Goal: Contribute content: Contribute content

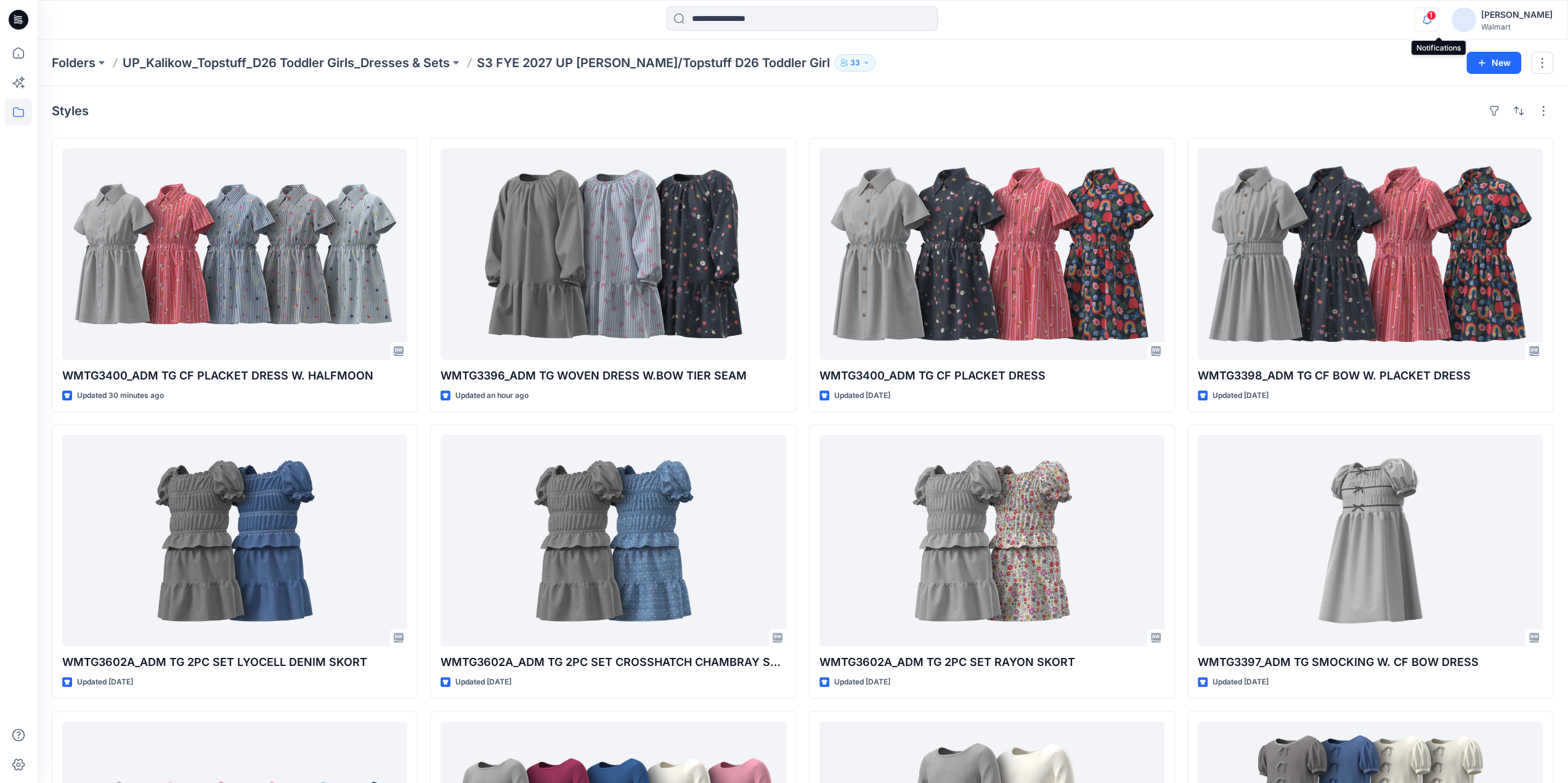
click at [1437, 19] on icon "button" at bounding box center [1427, 20] width 23 height 25
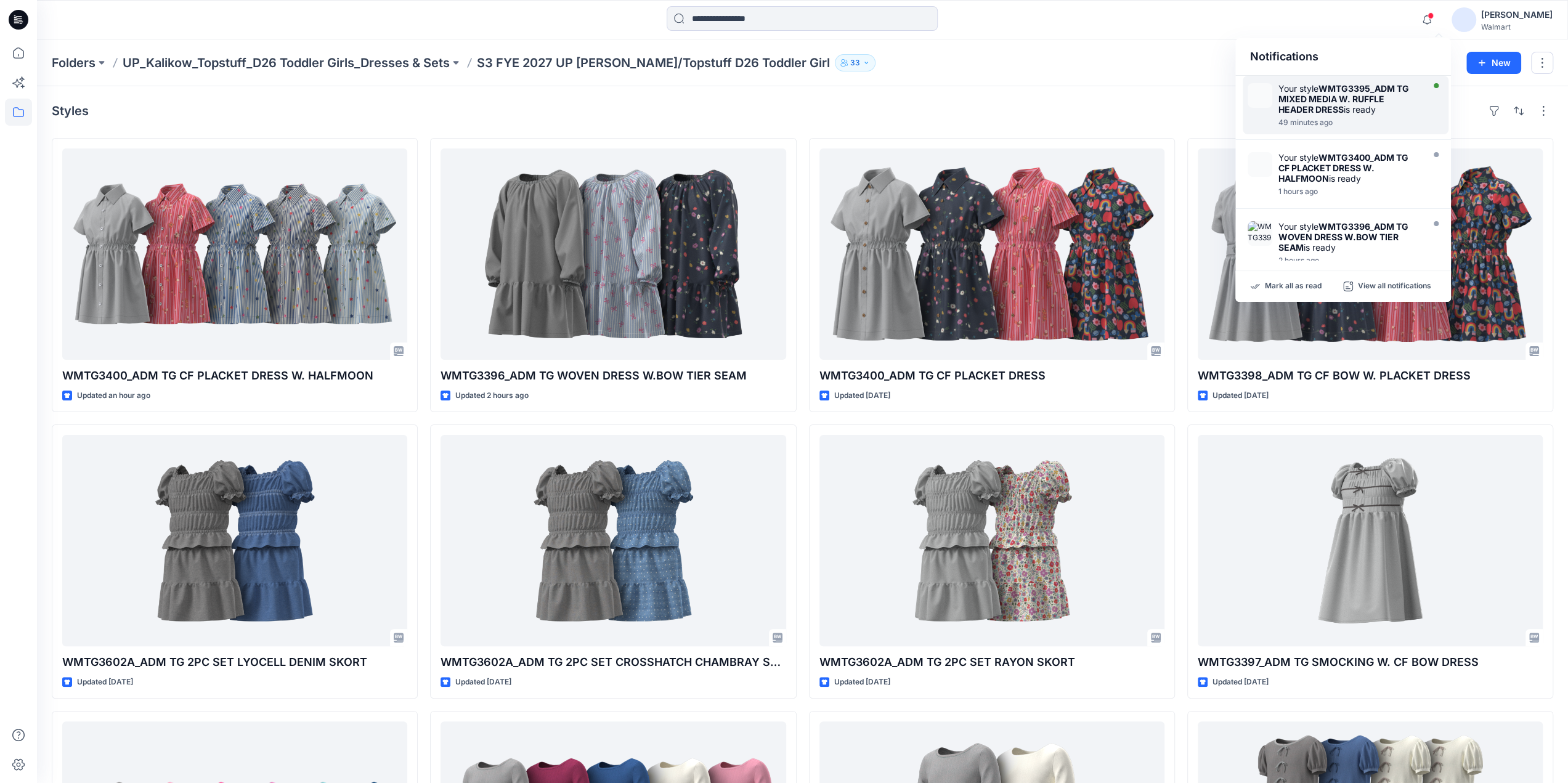
click at [1338, 101] on strong "WMTG3395_ADM TG MIXED MEDIA W. RUFFLE HEADER DRESS" at bounding box center [1343, 98] width 130 height 31
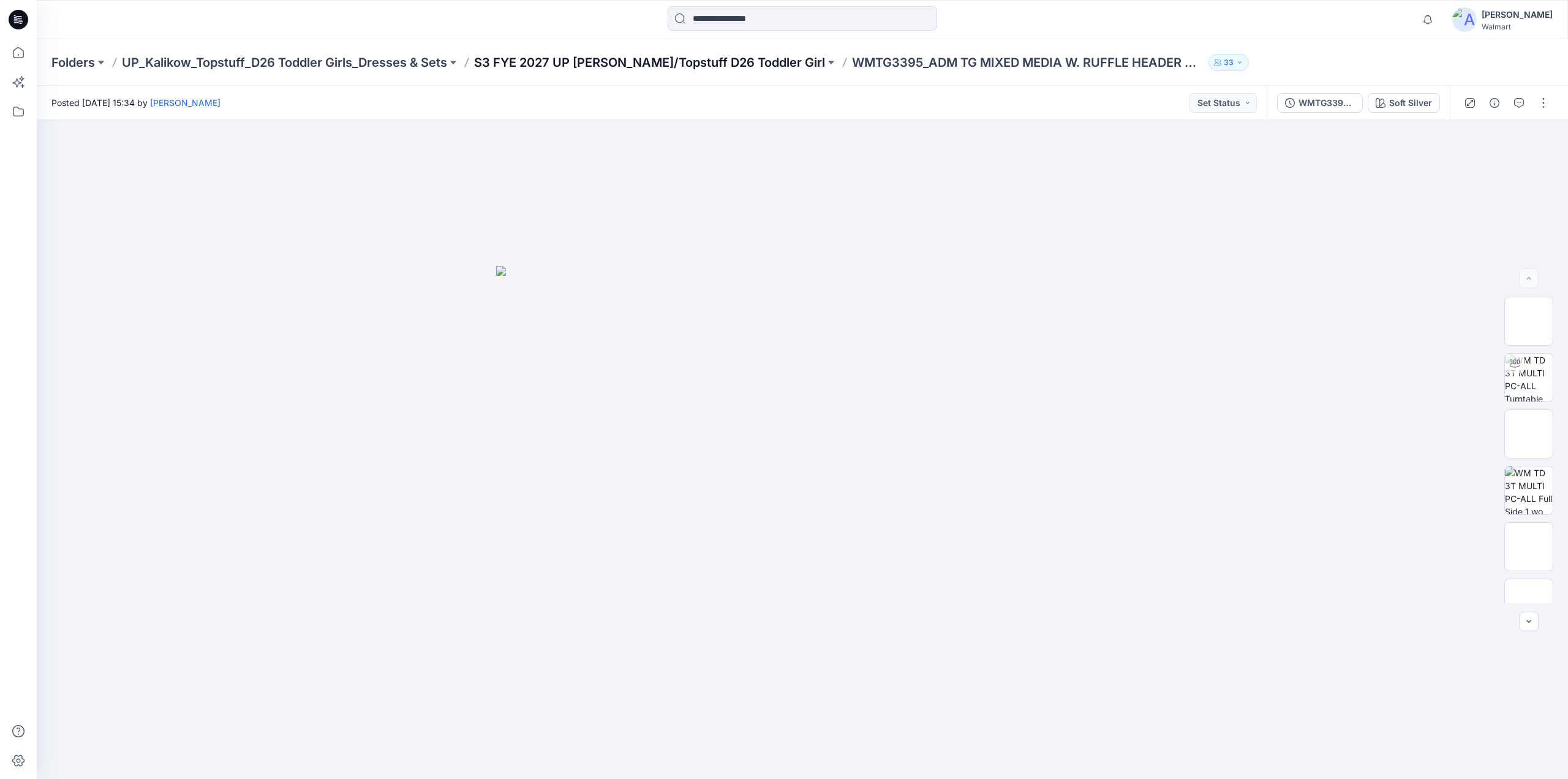
click at [707, 60] on p "S3 FYE 2027 UP [PERSON_NAME]/Topstuff D26 Toddler Girl" at bounding box center [650, 62] width 351 height 17
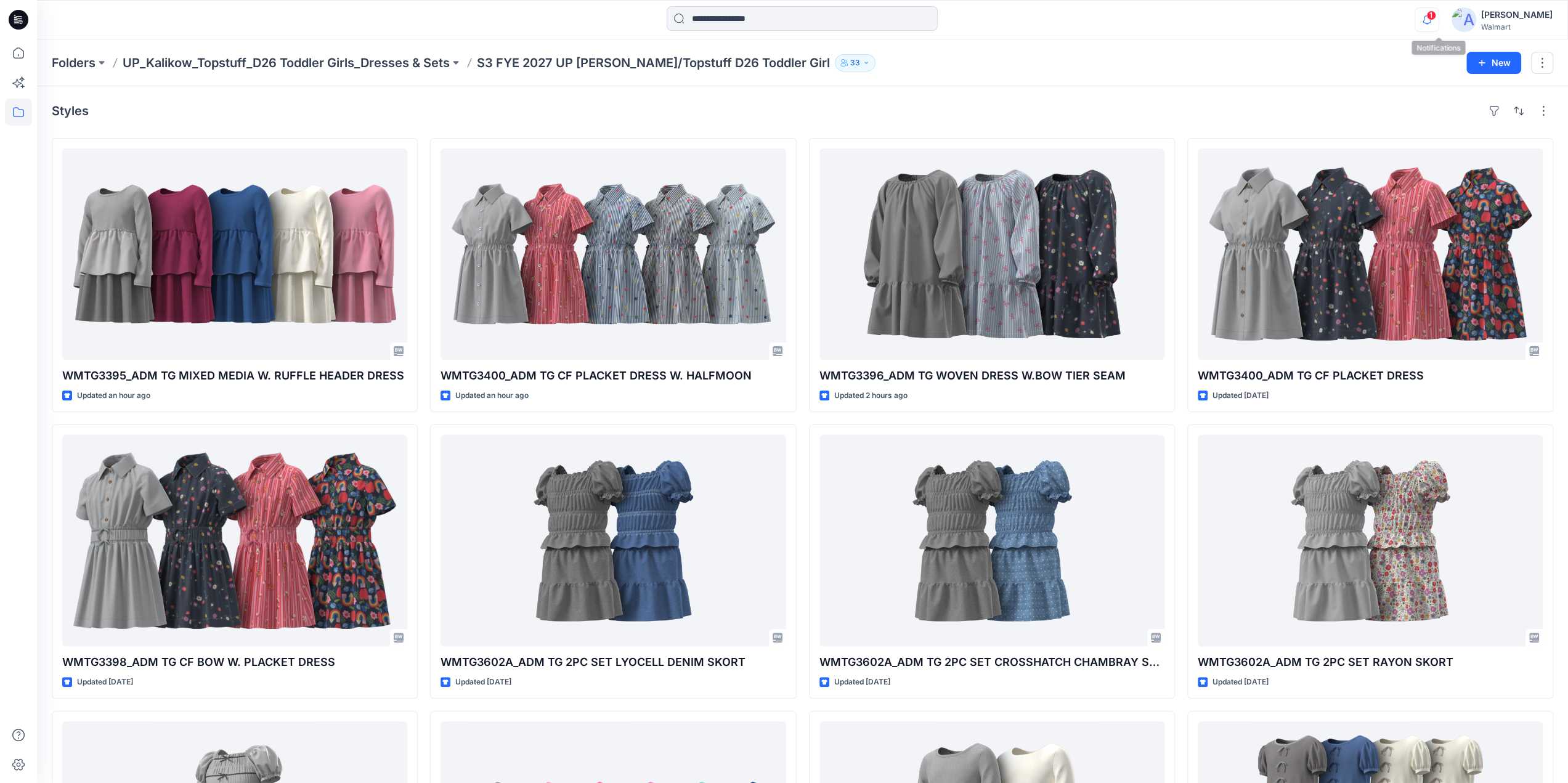
click at [1431, 20] on icon "button" at bounding box center [1426, 20] width 9 height 8
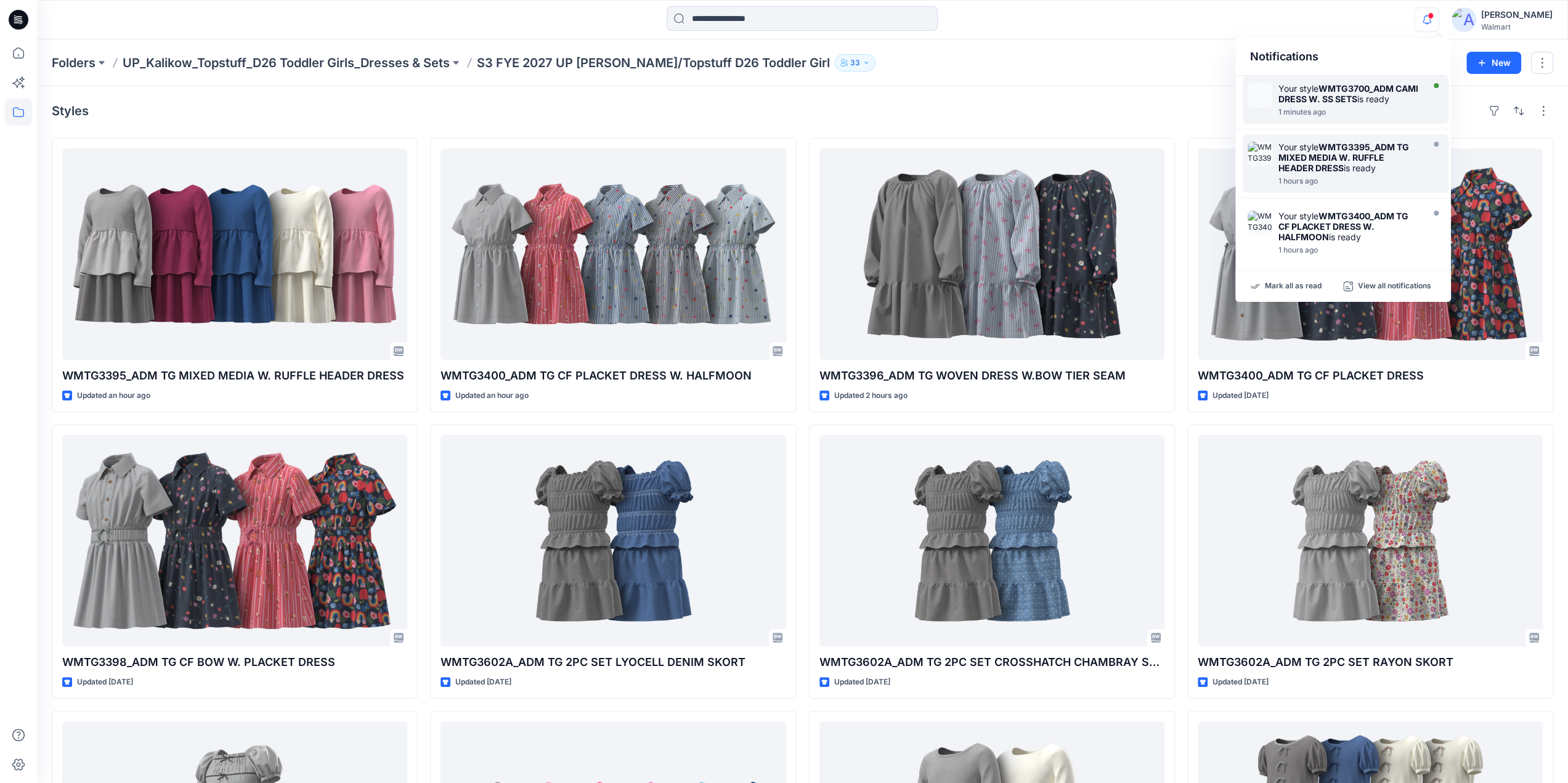
click at [1343, 98] on strong "WMTG3700_ADM CAMI DRESS W. SS SETS" at bounding box center [1348, 93] width 140 height 21
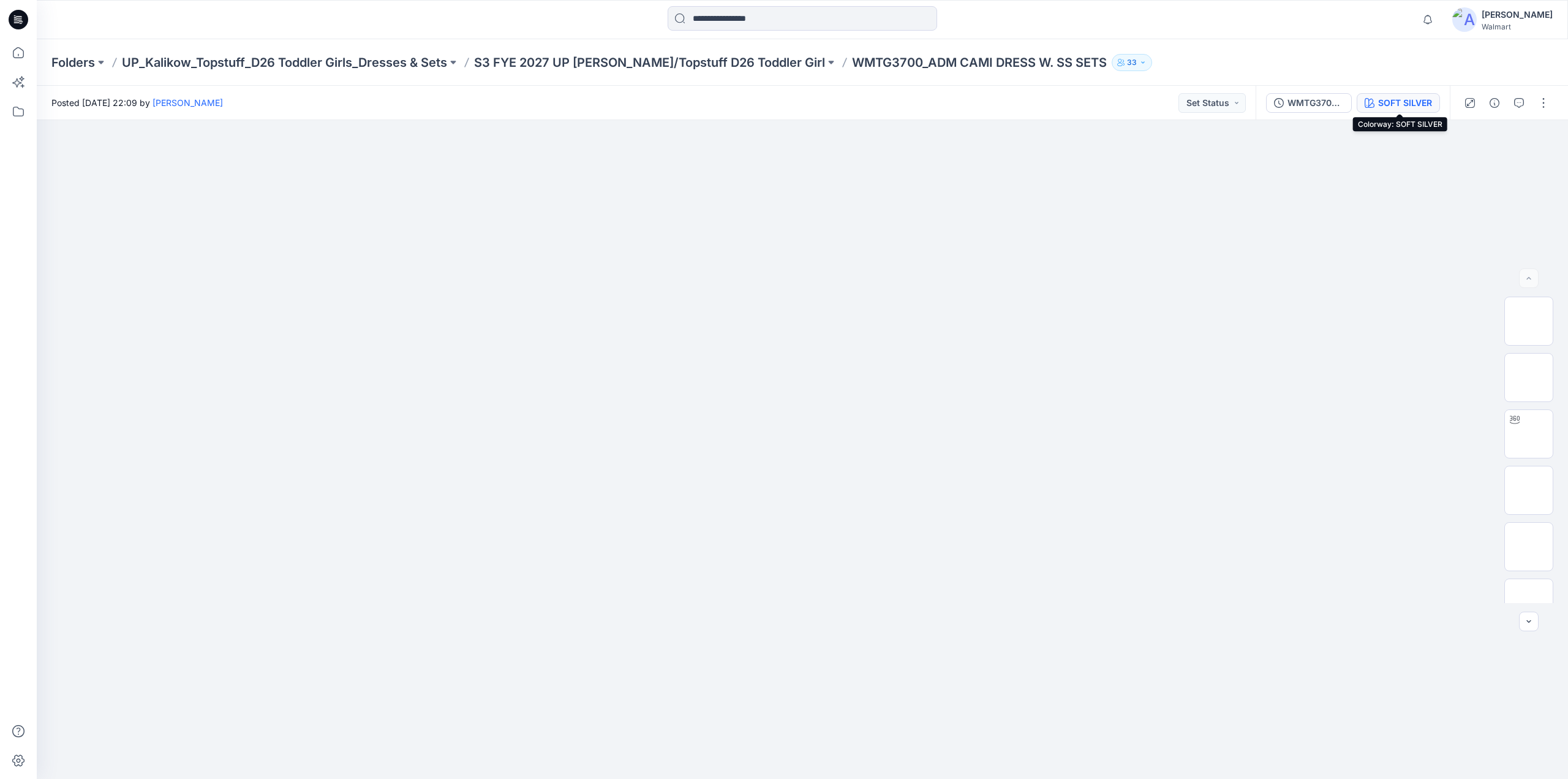
click at [1400, 106] on div "SOFT SILVER" at bounding box center [1405, 103] width 54 height 13
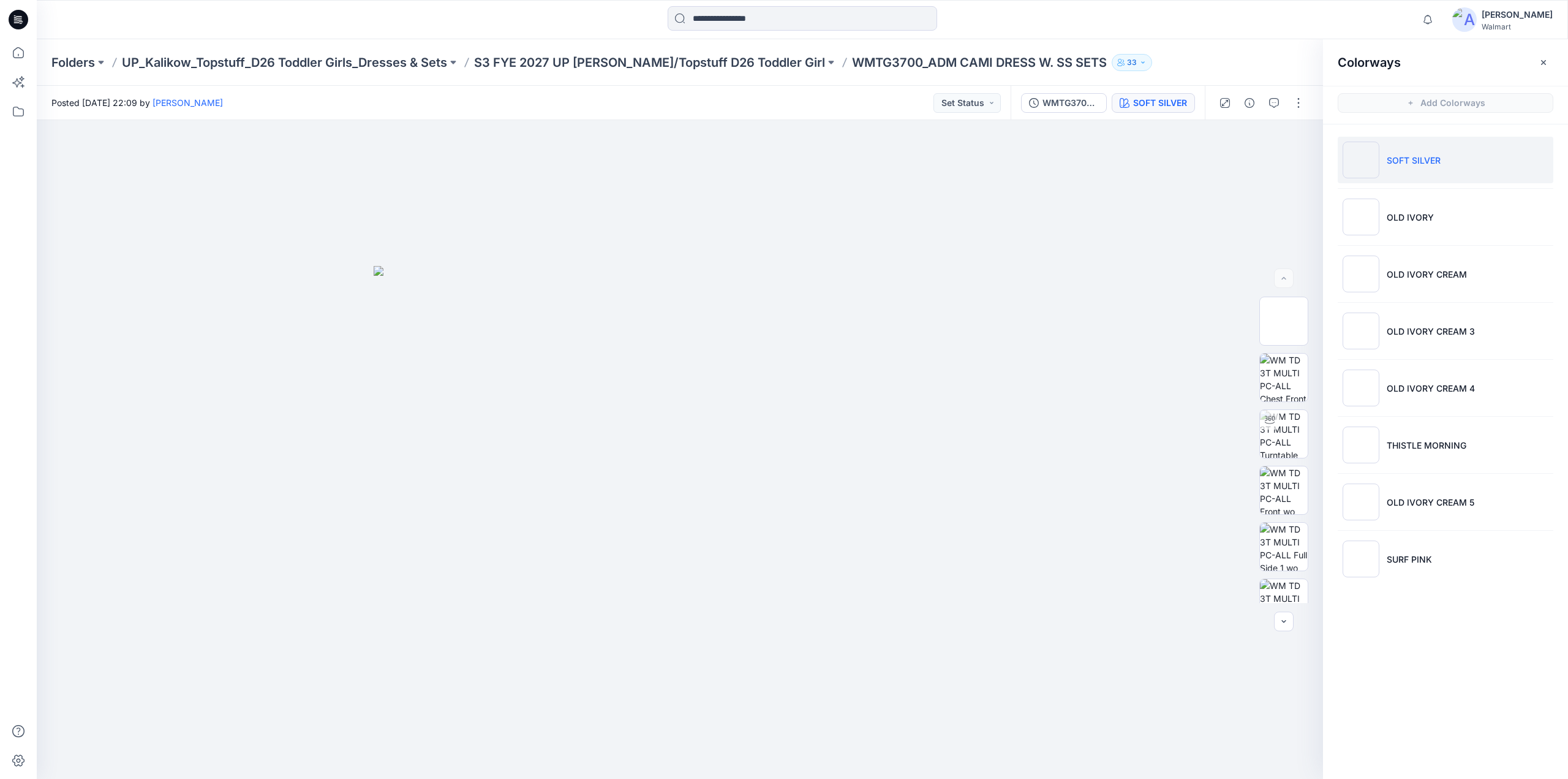
click at [1396, 167] on li "SOFT SILVER" at bounding box center [1446, 160] width 216 height 47
click at [1292, 106] on button "button" at bounding box center [1299, 103] width 19 height 19
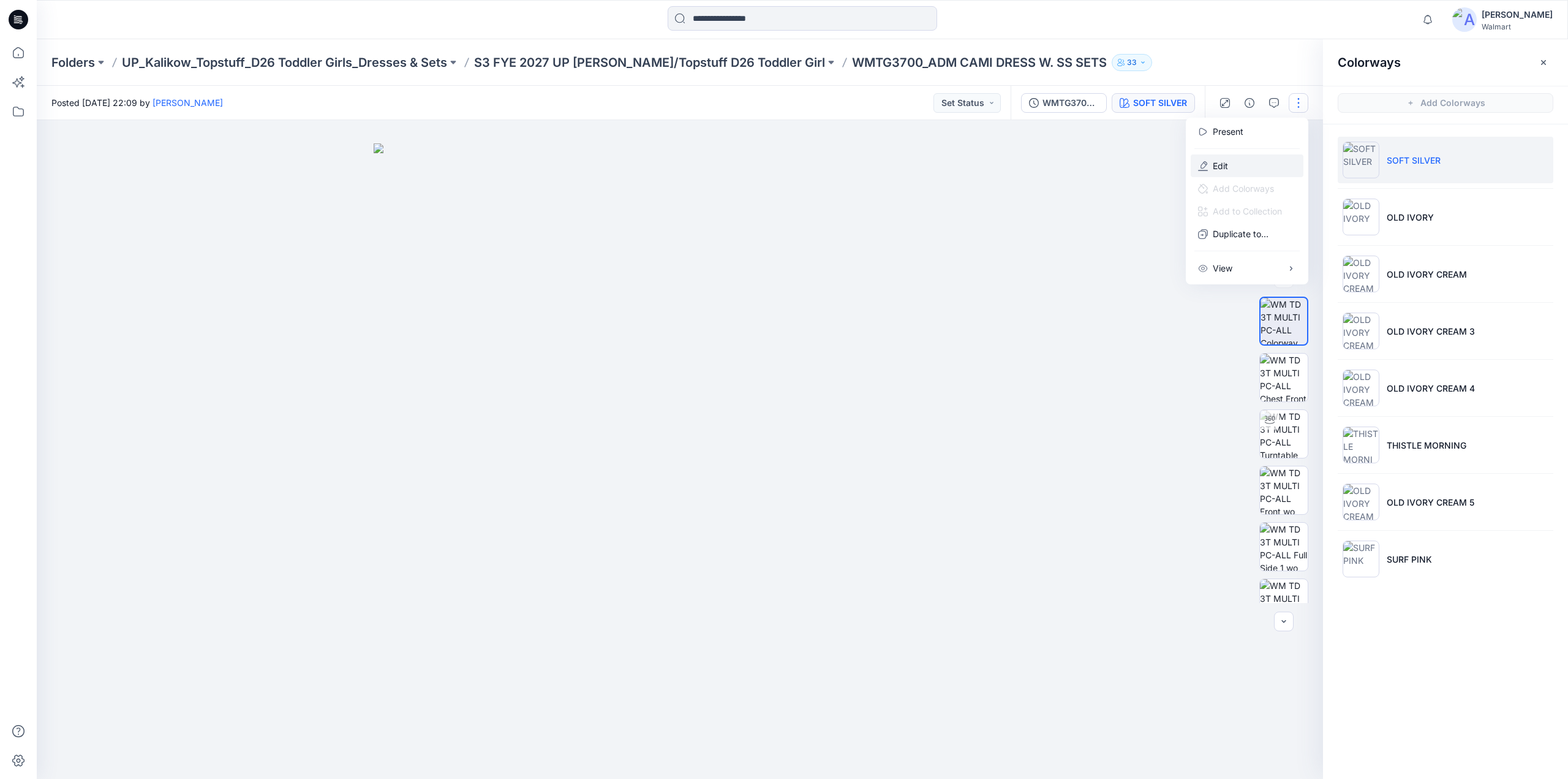
click at [1207, 167] on icon "button" at bounding box center [1203, 165] width 10 height 10
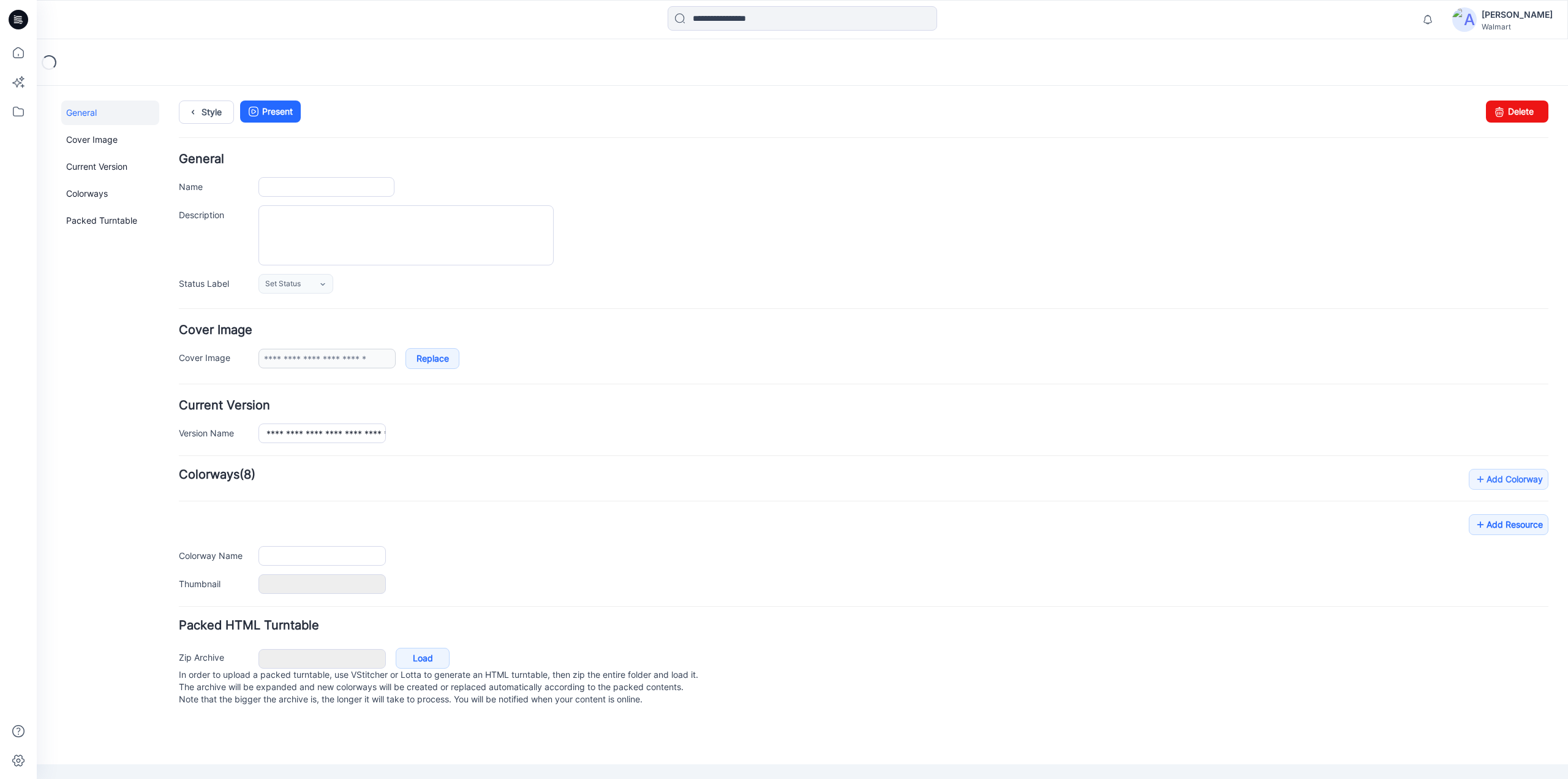
type input "**********"
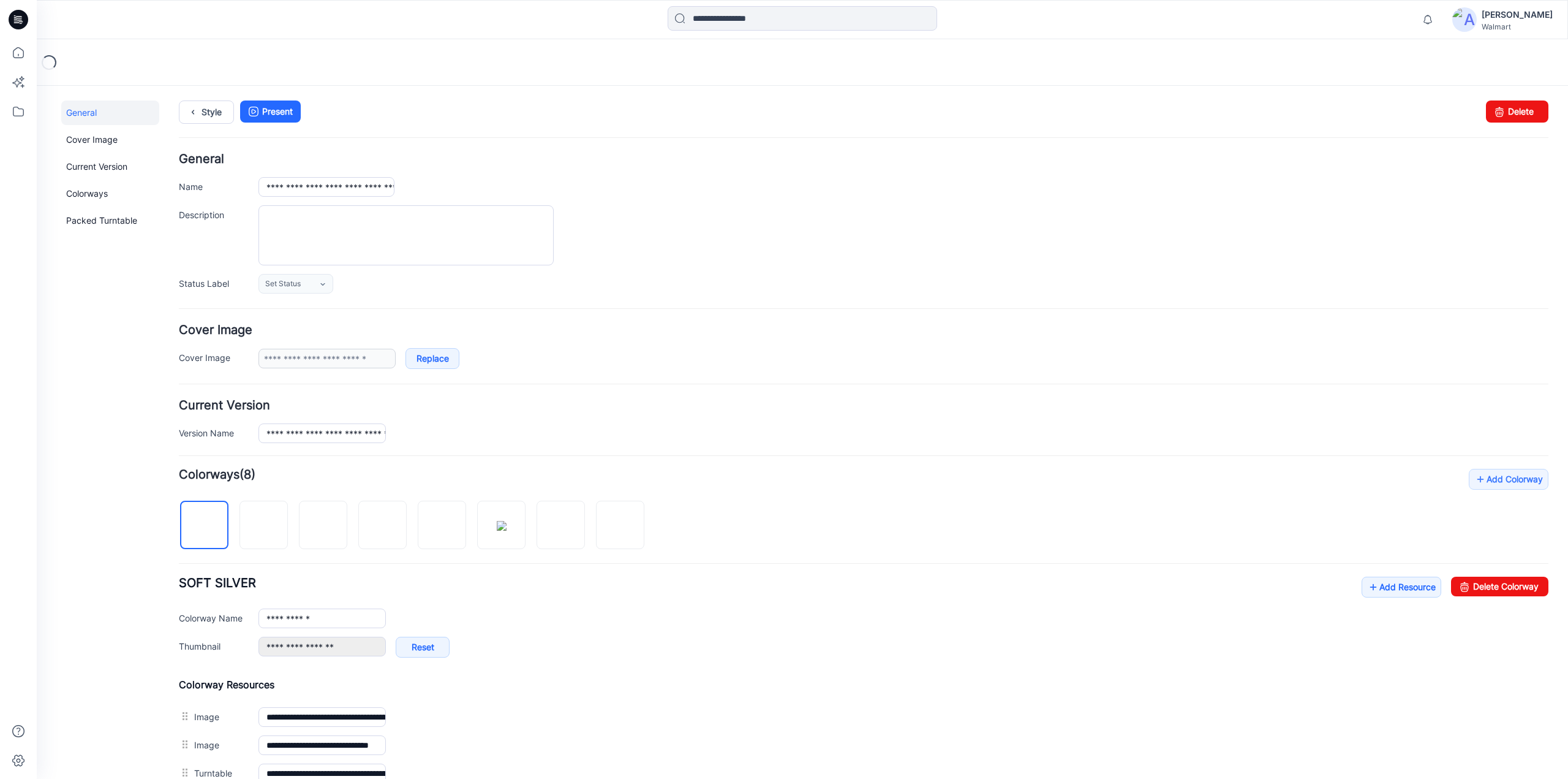
scroll to position [367, 0]
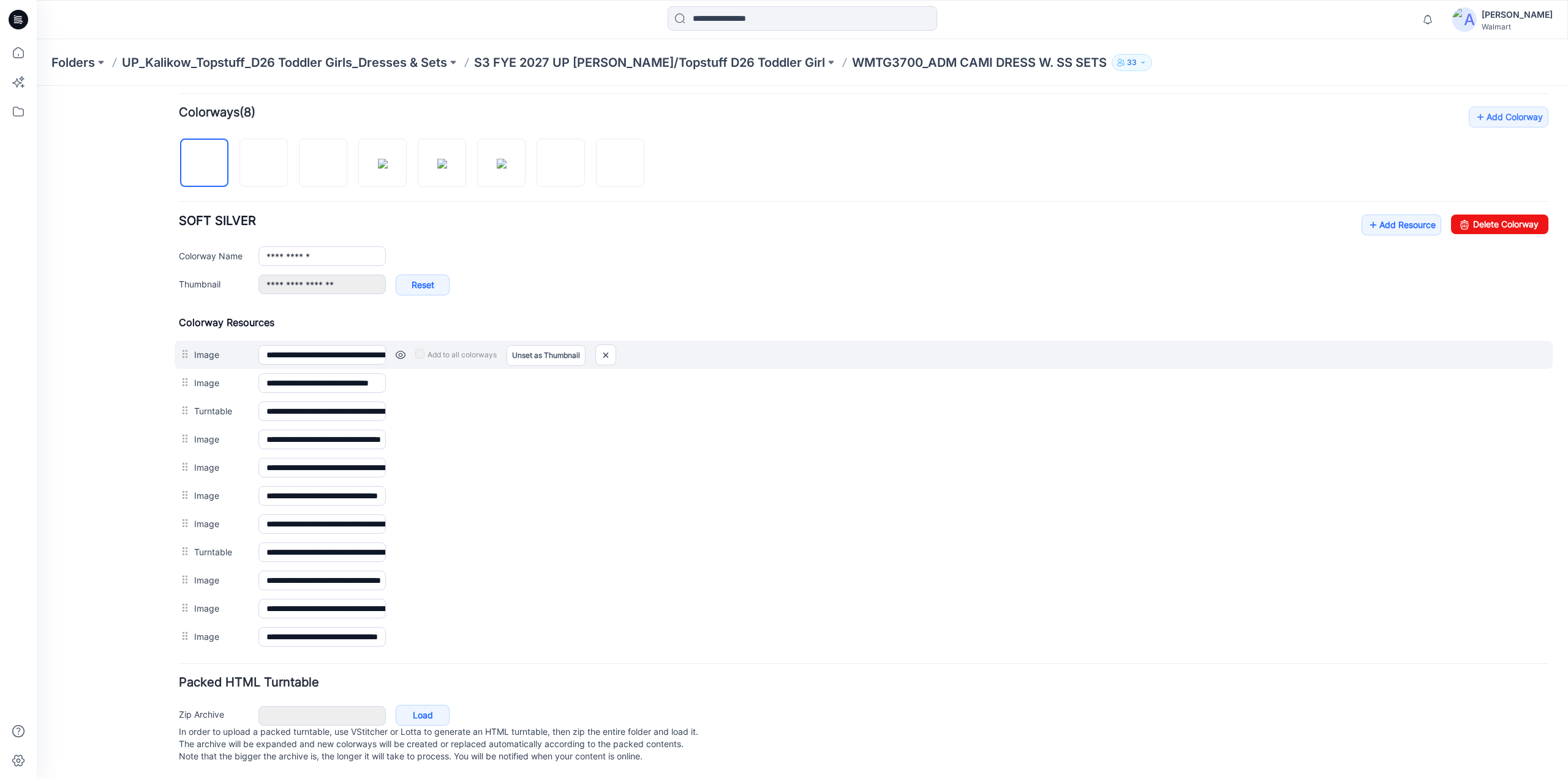
click at [402, 350] on link at bounding box center [401, 354] width 10 height 10
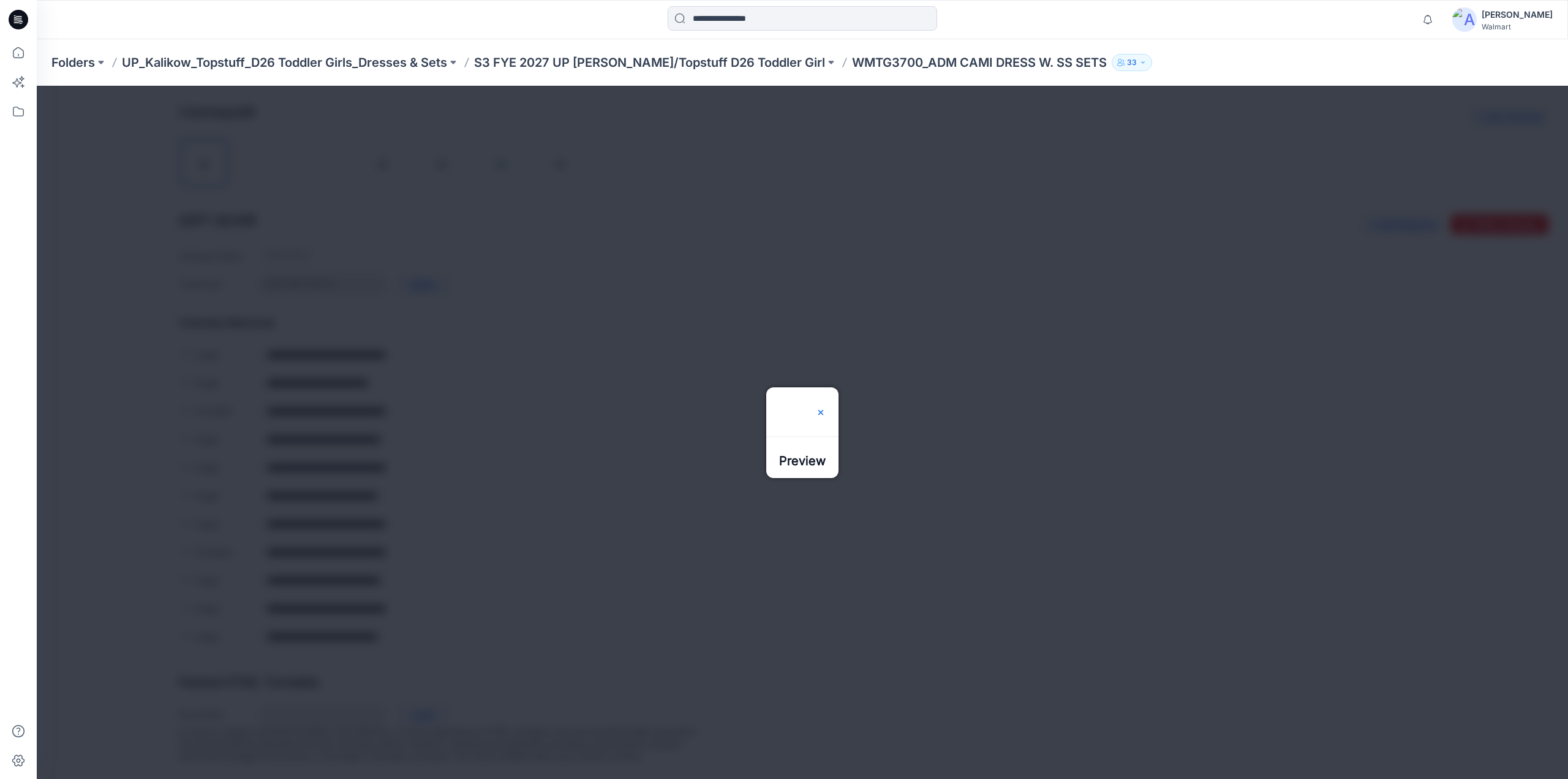
click at [826, 408] on img at bounding box center [821, 412] width 10 height 10
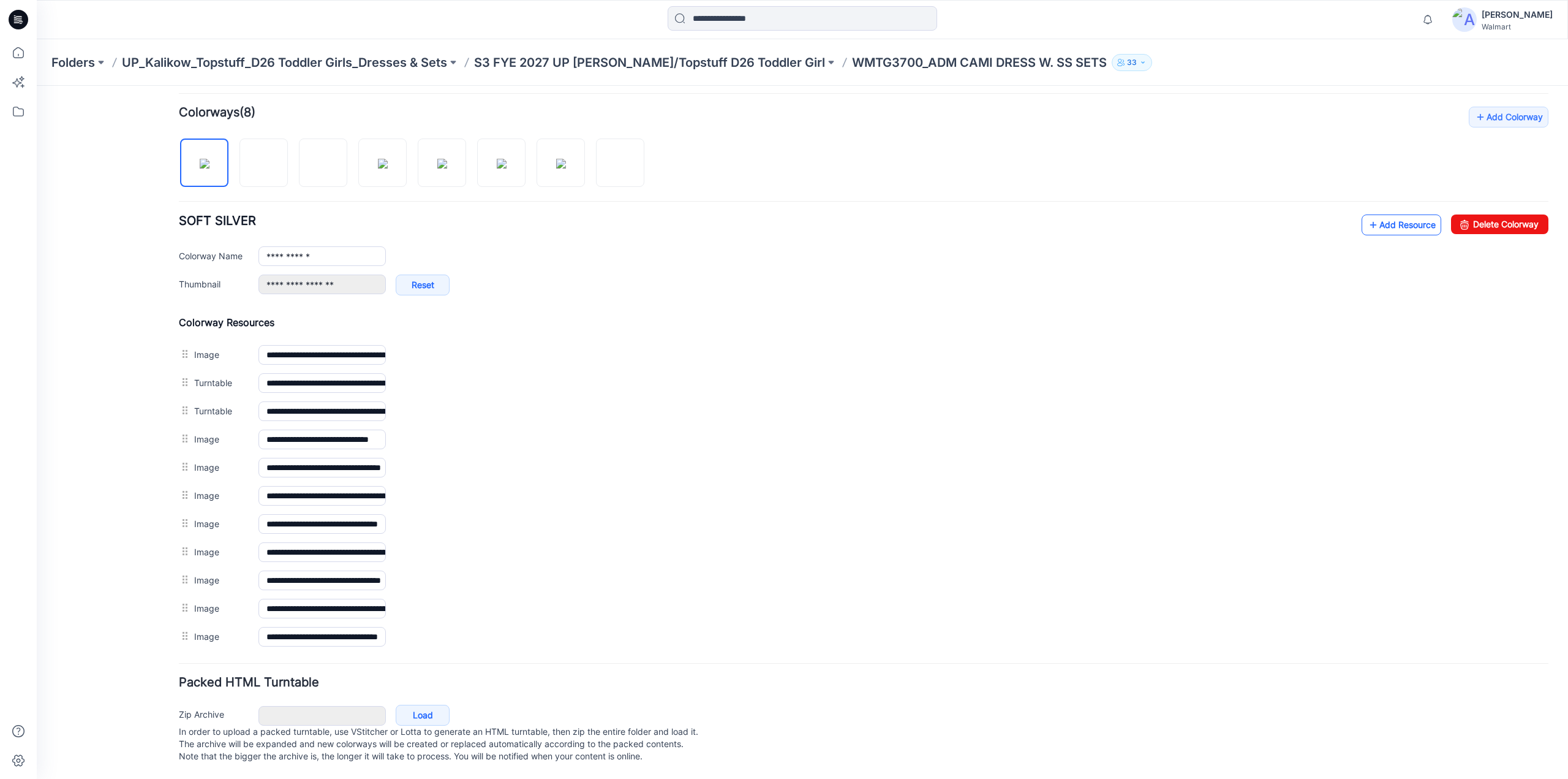
click at [1384, 220] on link "Add Resource" at bounding box center [1402, 224] width 80 height 21
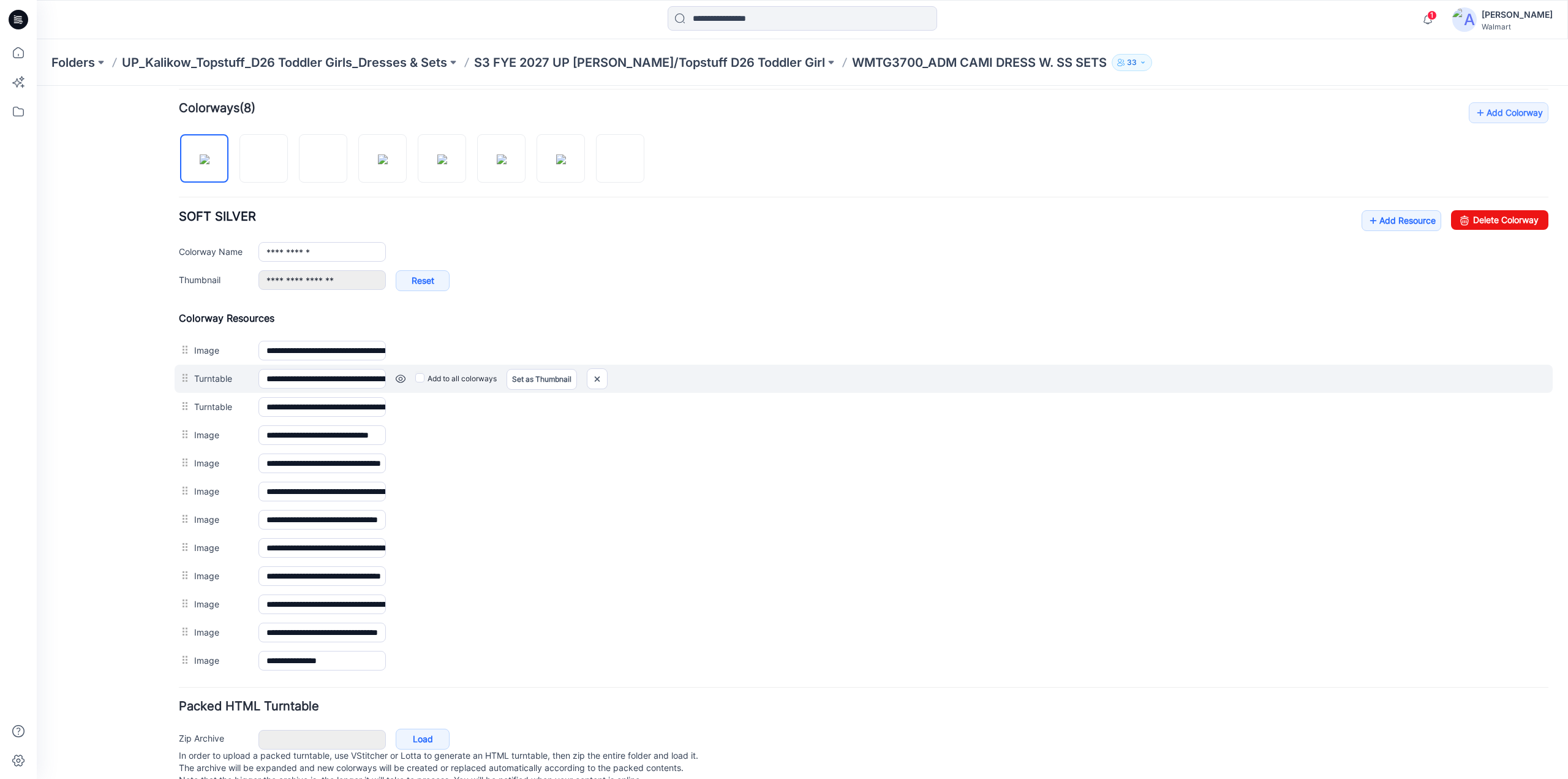
click at [404, 374] on link at bounding box center [401, 378] width 10 height 10
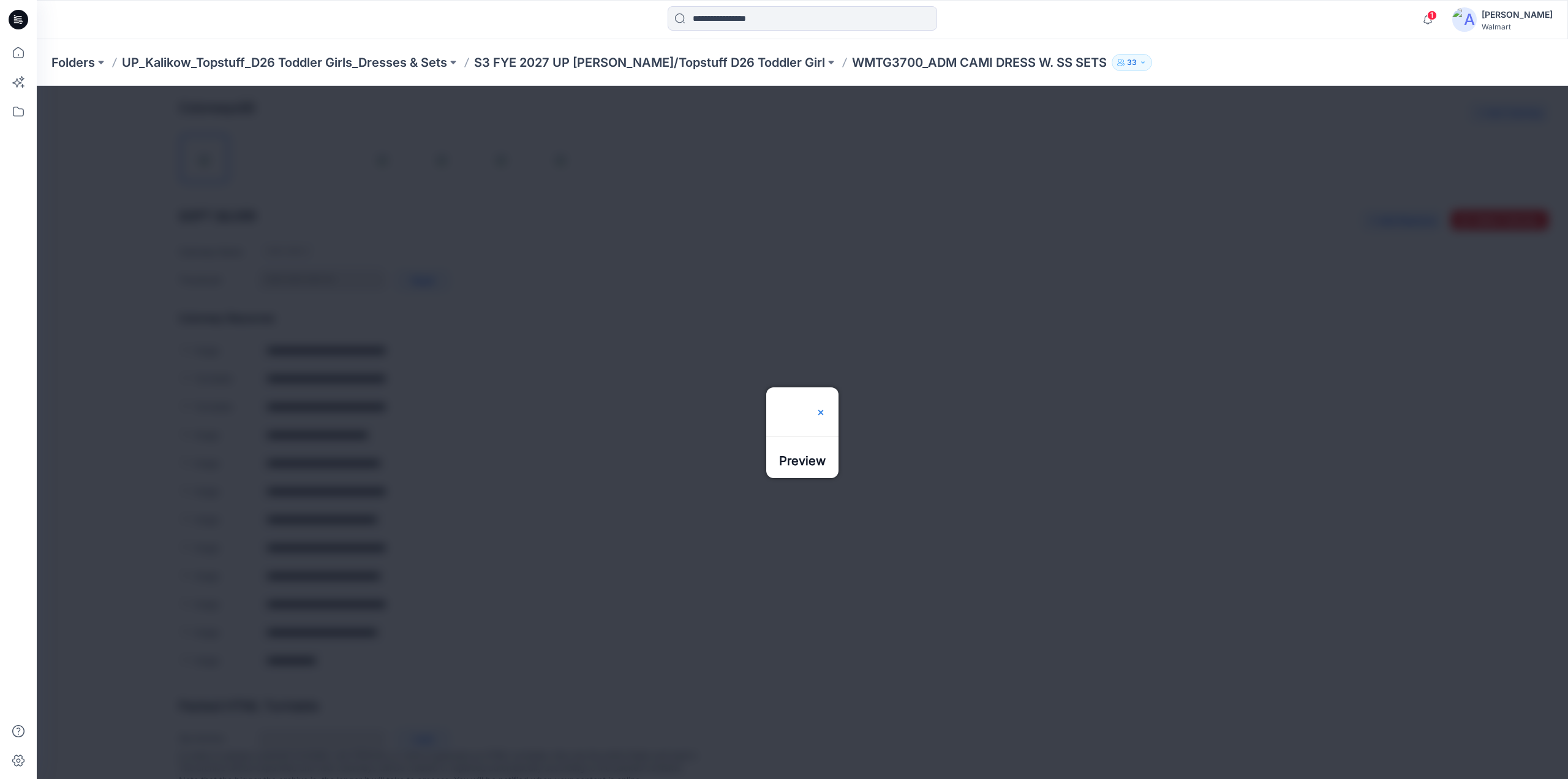
click at [826, 408] on img at bounding box center [821, 412] width 10 height 10
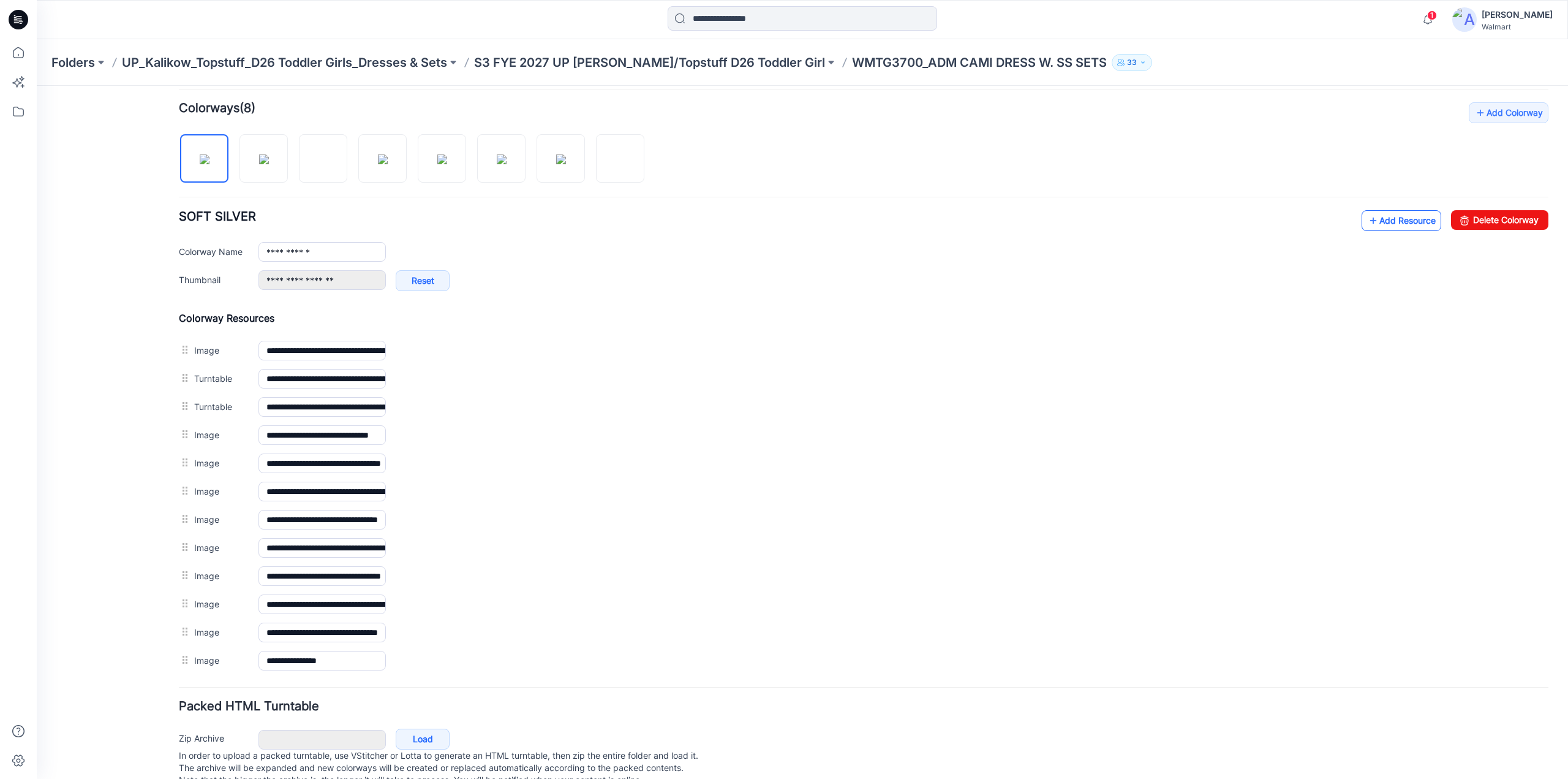
click at [1371, 214] on link "Add Resource" at bounding box center [1402, 221] width 80 height 21
click at [1391, 221] on link "Add Resource" at bounding box center [1402, 221] width 80 height 21
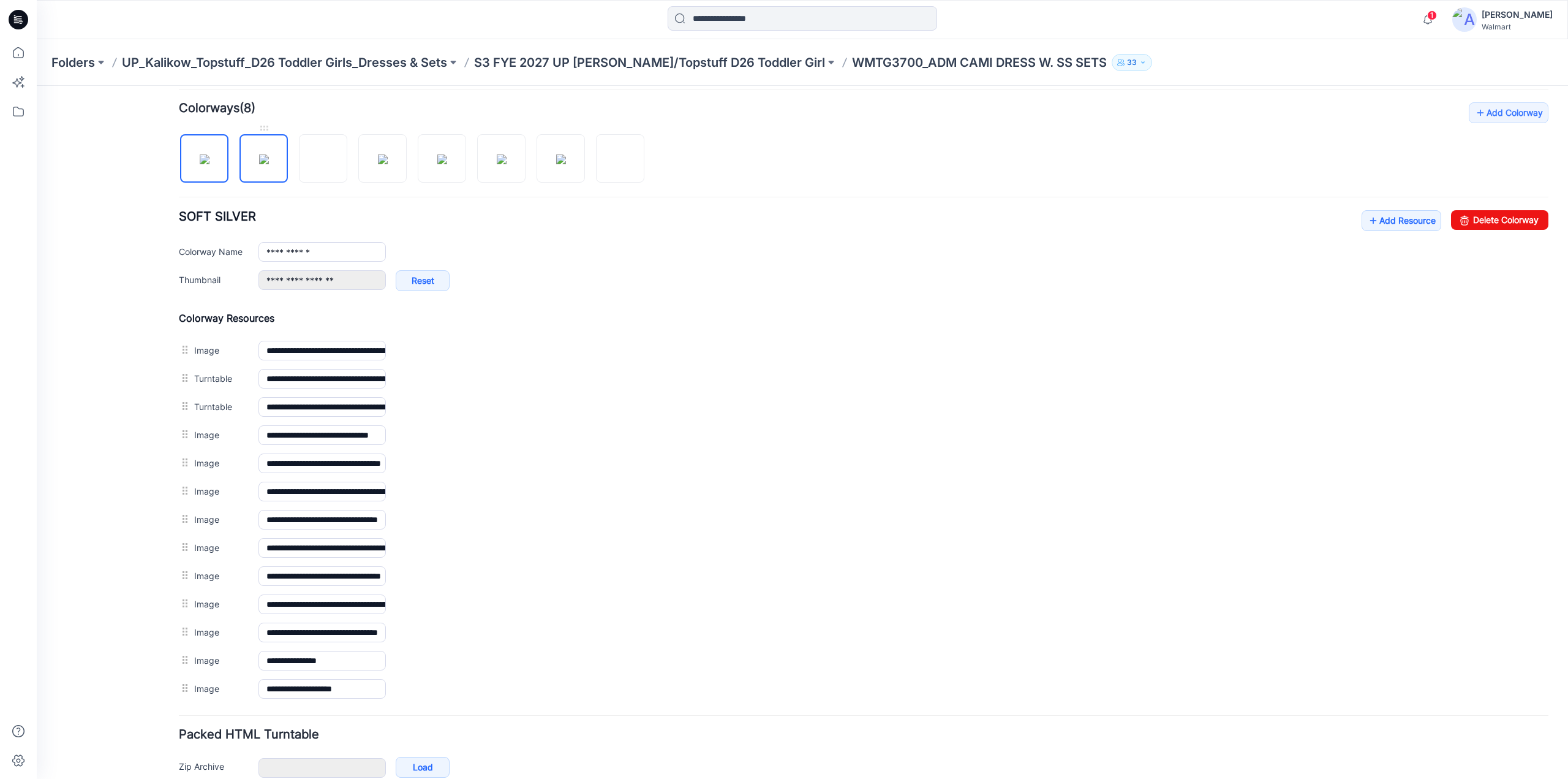
click at [269, 161] on img at bounding box center [264, 159] width 10 height 10
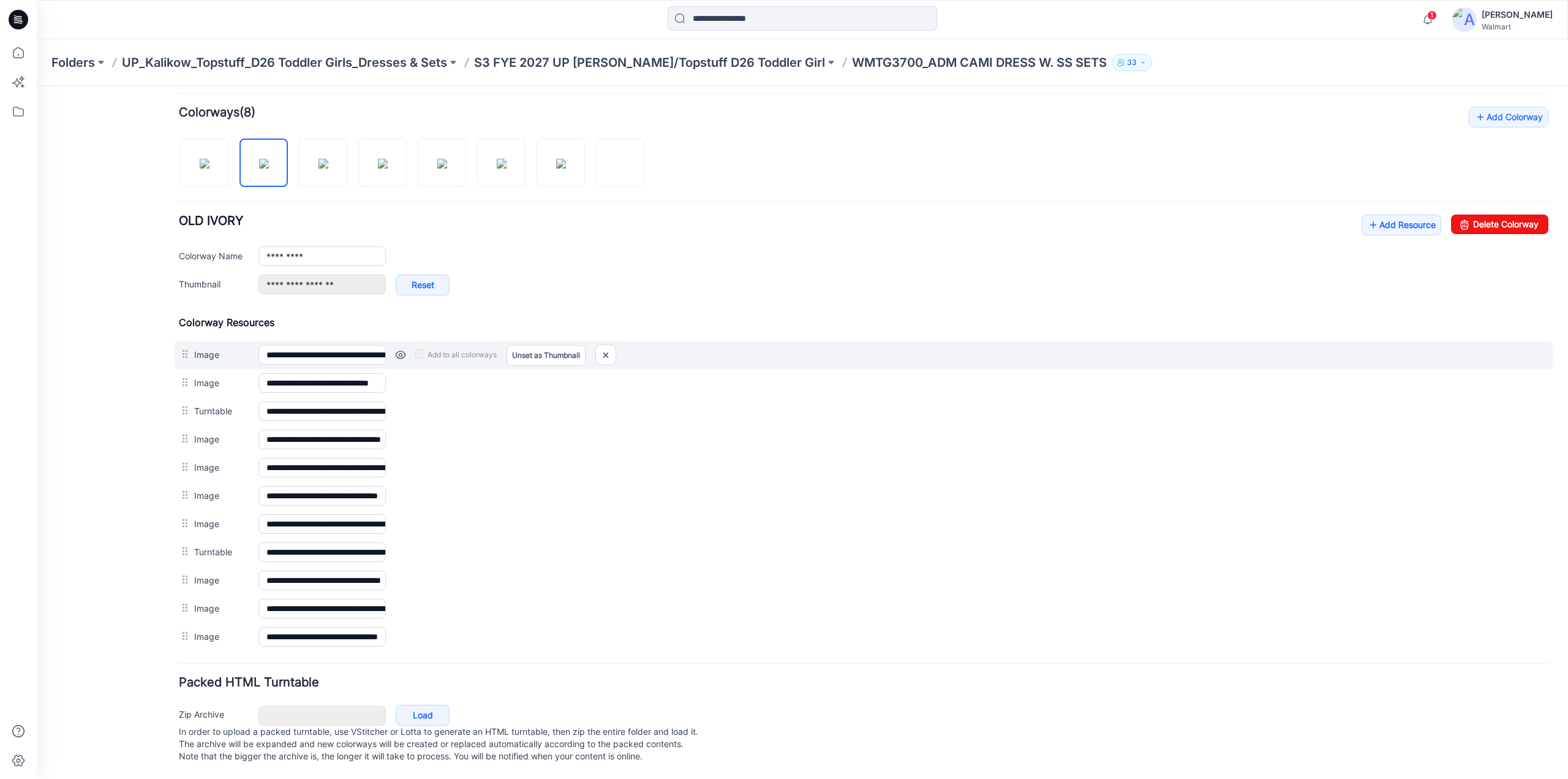
click at [403, 350] on link at bounding box center [401, 354] width 10 height 10
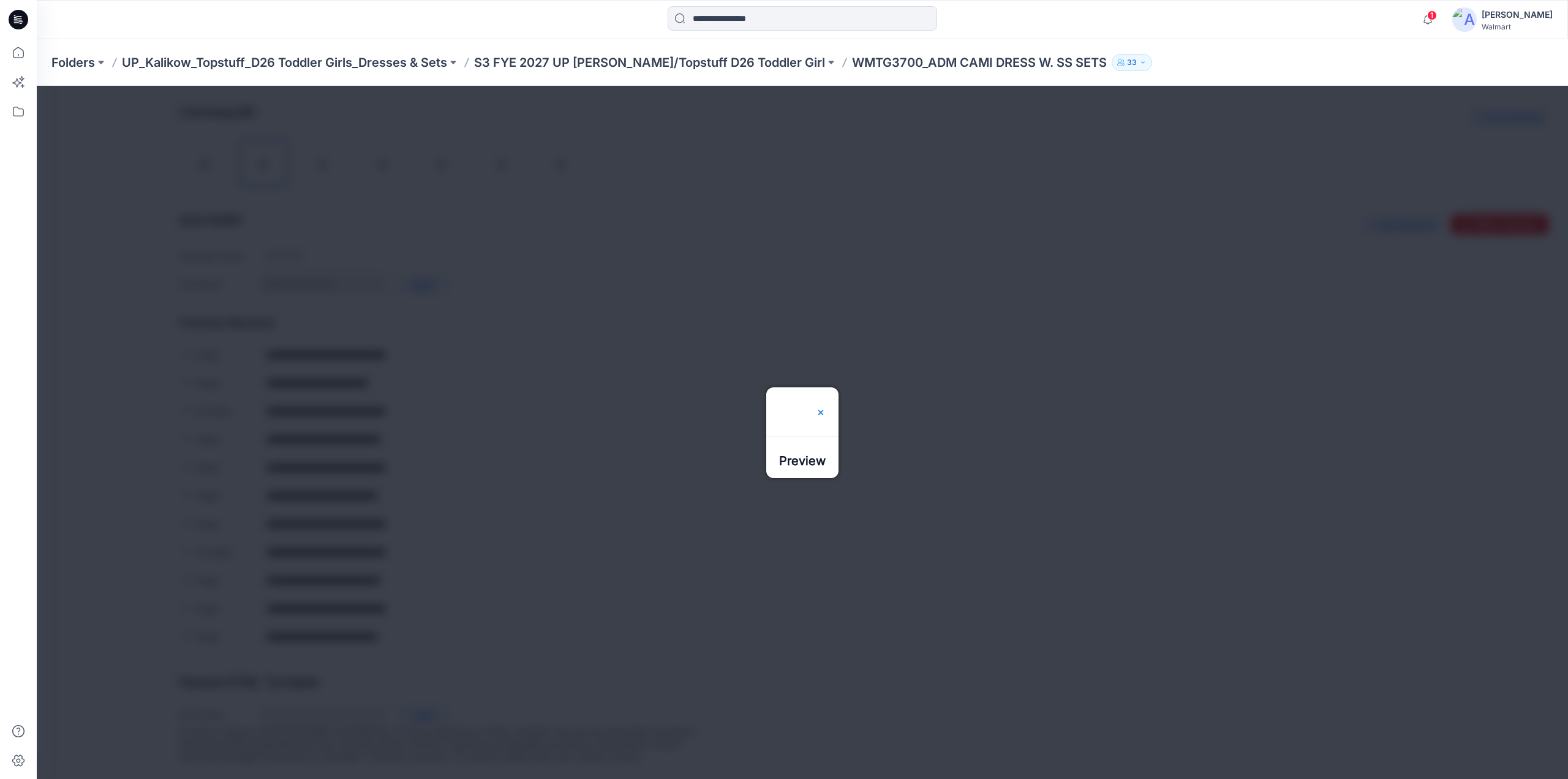
click at [826, 408] on img at bounding box center [821, 412] width 10 height 10
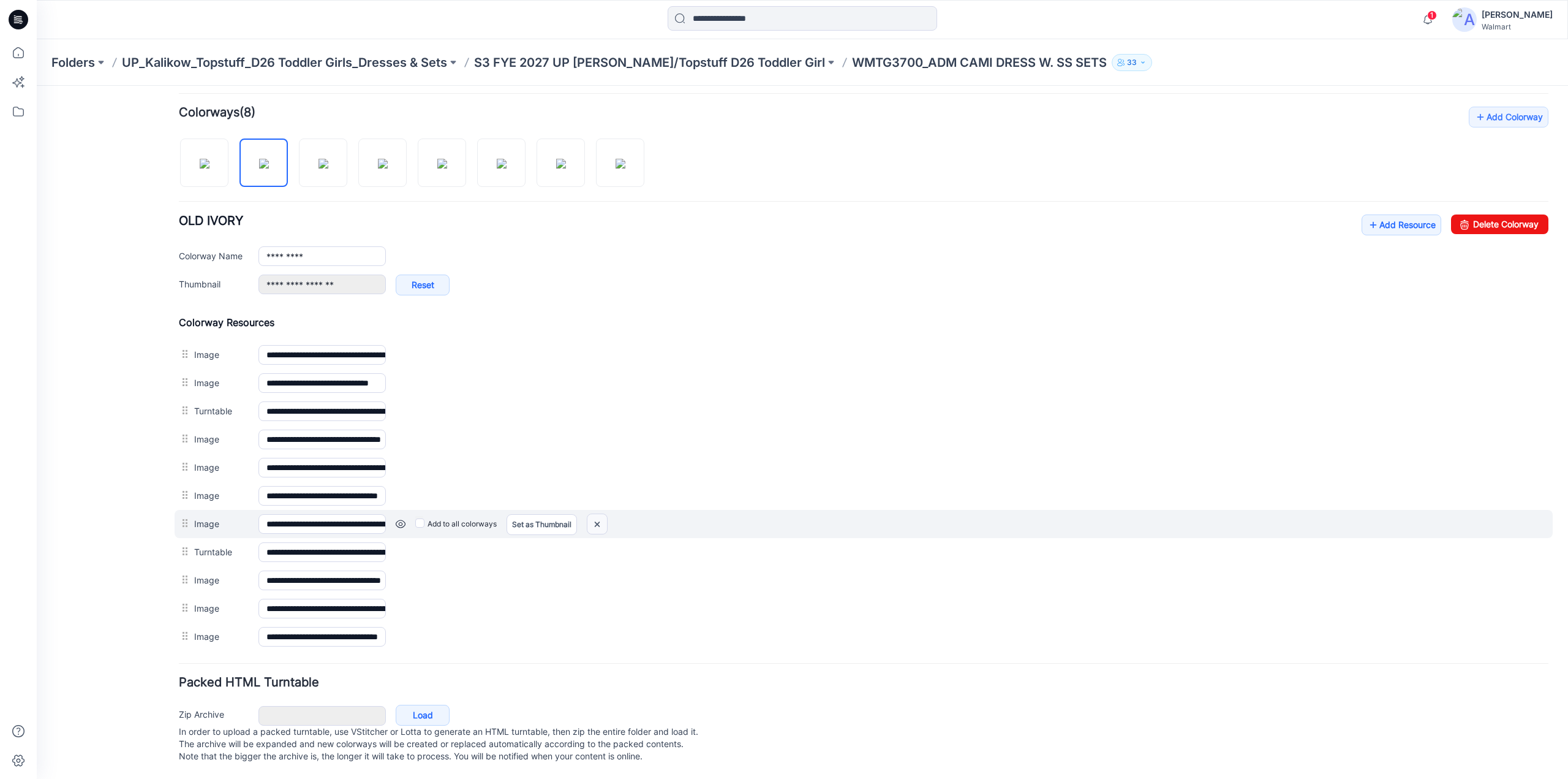
click at [592, 514] on img at bounding box center [596, 524] width 19 height 20
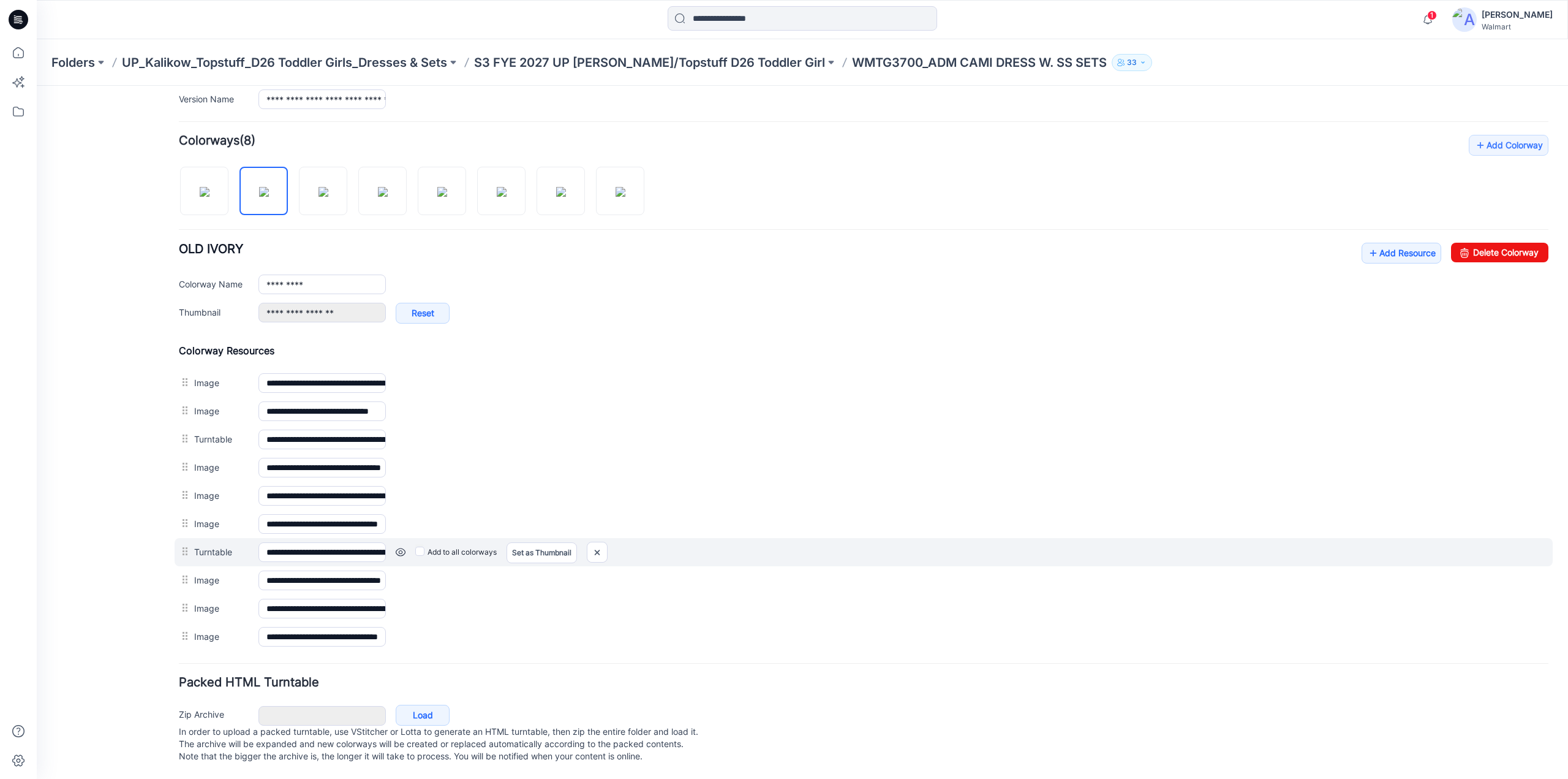
scroll to position [325, 0]
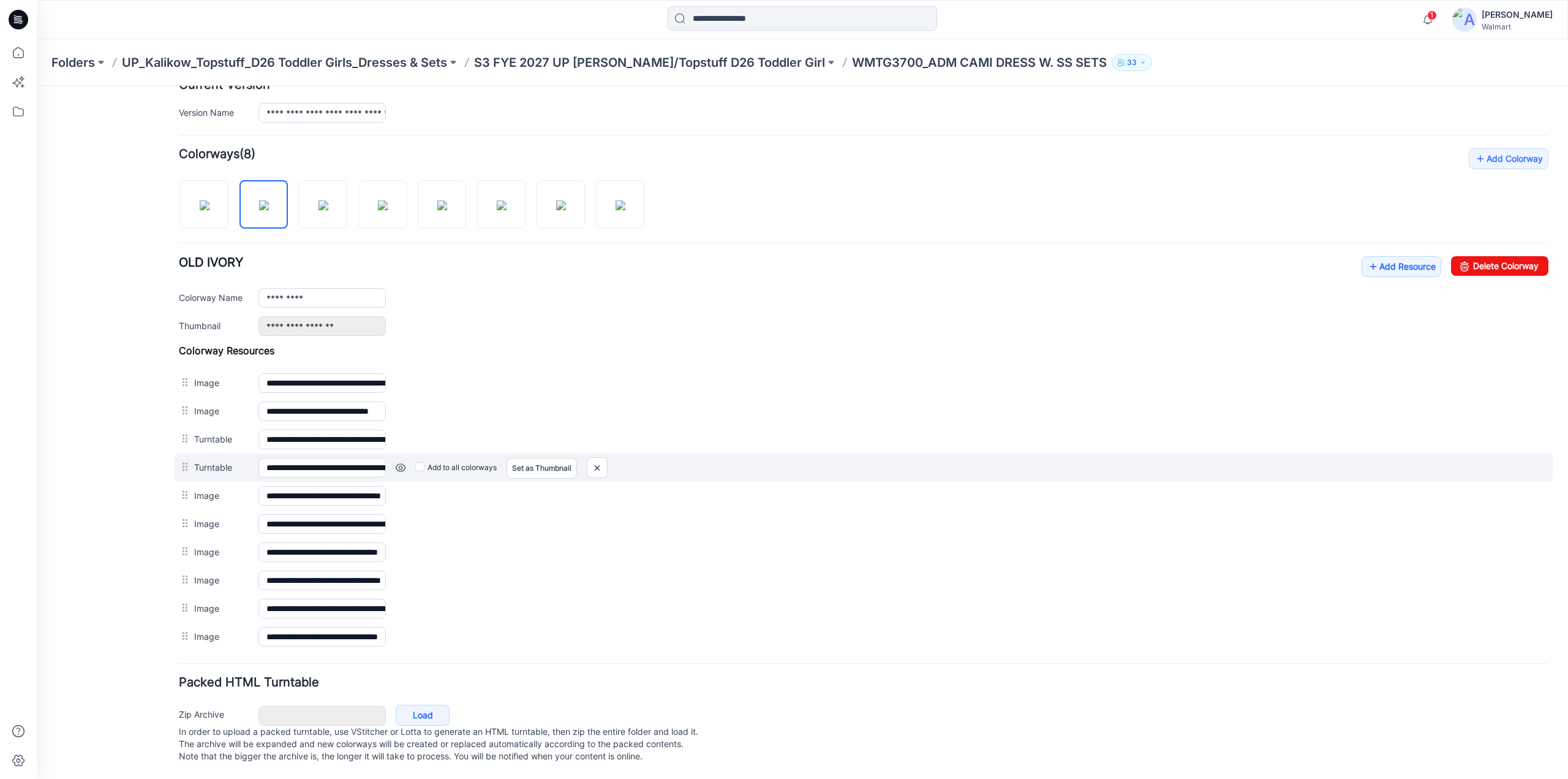
click at [402, 463] on link at bounding box center [401, 468] width 10 height 10
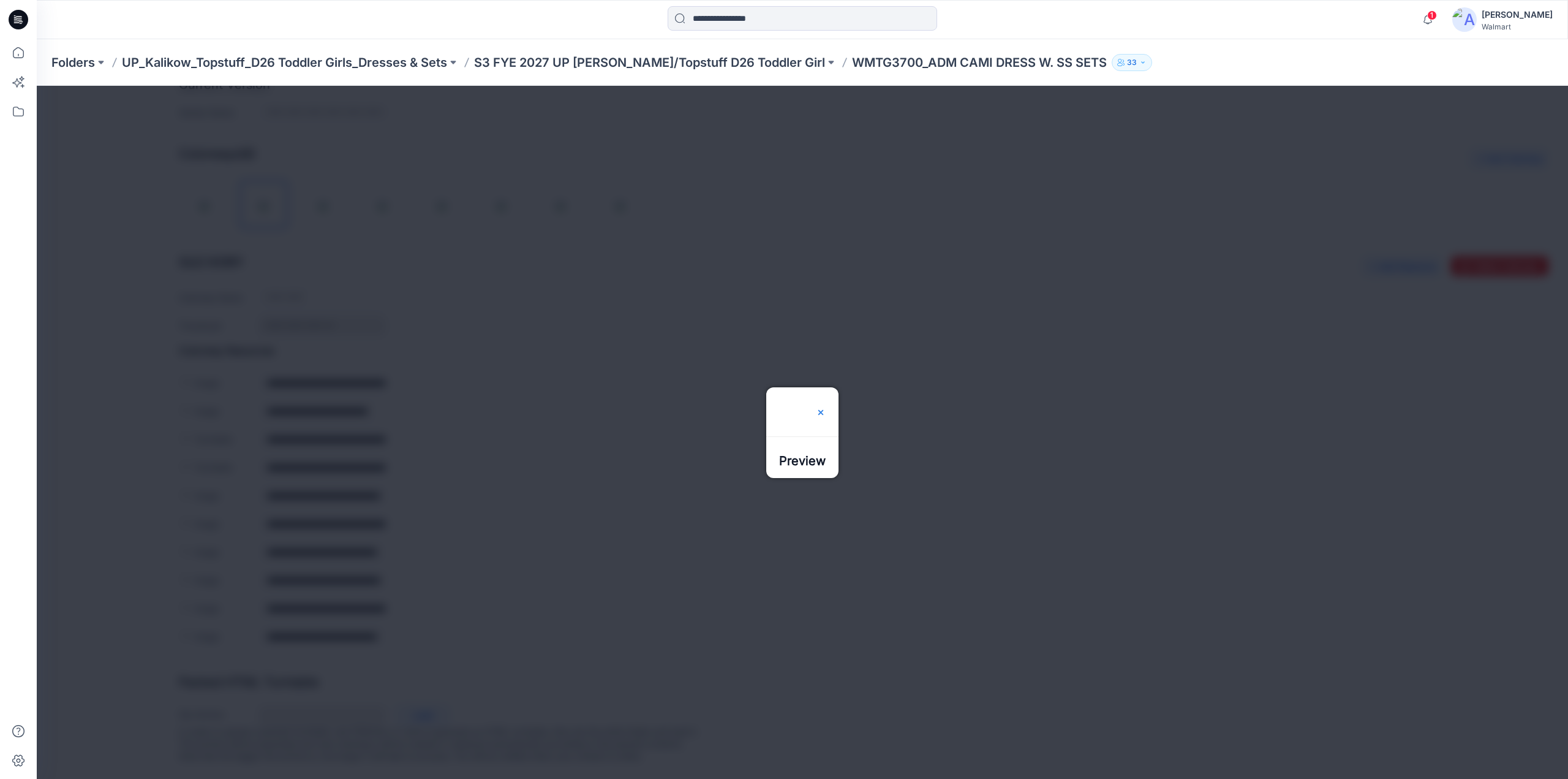
click at [826, 408] on img at bounding box center [821, 412] width 10 height 10
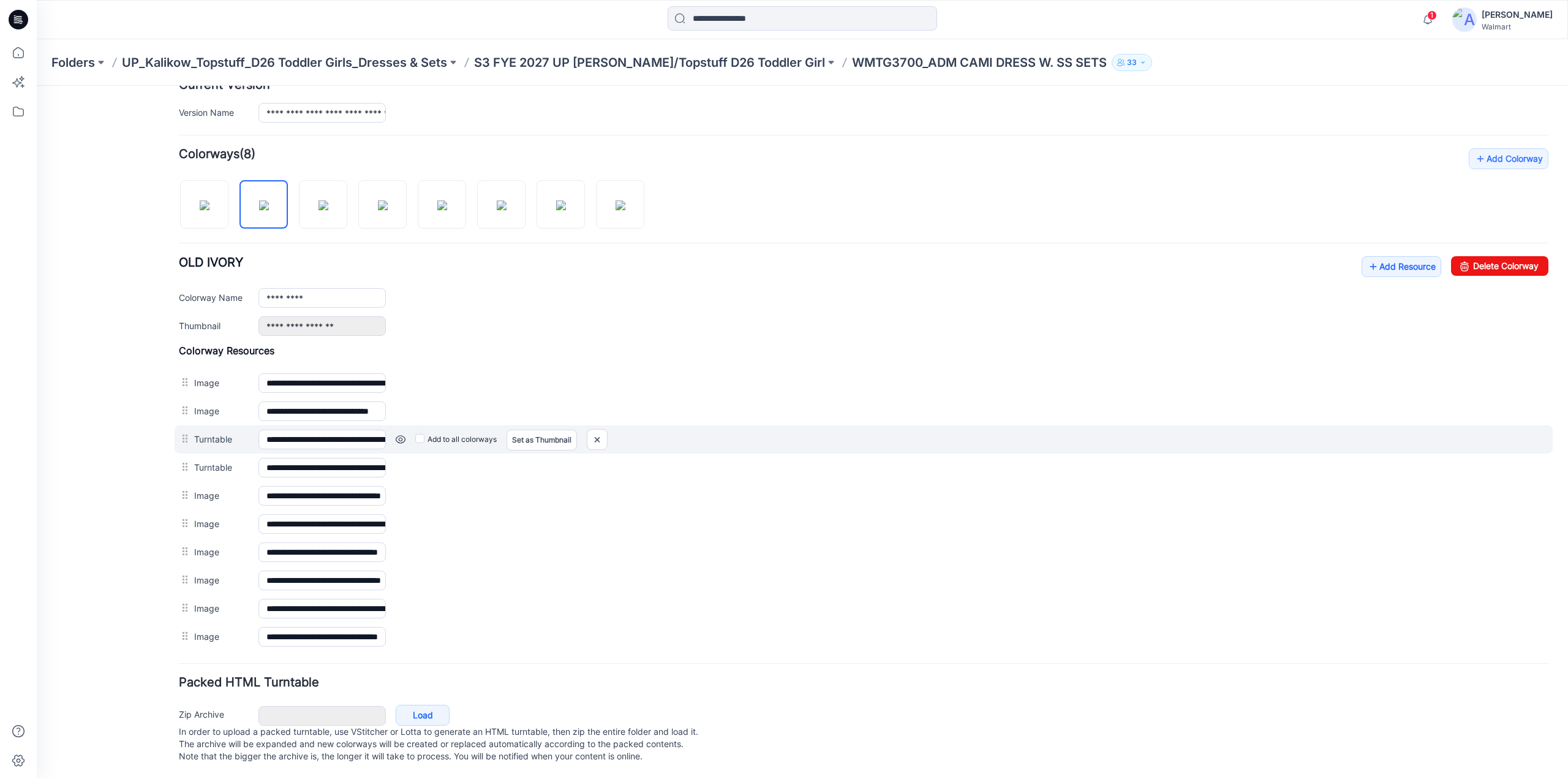
click at [401, 434] on link at bounding box center [401, 439] width 10 height 10
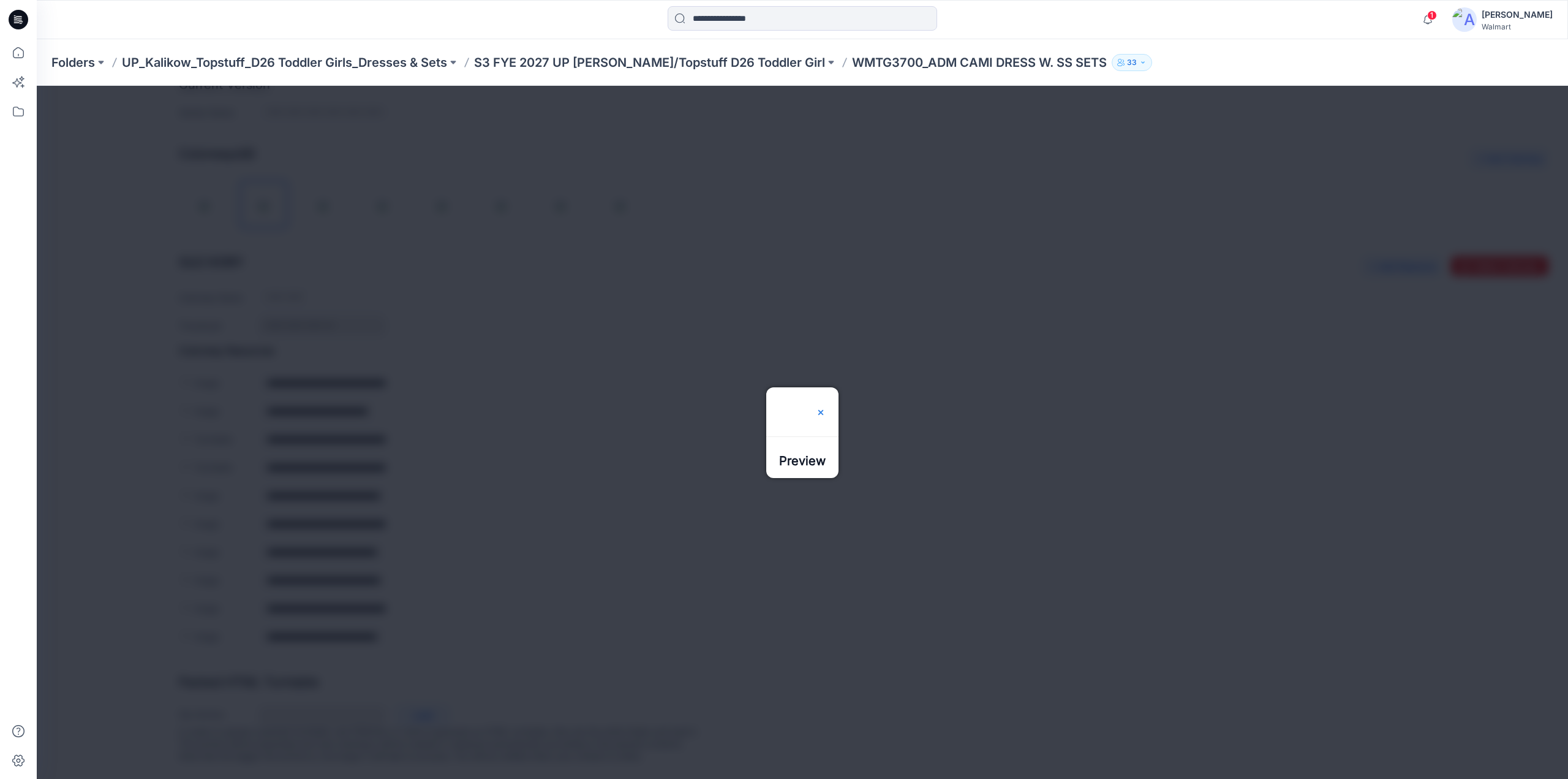
click at [826, 408] on img at bounding box center [821, 412] width 10 height 10
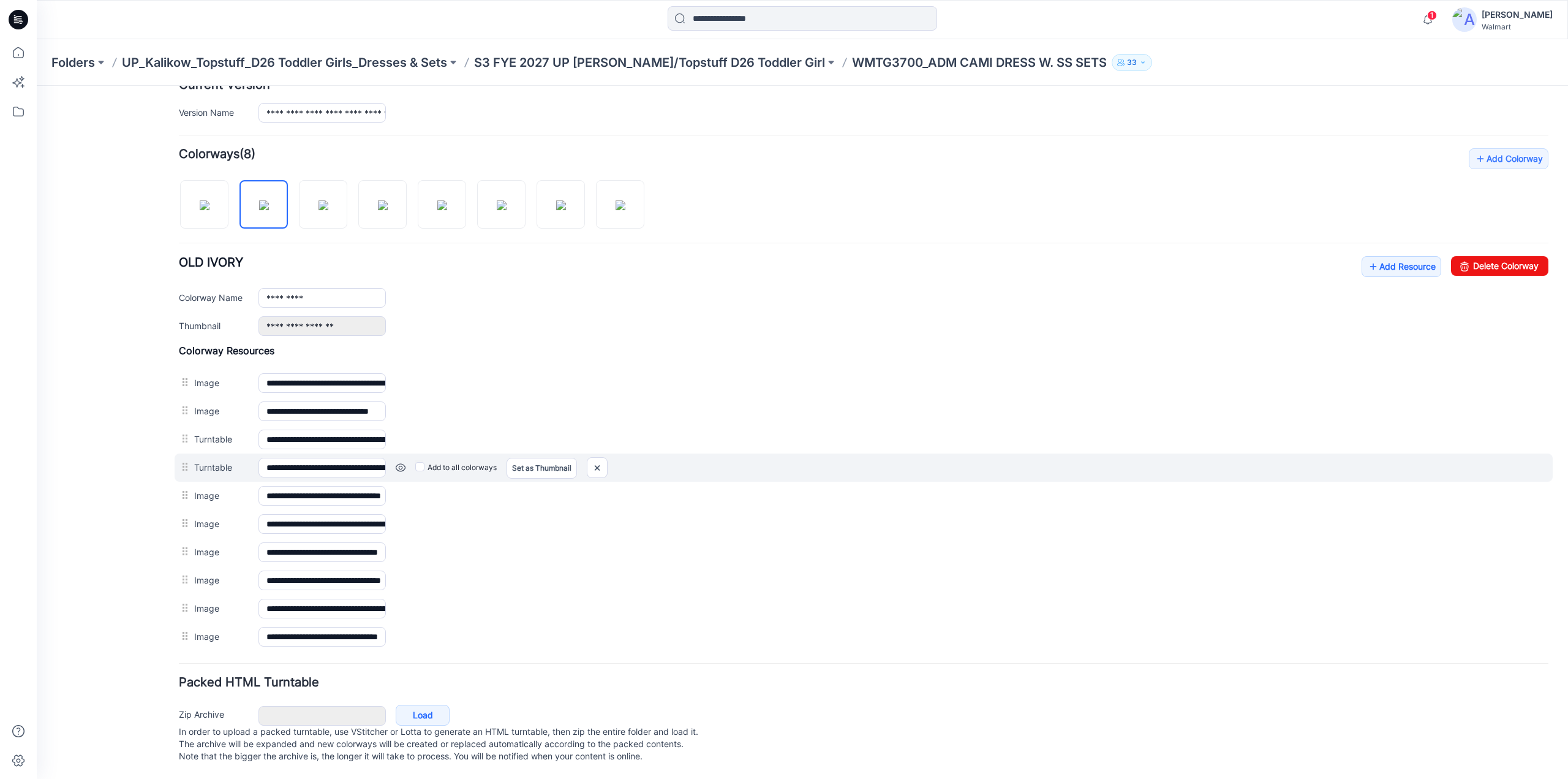
click at [402, 463] on link at bounding box center [401, 468] width 10 height 10
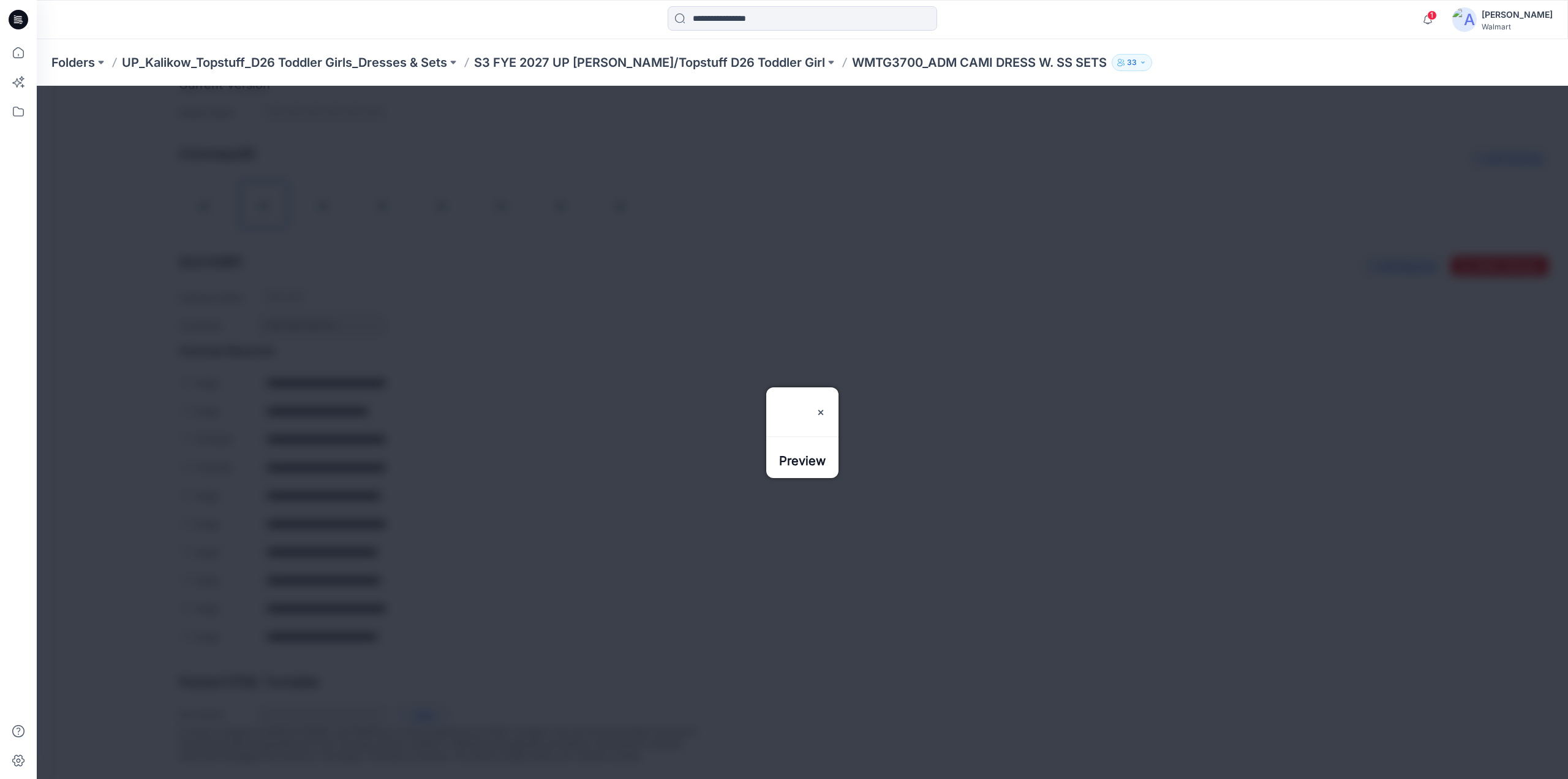
drag, startPoint x: 840, startPoint y: 370, endPoint x: 819, endPoint y: 370, distance: 21.0
click at [826, 402] on img at bounding box center [821, 407] width 10 height 10
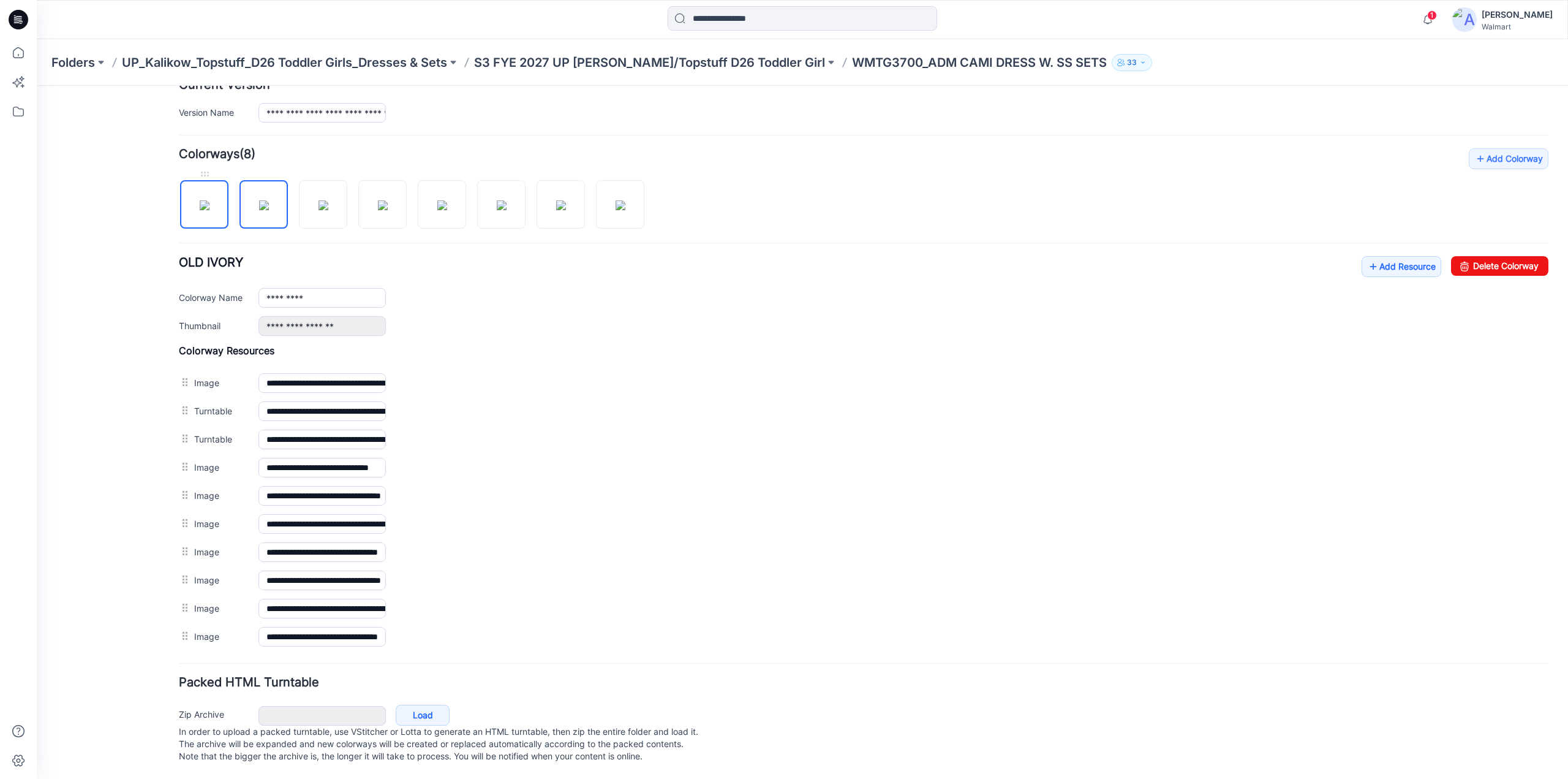
click at [206, 200] on img at bounding box center [204, 205] width 10 height 10
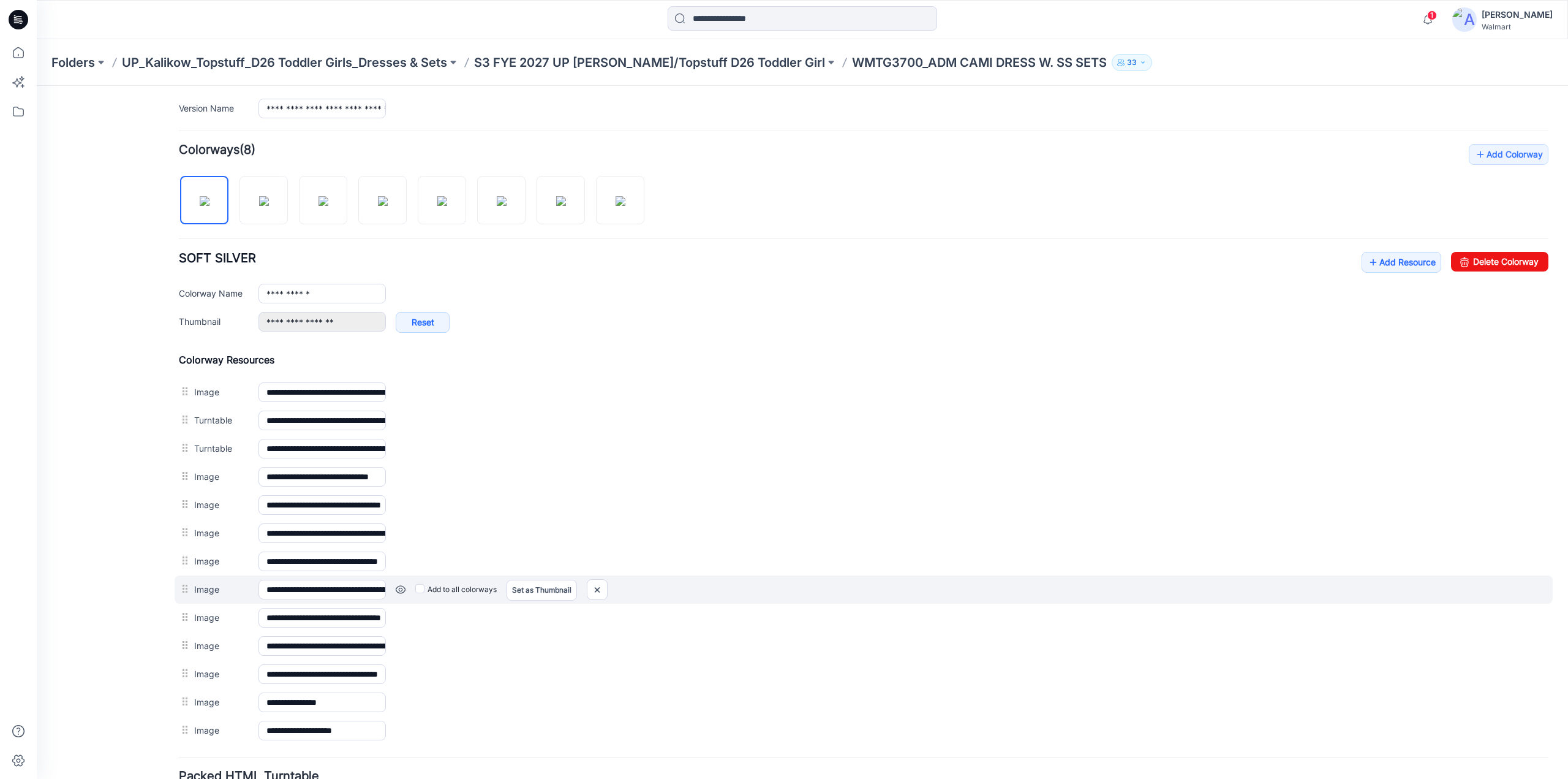
click at [399, 585] on link at bounding box center [401, 589] width 10 height 10
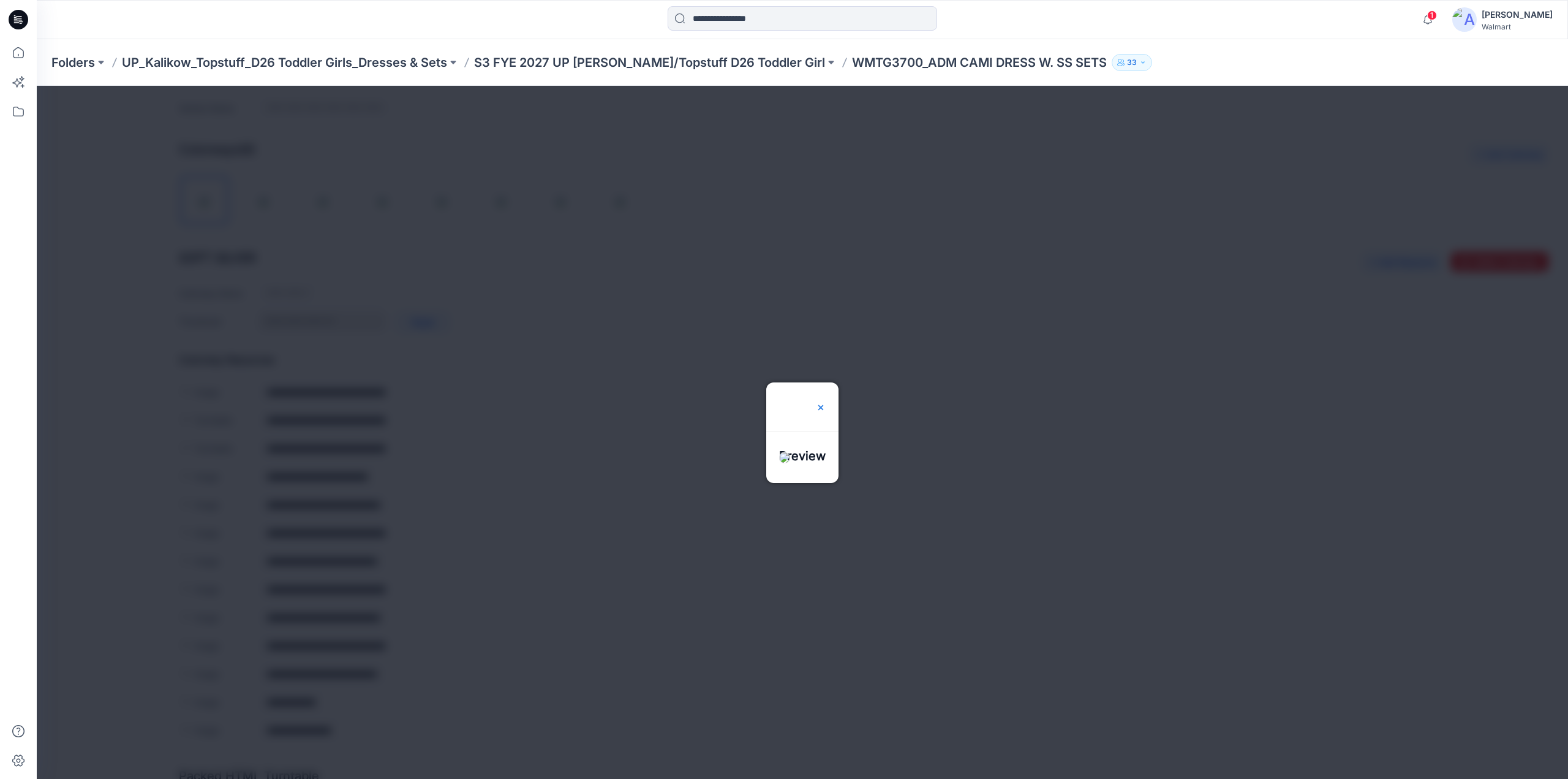
click at [826, 402] on img at bounding box center [821, 407] width 10 height 10
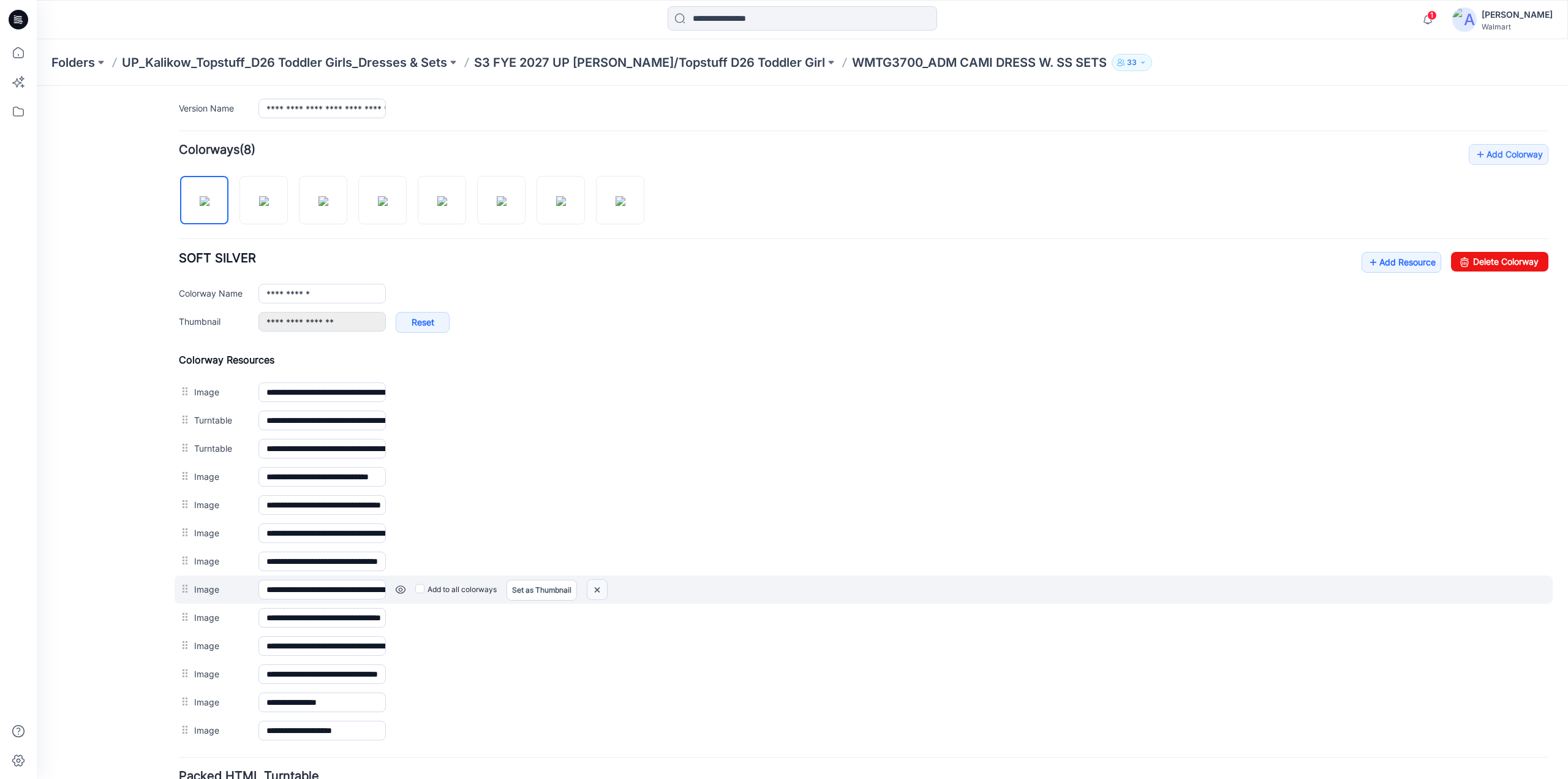
click at [592, 583] on img at bounding box center [596, 589] width 19 height 20
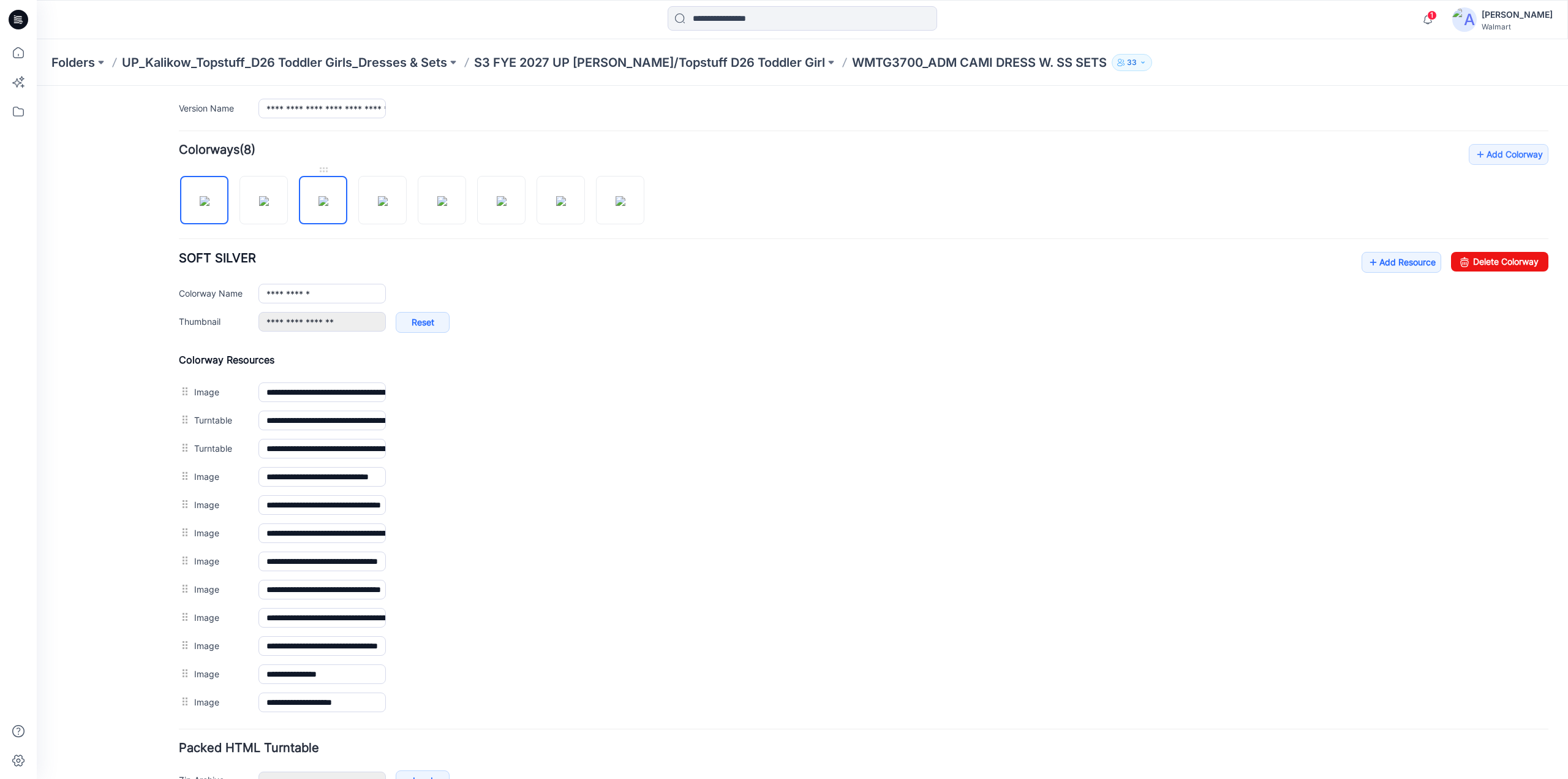
click at [329, 196] on img at bounding box center [323, 200] width 10 height 10
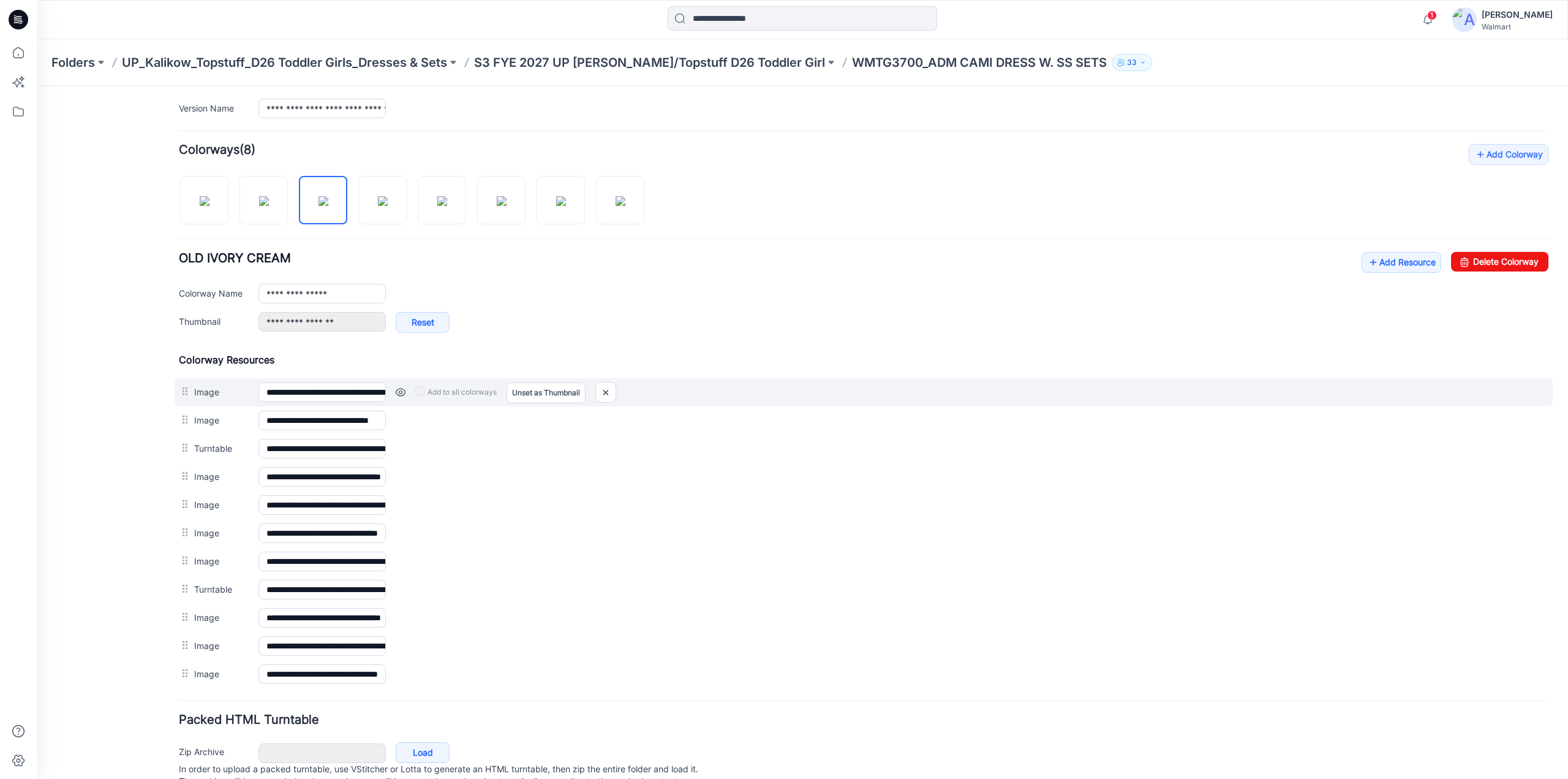
click at [399, 391] on link at bounding box center [401, 392] width 10 height 10
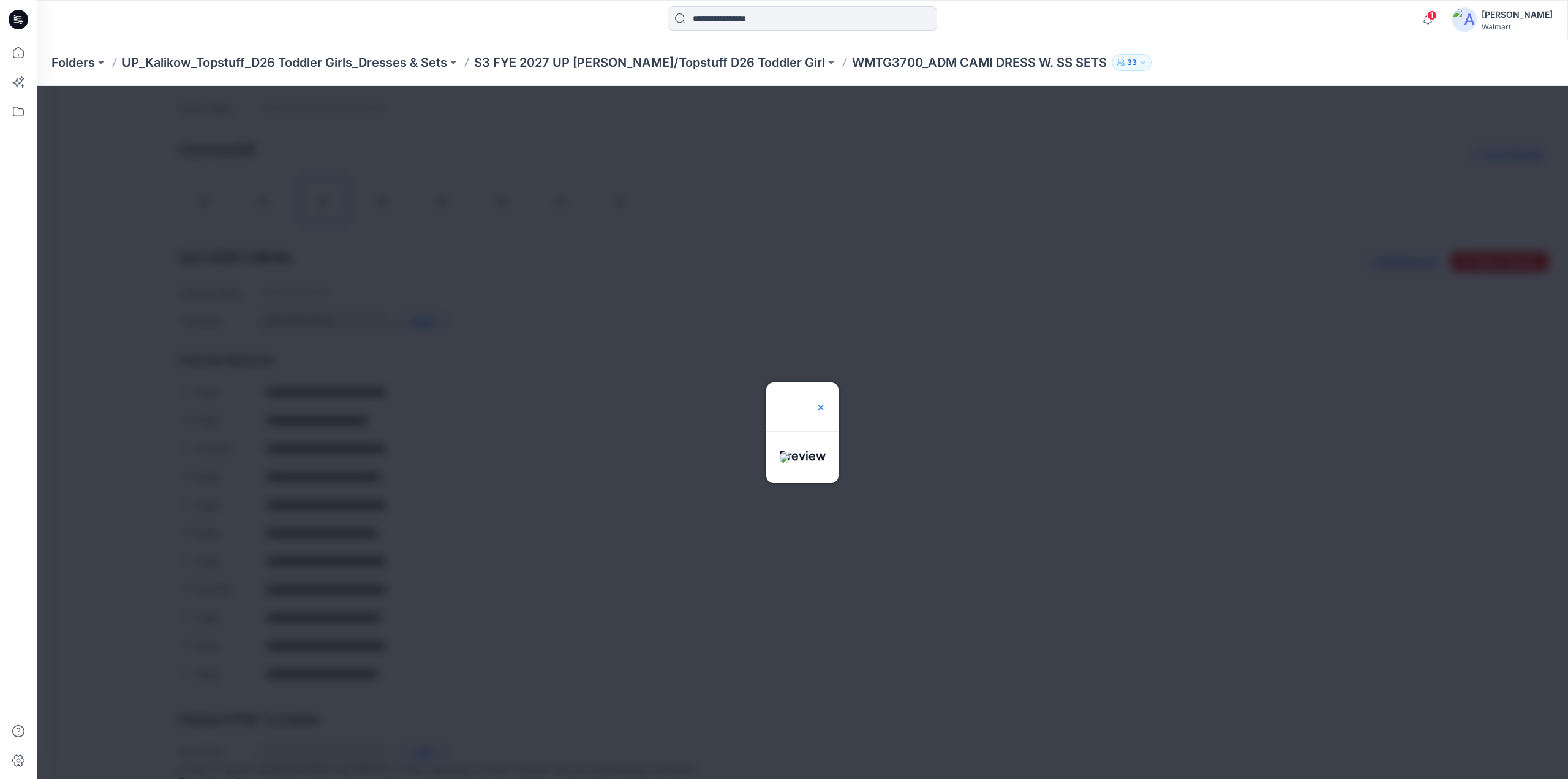
click at [826, 402] on img at bounding box center [821, 407] width 10 height 10
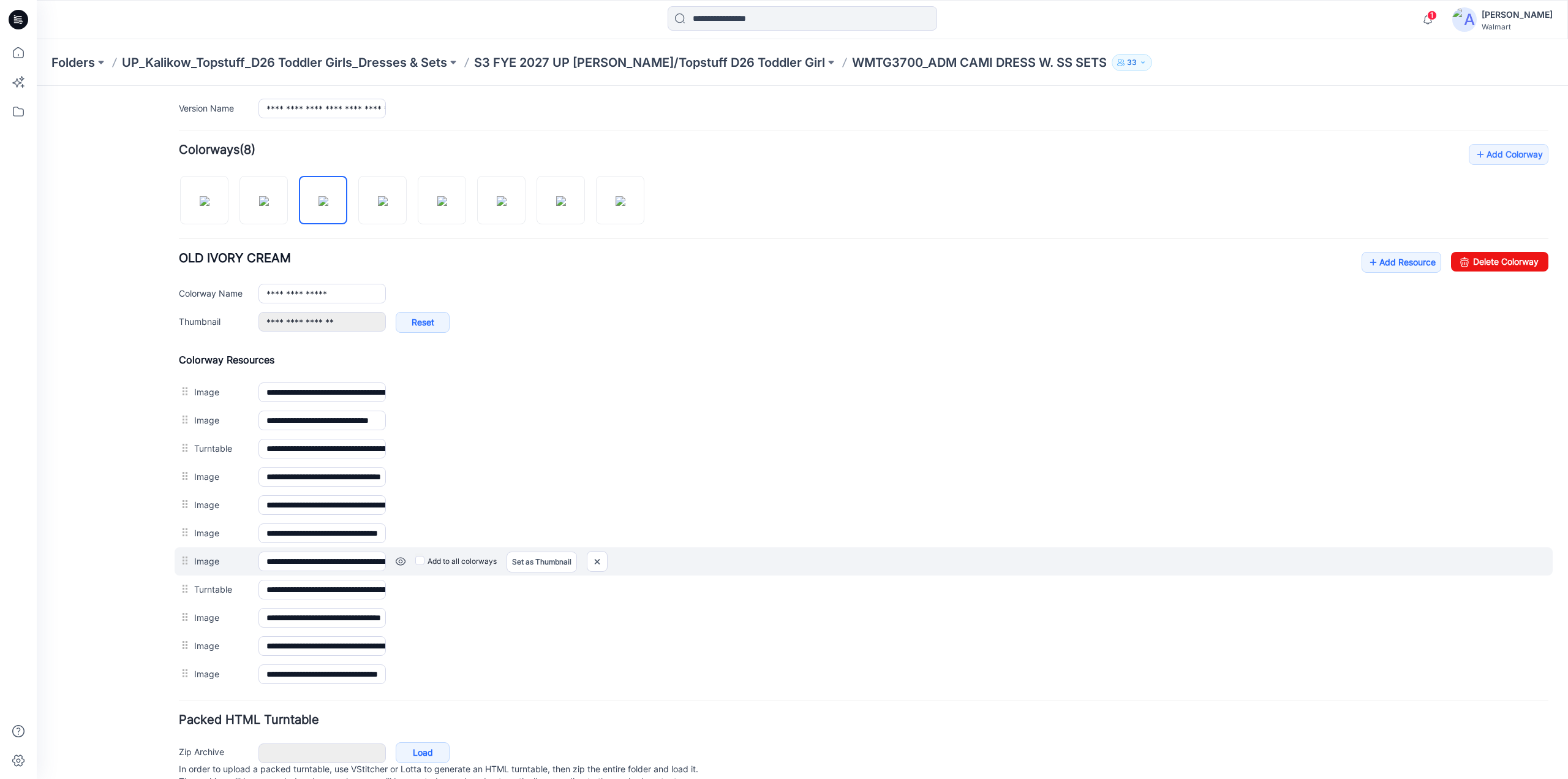
click at [401, 556] on link at bounding box center [401, 561] width 10 height 10
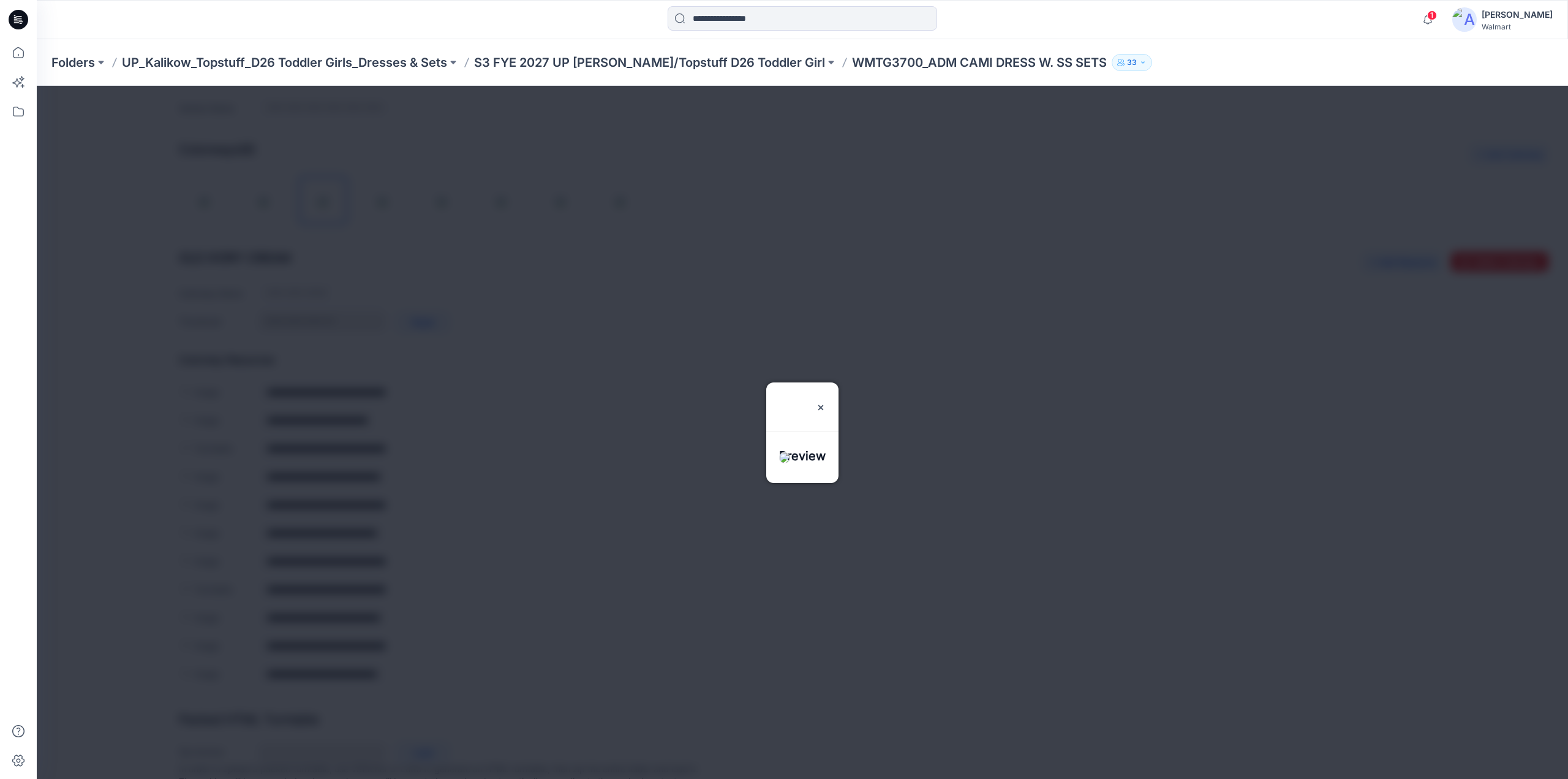
click at [826, 382] on h3 "Preview" at bounding box center [802, 406] width 47 height 49
click at [826, 402] on img at bounding box center [821, 407] width 10 height 10
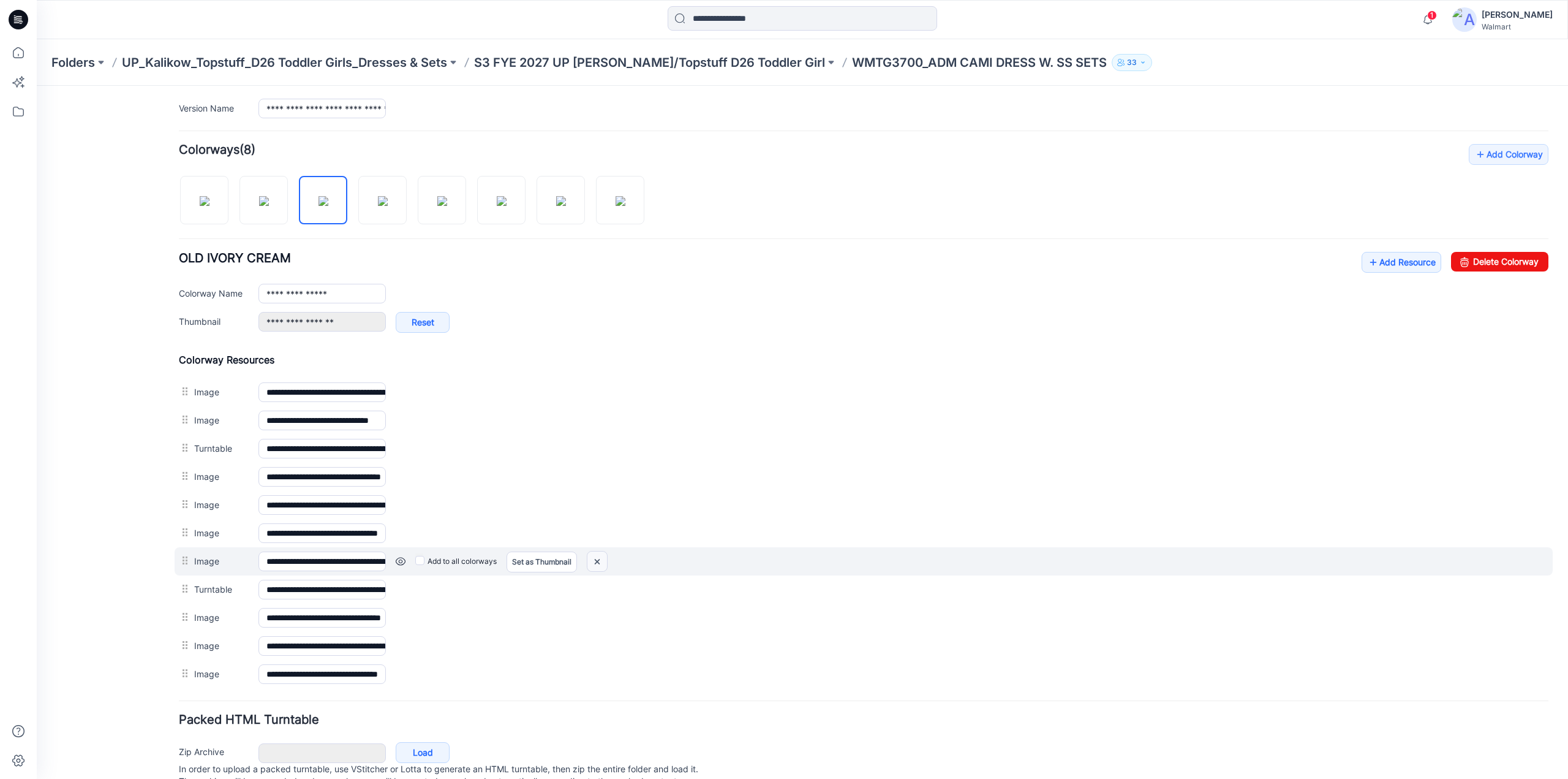
click at [596, 553] on img at bounding box center [596, 562] width 19 height 20
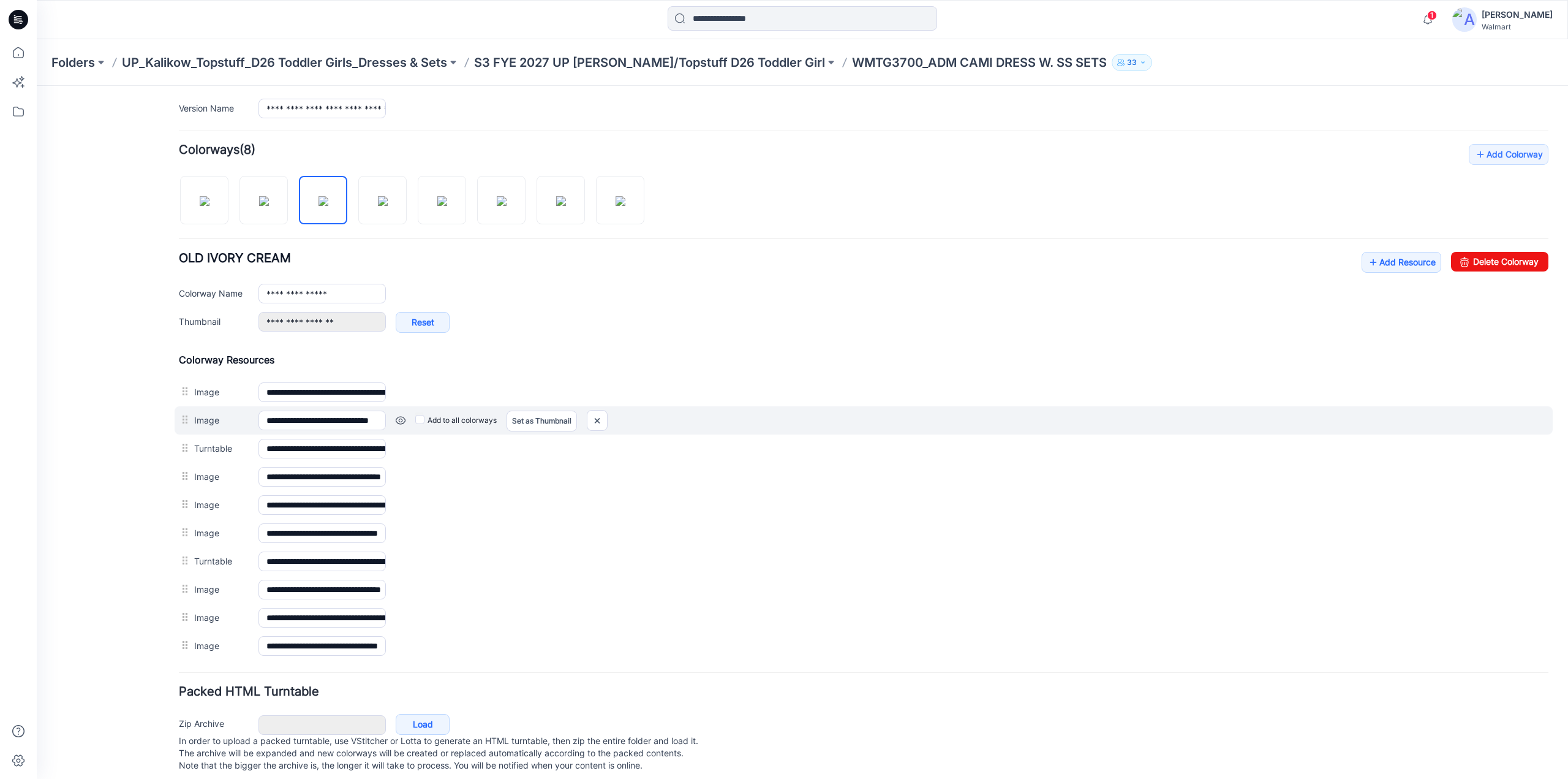
click at [187, 414] on div "**********" at bounding box center [864, 420] width 1379 height 28
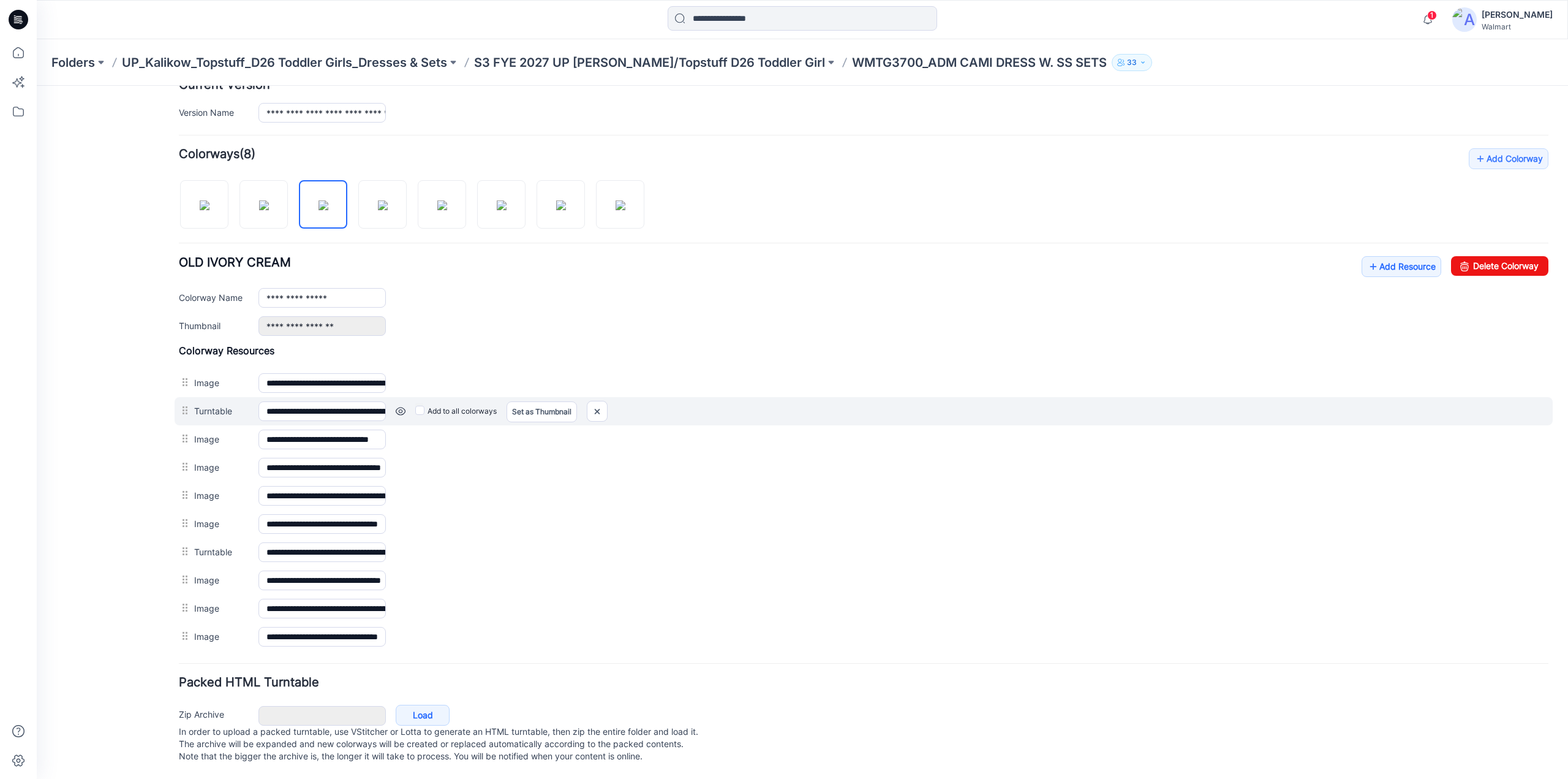
click at [396, 406] on link at bounding box center [401, 411] width 10 height 10
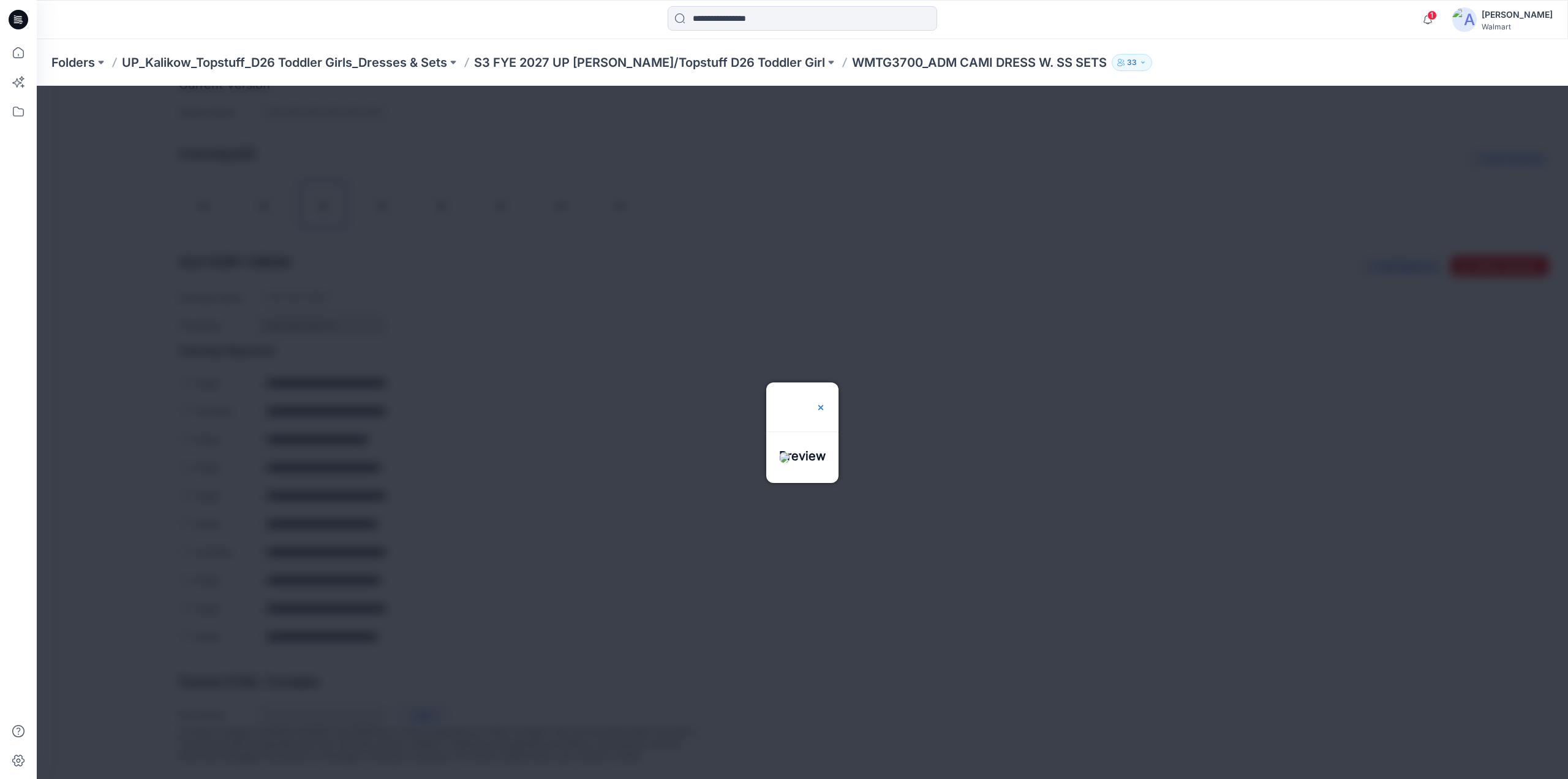
click at [826, 402] on img at bounding box center [821, 407] width 10 height 10
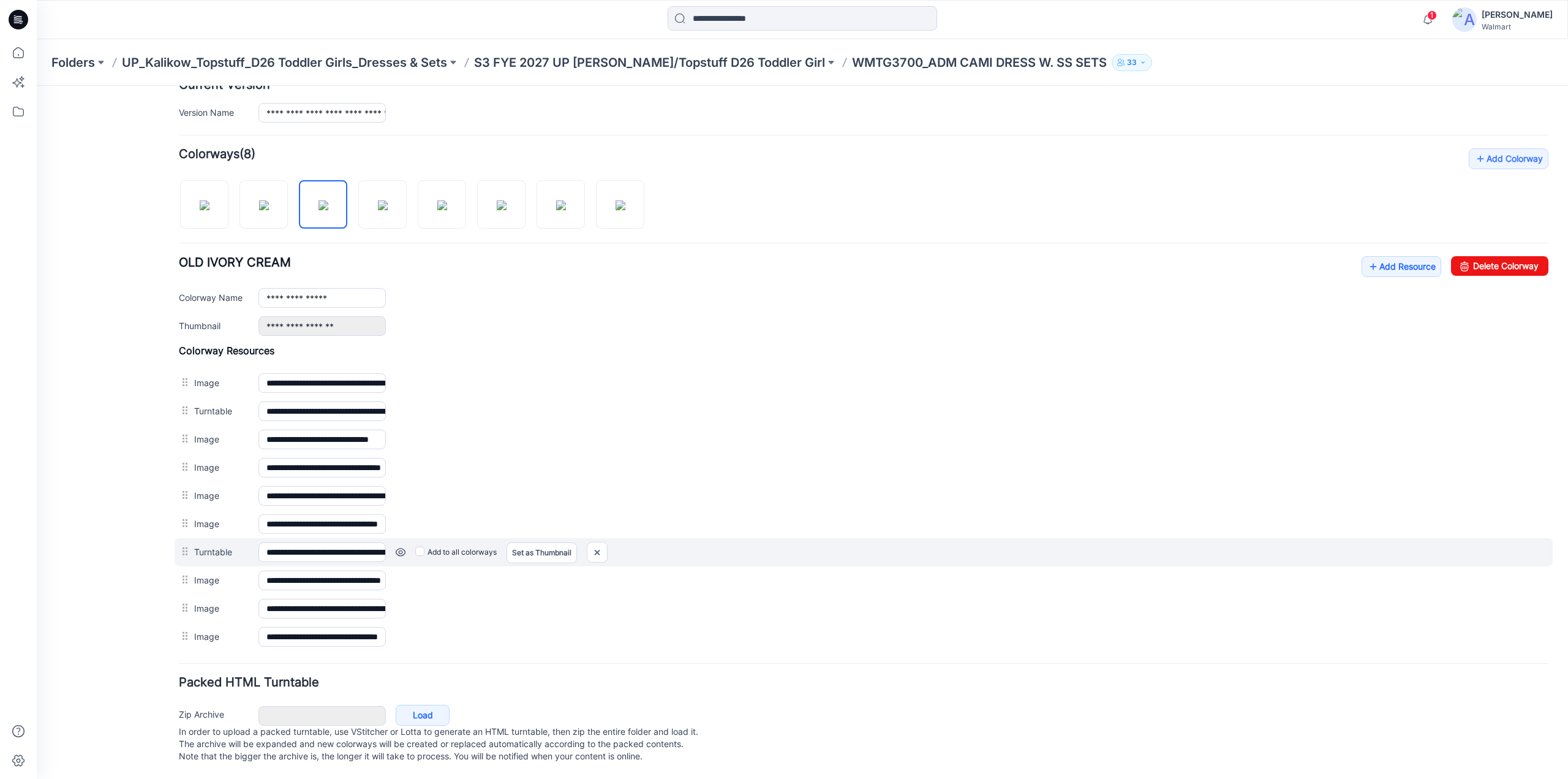
click at [186, 544] on div at bounding box center [186, 551] width 16 height 19
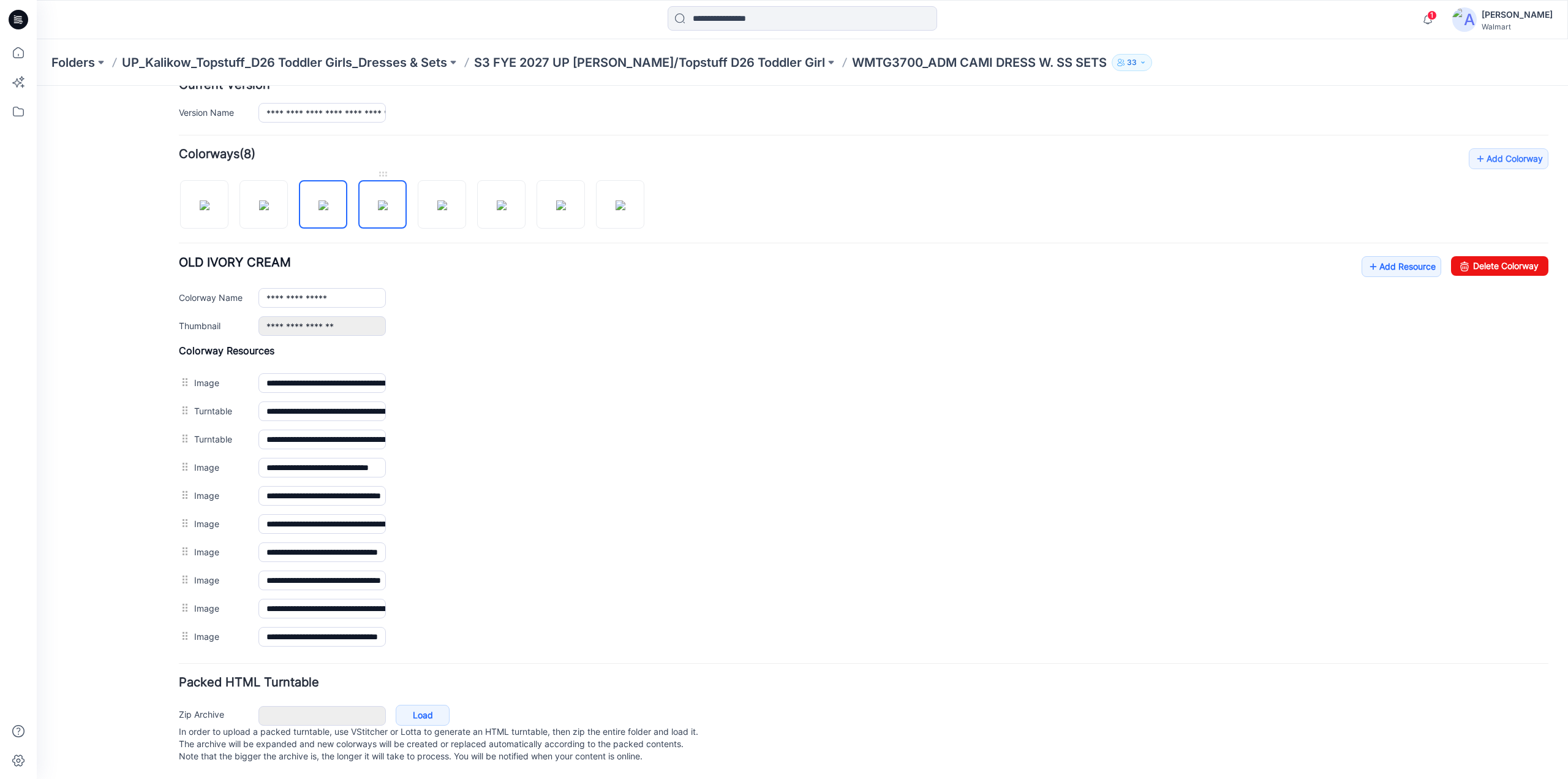
click at [388, 200] on img at bounding box center [383, 205] width 10 height 10
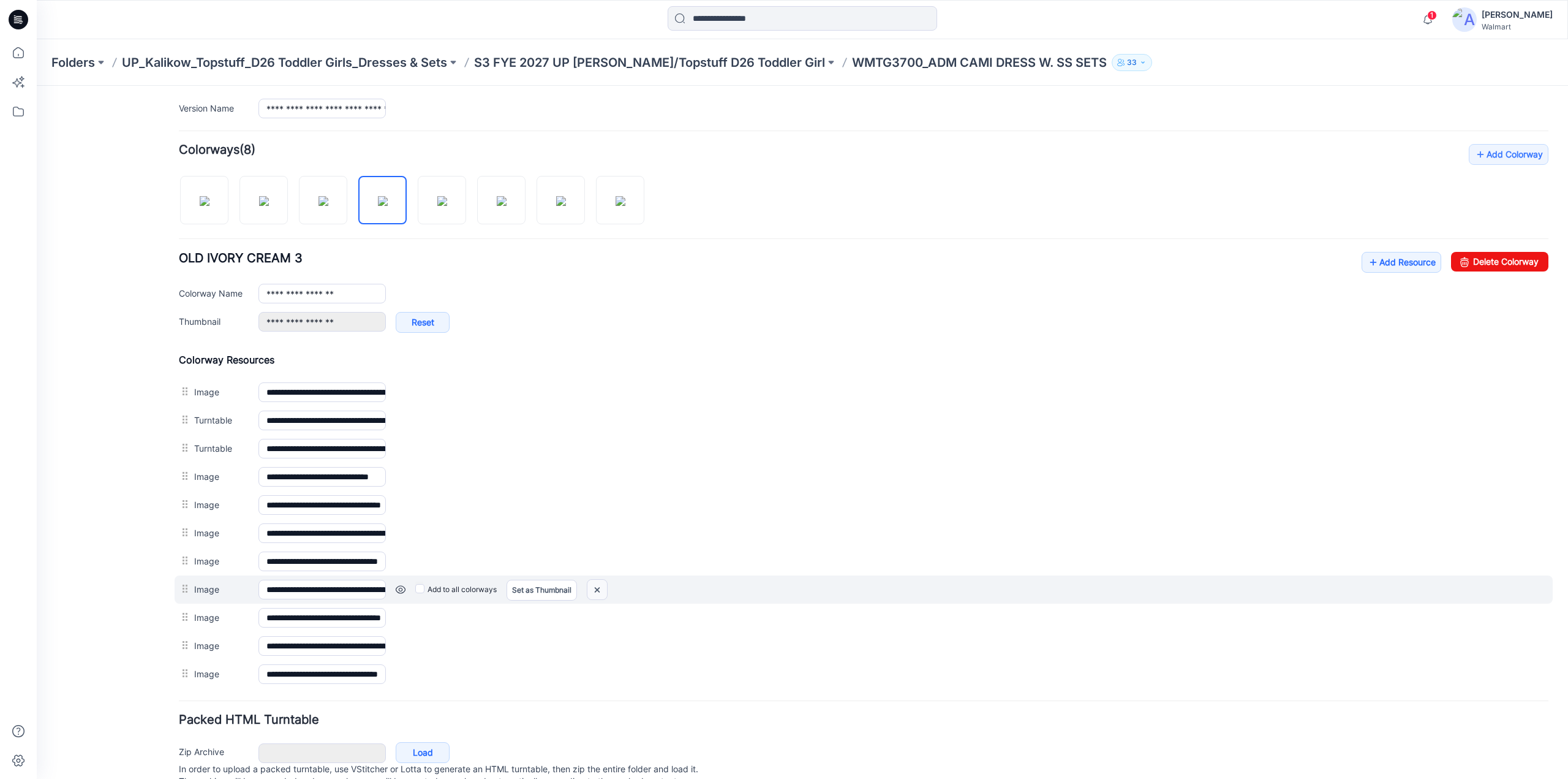
drag, startPoint x: 594, startPoint y: 579, endPoint x: 878, endPoint y: 150, distance: 514.5
click at [594, 579] on img at bounding box center [596, 589] width 19 height 20
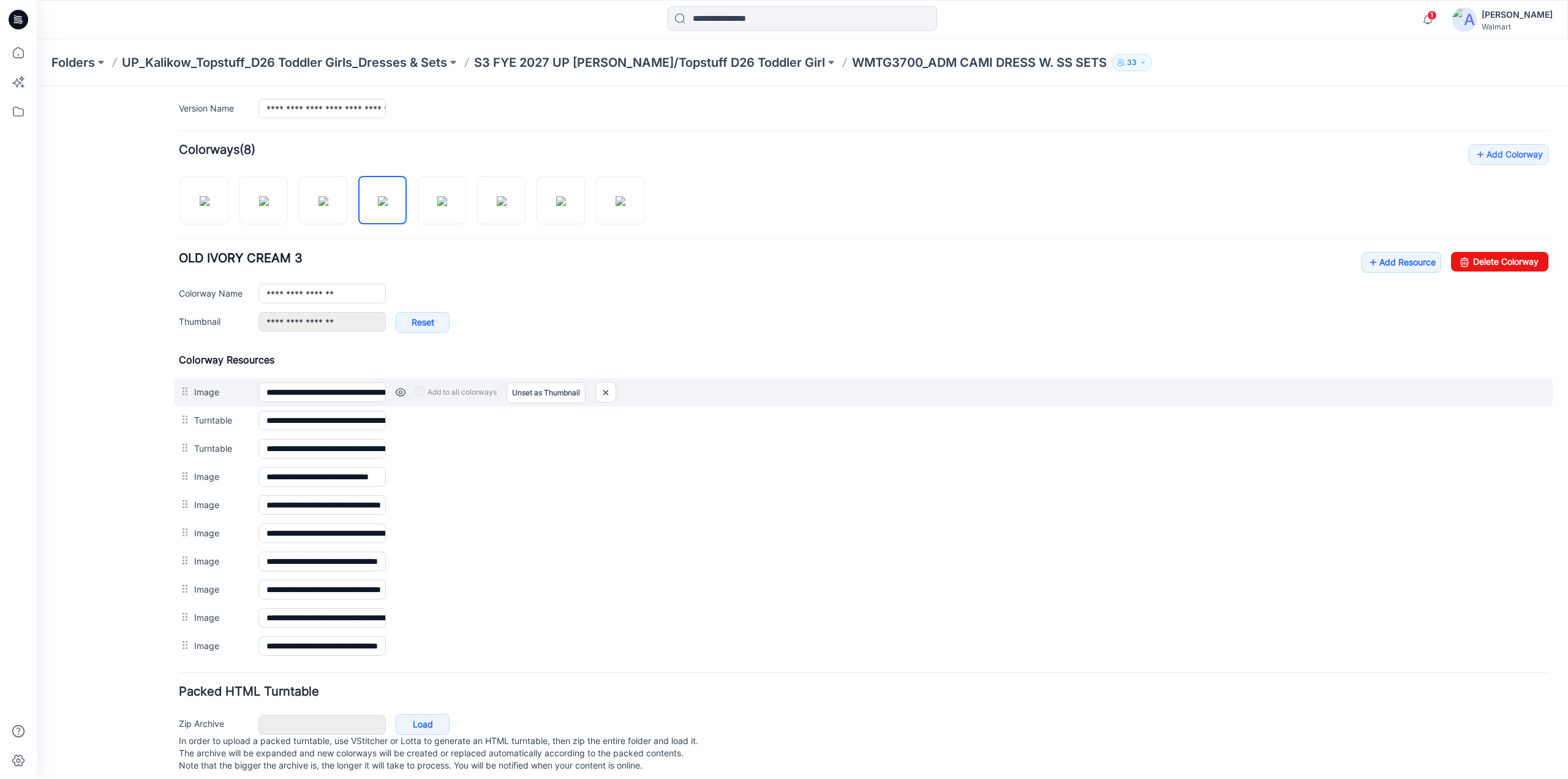
click at [398, 390] on link at bounding box center [401, 392] width 10 height 10
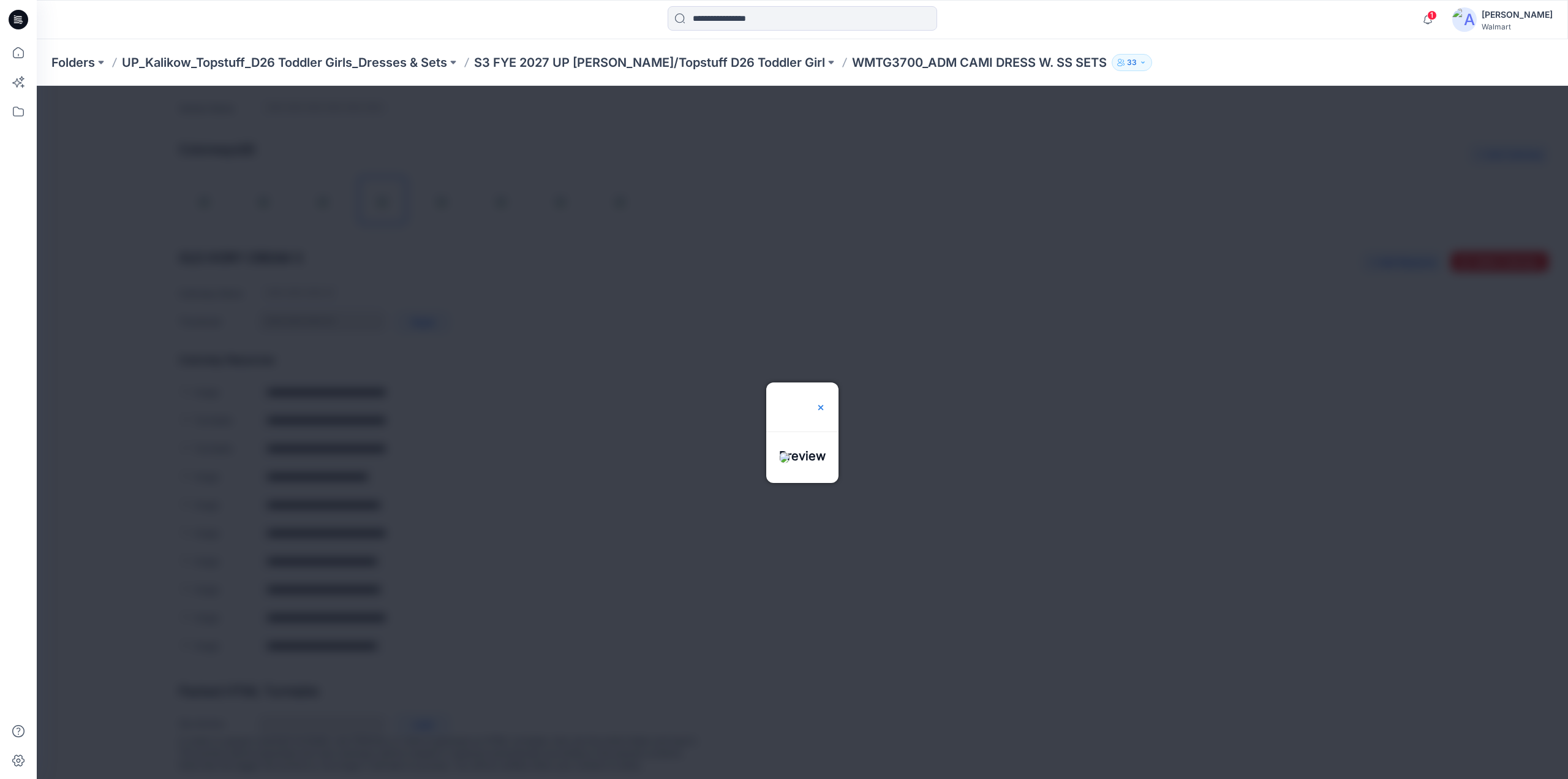
click at [826, 402] on img at bounding box center [821, 407] width 10 height 10
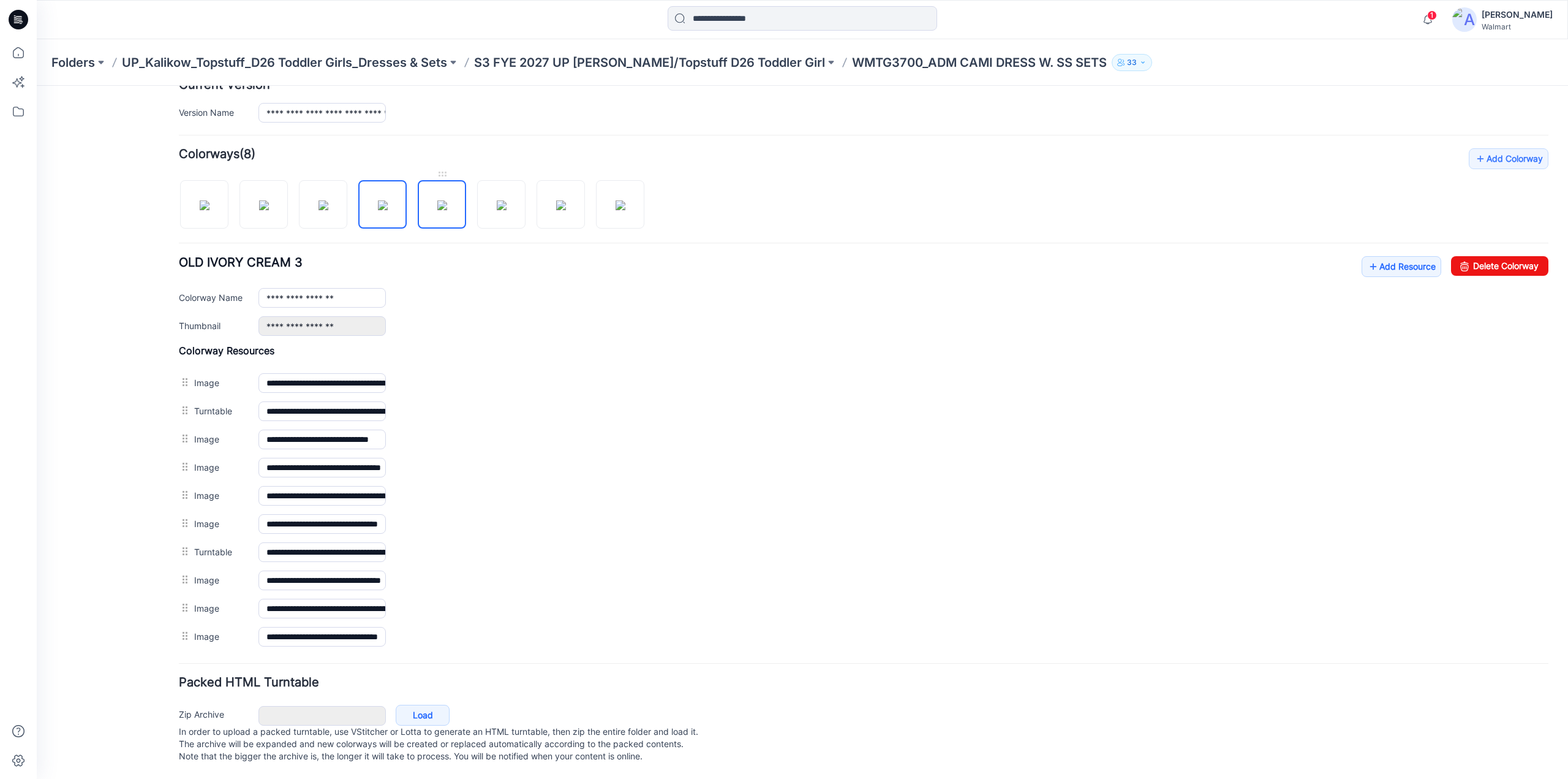
click at [447, 202] on img at bounding box center [442, 205] width 10 height 10
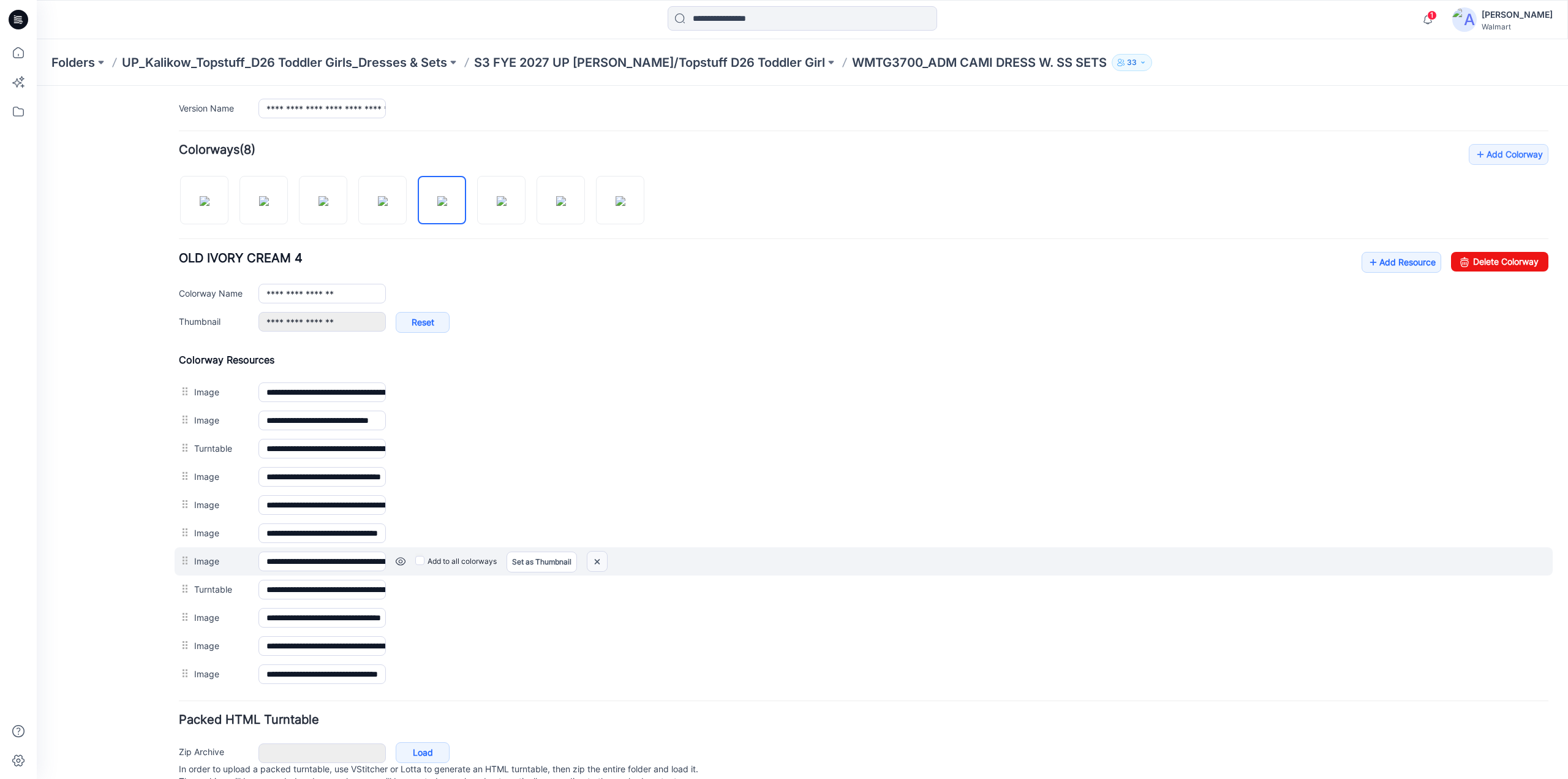
drag, startPoint x: 598, startPoint y: 555, endPoint x: 870, endPoint y: 148, distance: 489.5
click at [598, 555] on img at bounding box center [596, 562] width 19 height 20
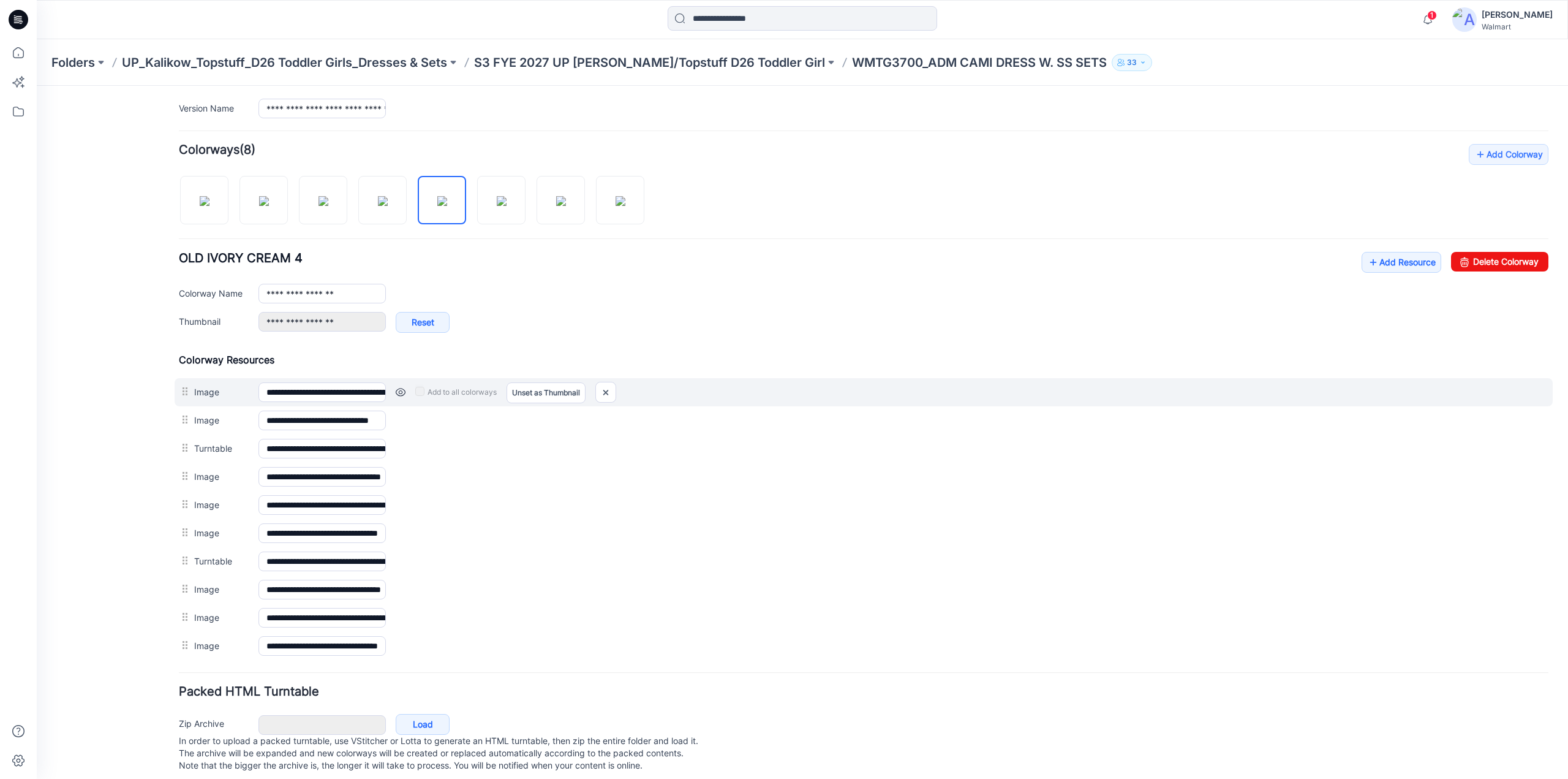
drag, startPoint x: 185, startPoint y: 423, endPoint x: 189, endPoint y: 395, distance: 28.3
click at [189, 395] on div "**********" at bounding box center [864, 506] width 1370 height 306
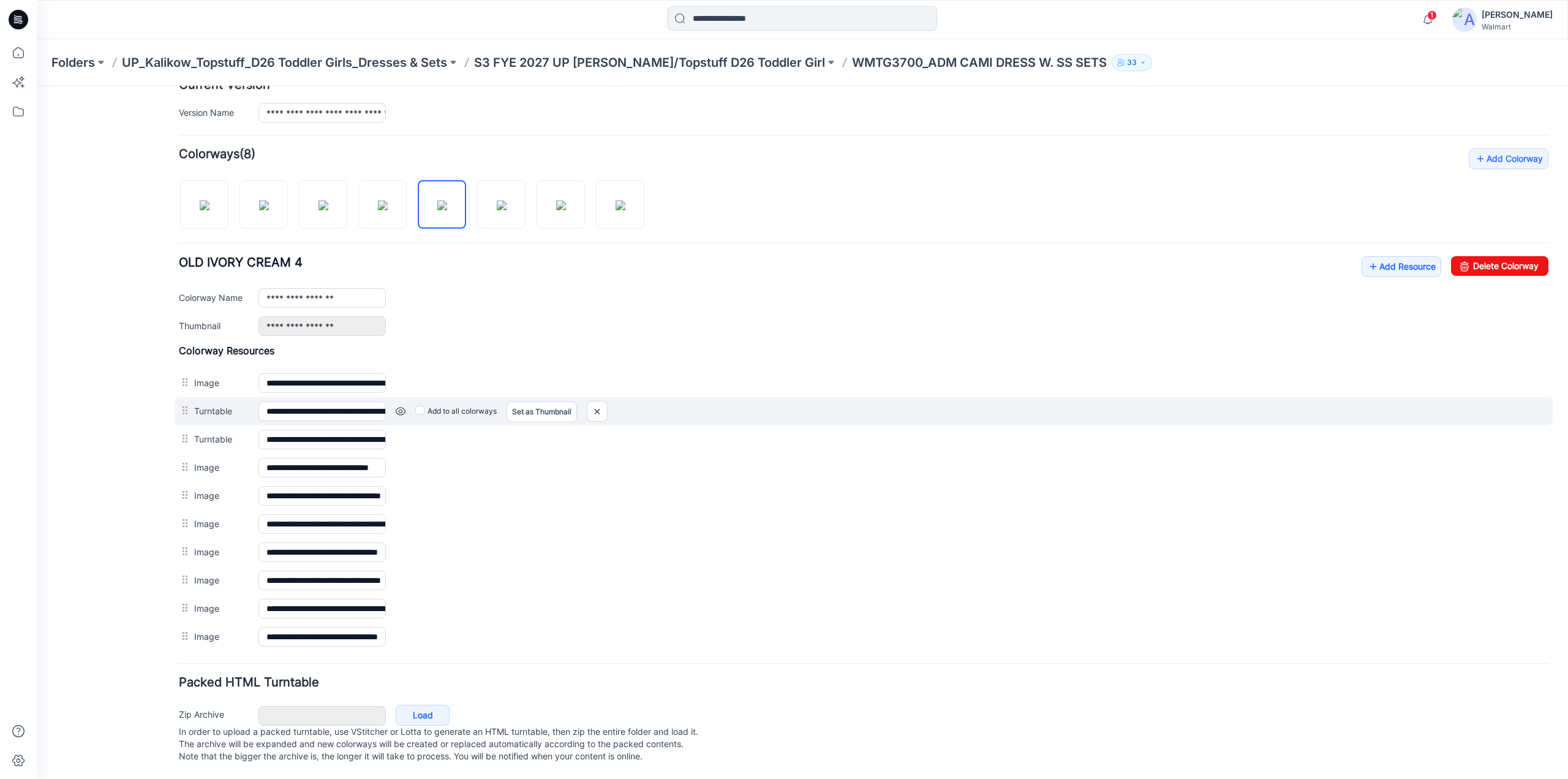
click at [403, 406] on link at bounding box center [401, 411] width 10 height 10
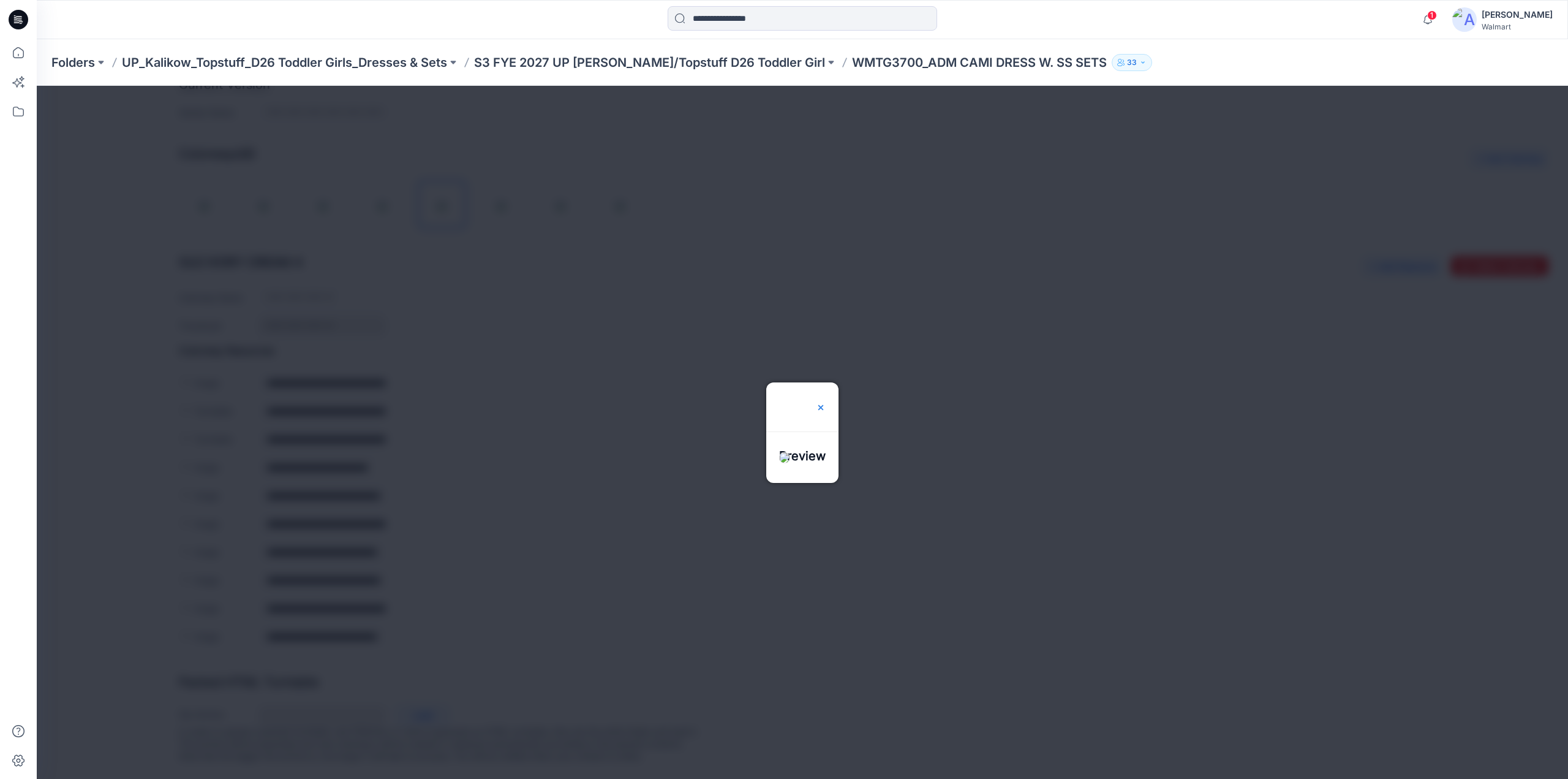
click at [826, 402] on img at bounding box center [821, 407] width 10 height 10
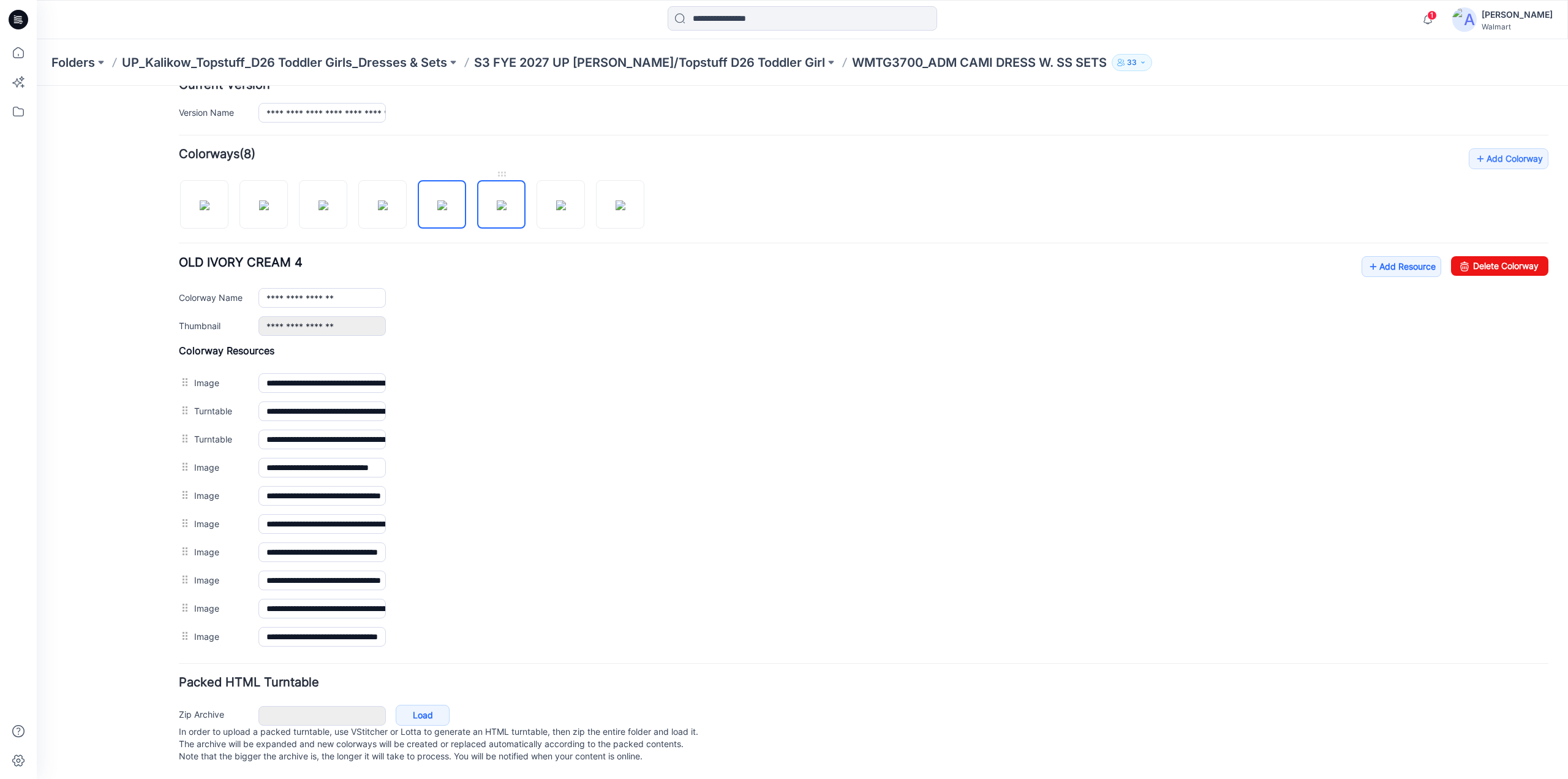
click at [497, 207] on img at bounding box center [502, 205] width 10 height 10
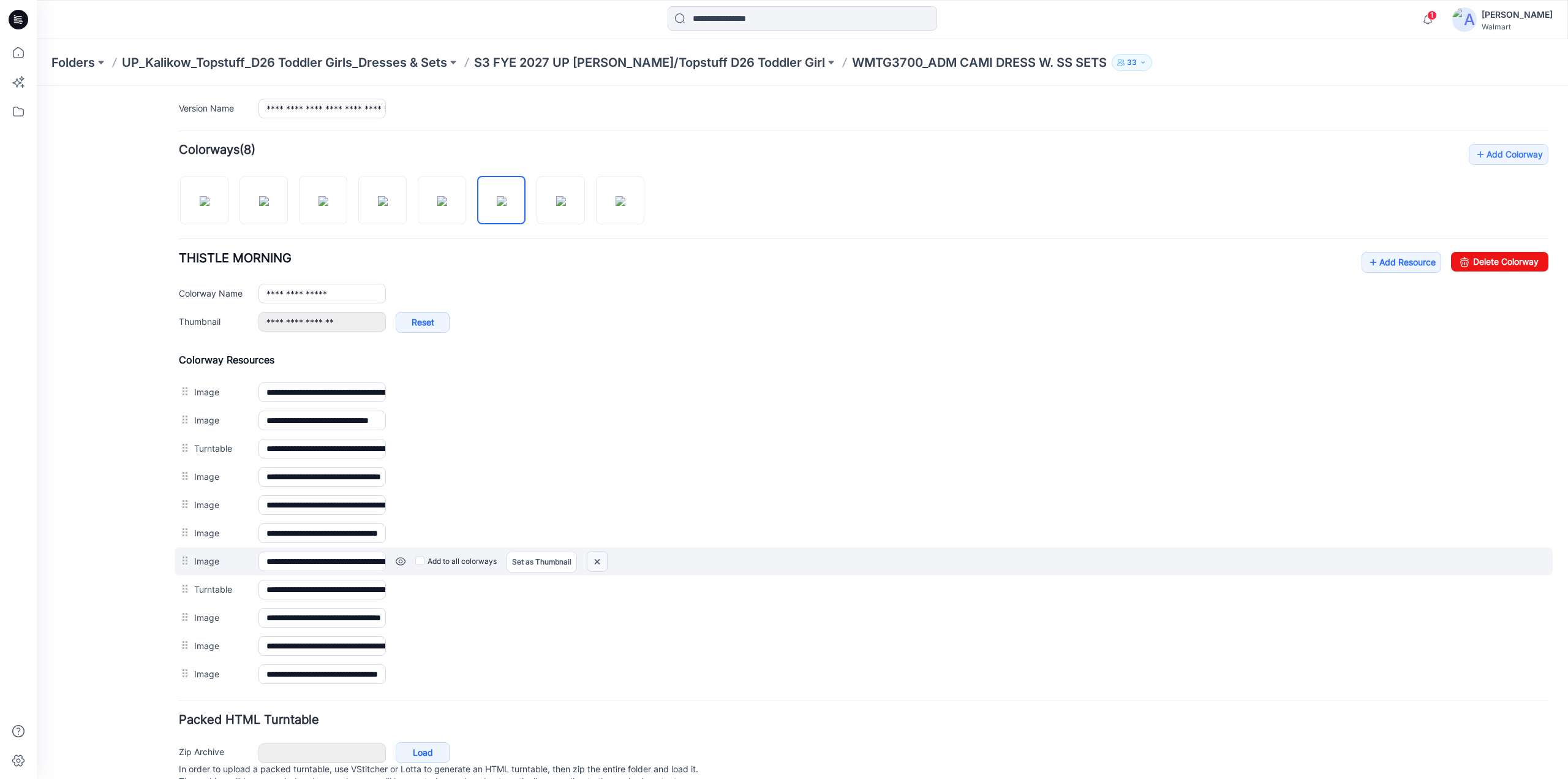
drag, startPoint x: 596, startPoint y: 555, endPoint x: 876, endPoint y: 143, distance: 498.1
click at [596, 555] on img at bounding box center [596, 562] width 19 height 20
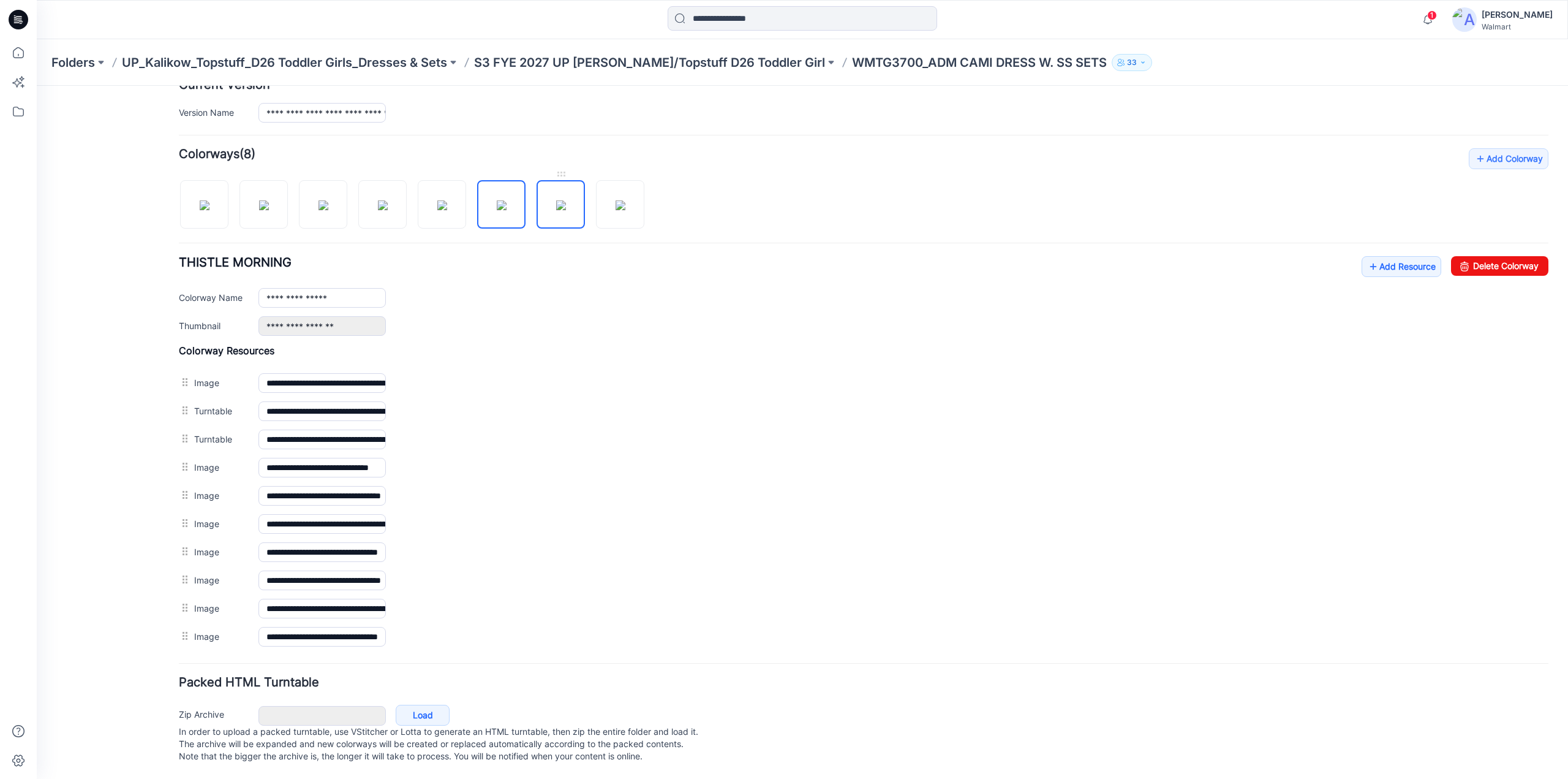
click at [561, 200] on img at bounding box center [561, 205] width 10 height 10
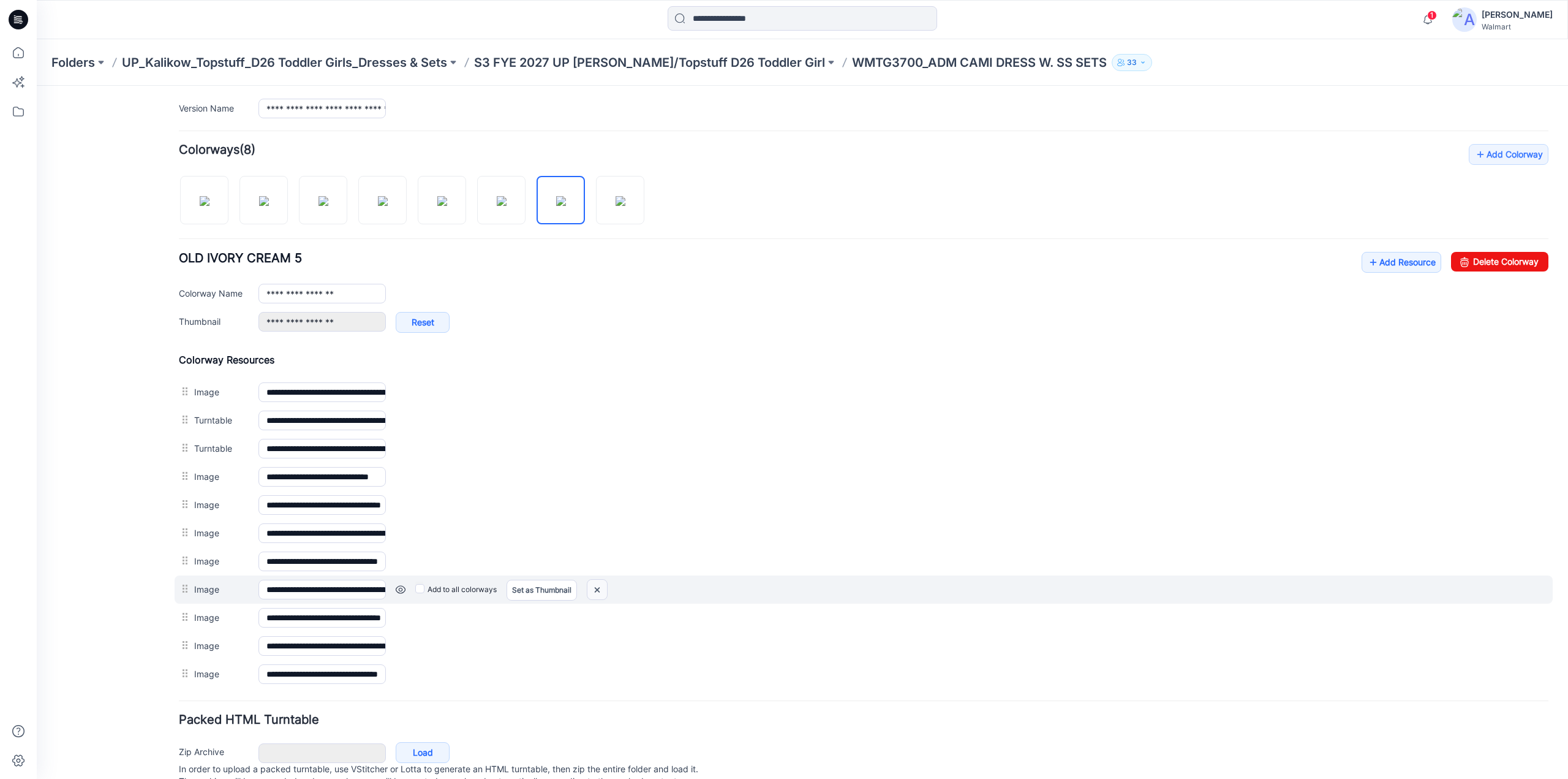
drag, startPoint x: 878, startPoint y: 141, endPoint x: 598, endPoint y: 582, distance: 522.4
click at [598, 582] on img at bounding box center [596, 589] width 19 height 20
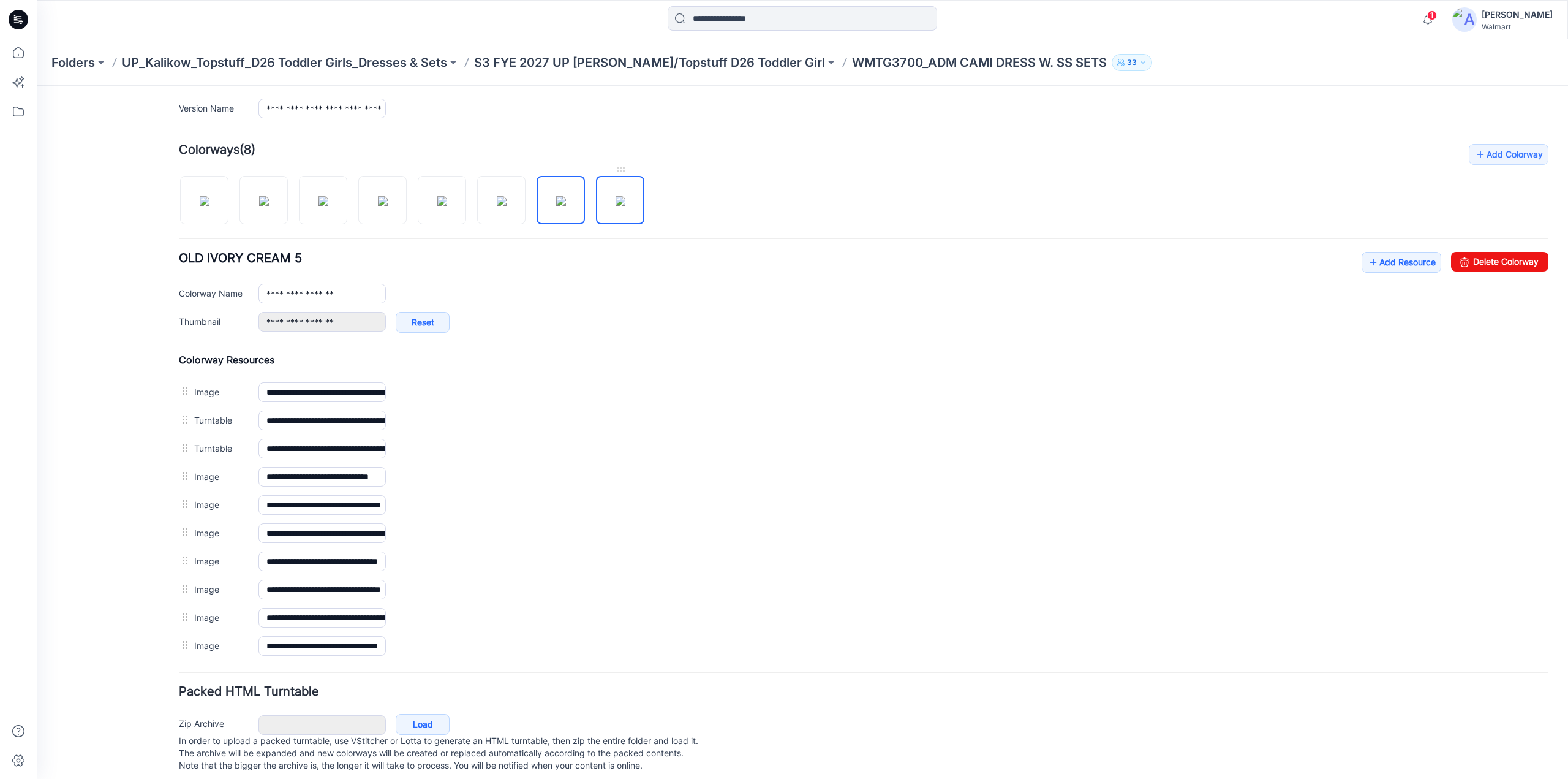
click at [625, 196] on img at bounding box center [621, 200] width 10 height 10
type input "*********"
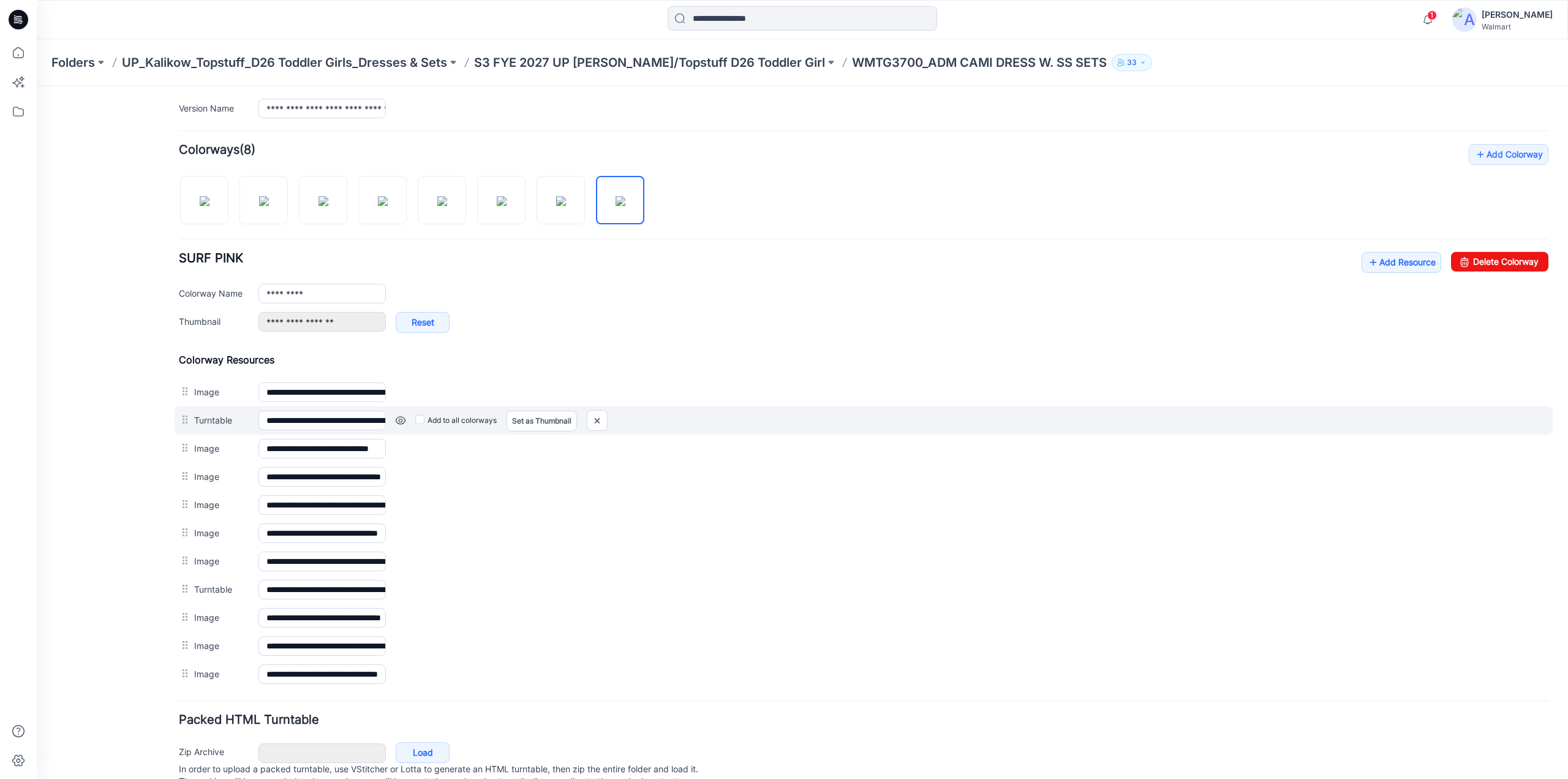
click at [396, 416] on link at bounding box center [401, 420] width 10 height 10
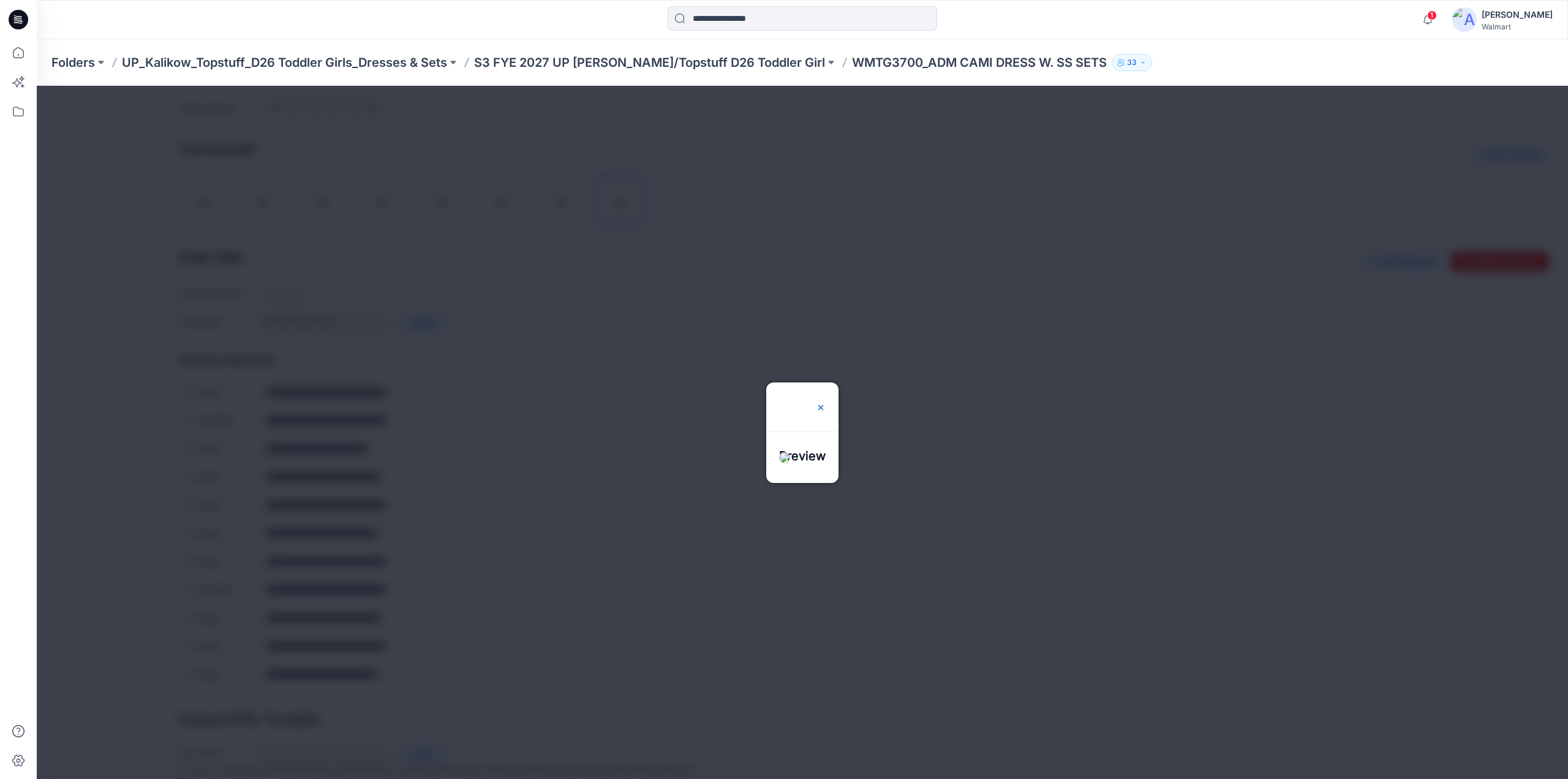
click at [826, 402] on img at bounding box center [821, 407] width 10 height 10
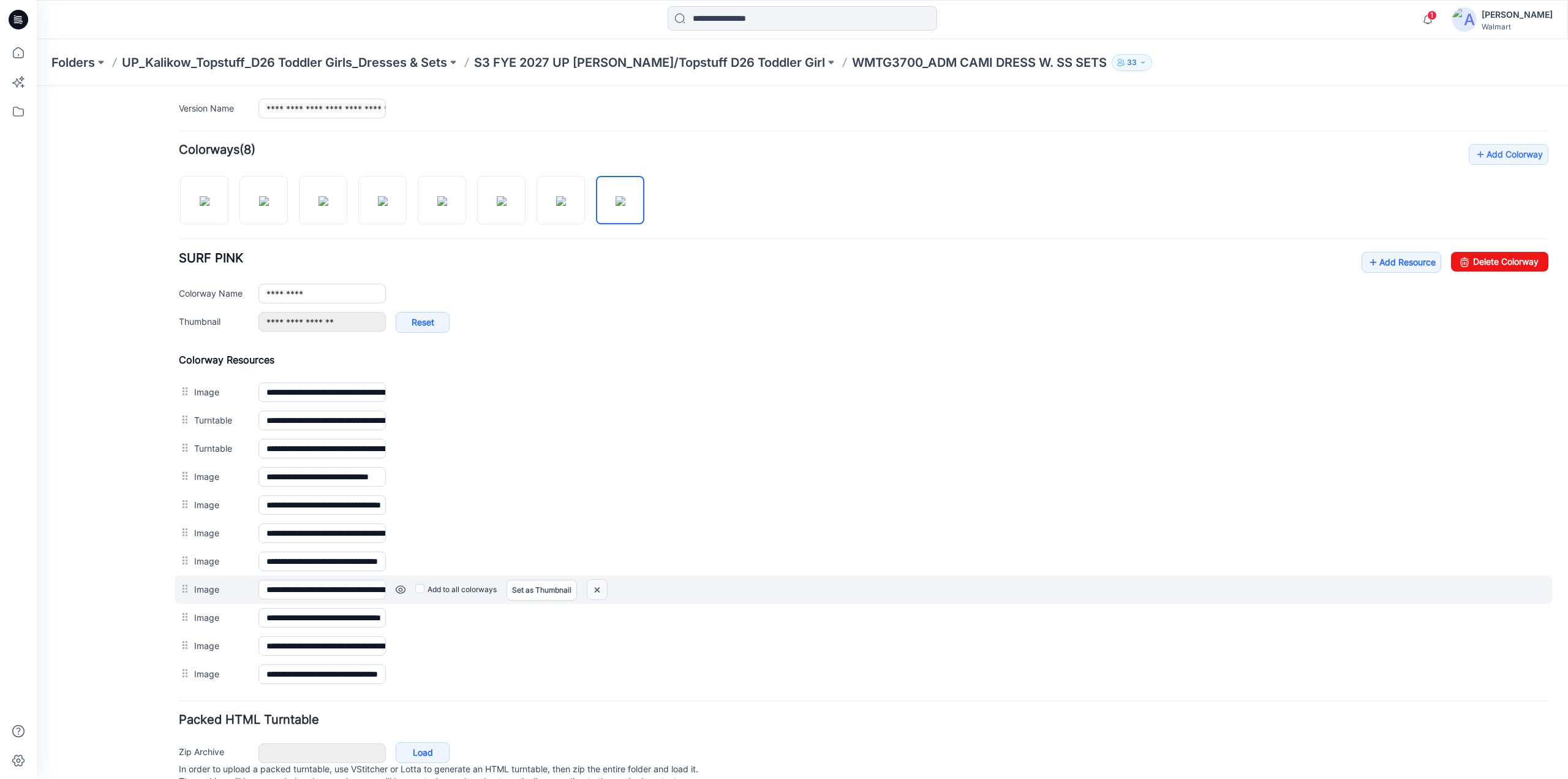
click at [600, 582] on img at bounding box center [596, 589] width 19 height 20
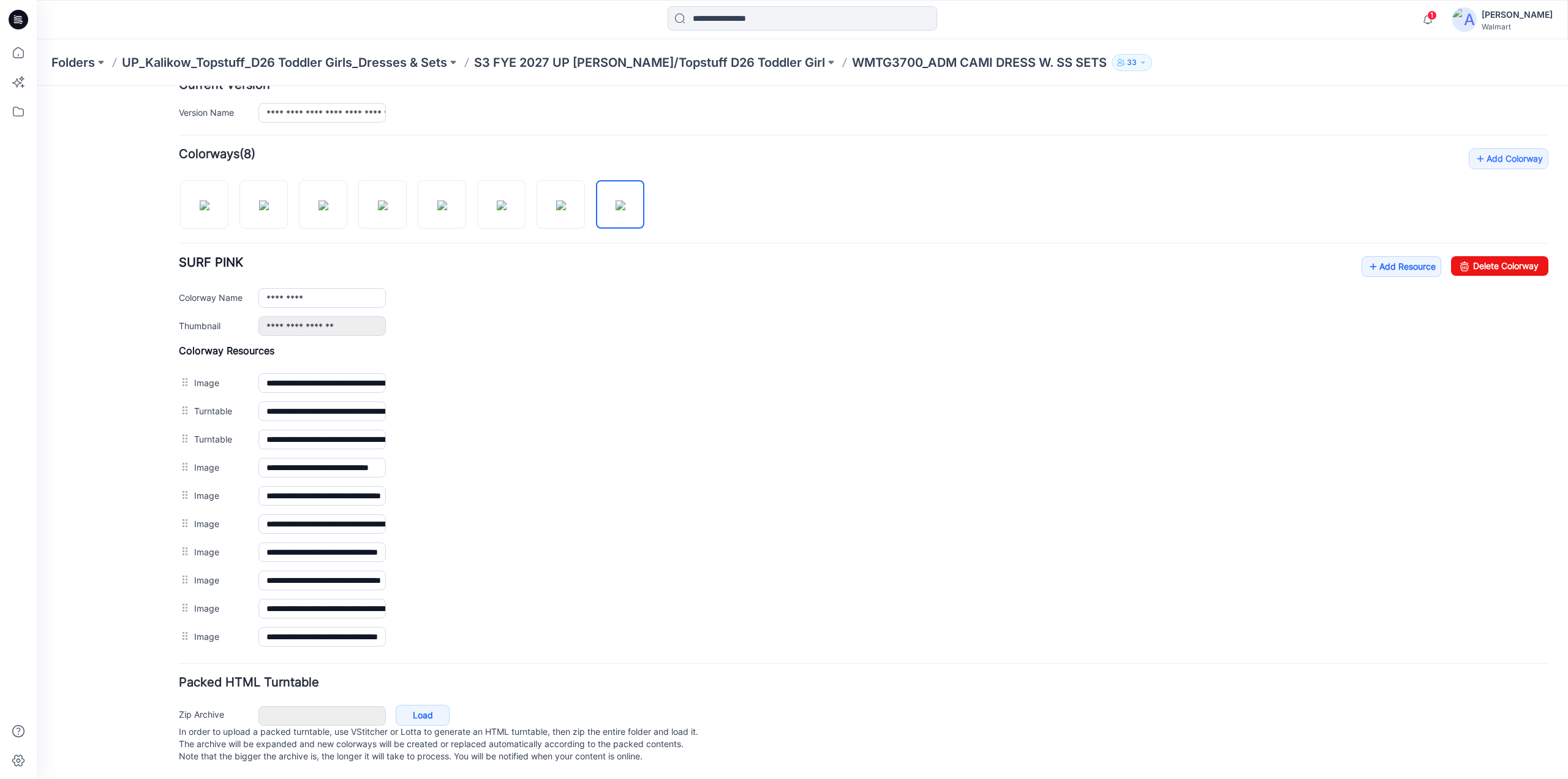
scroll to position [0, 0]
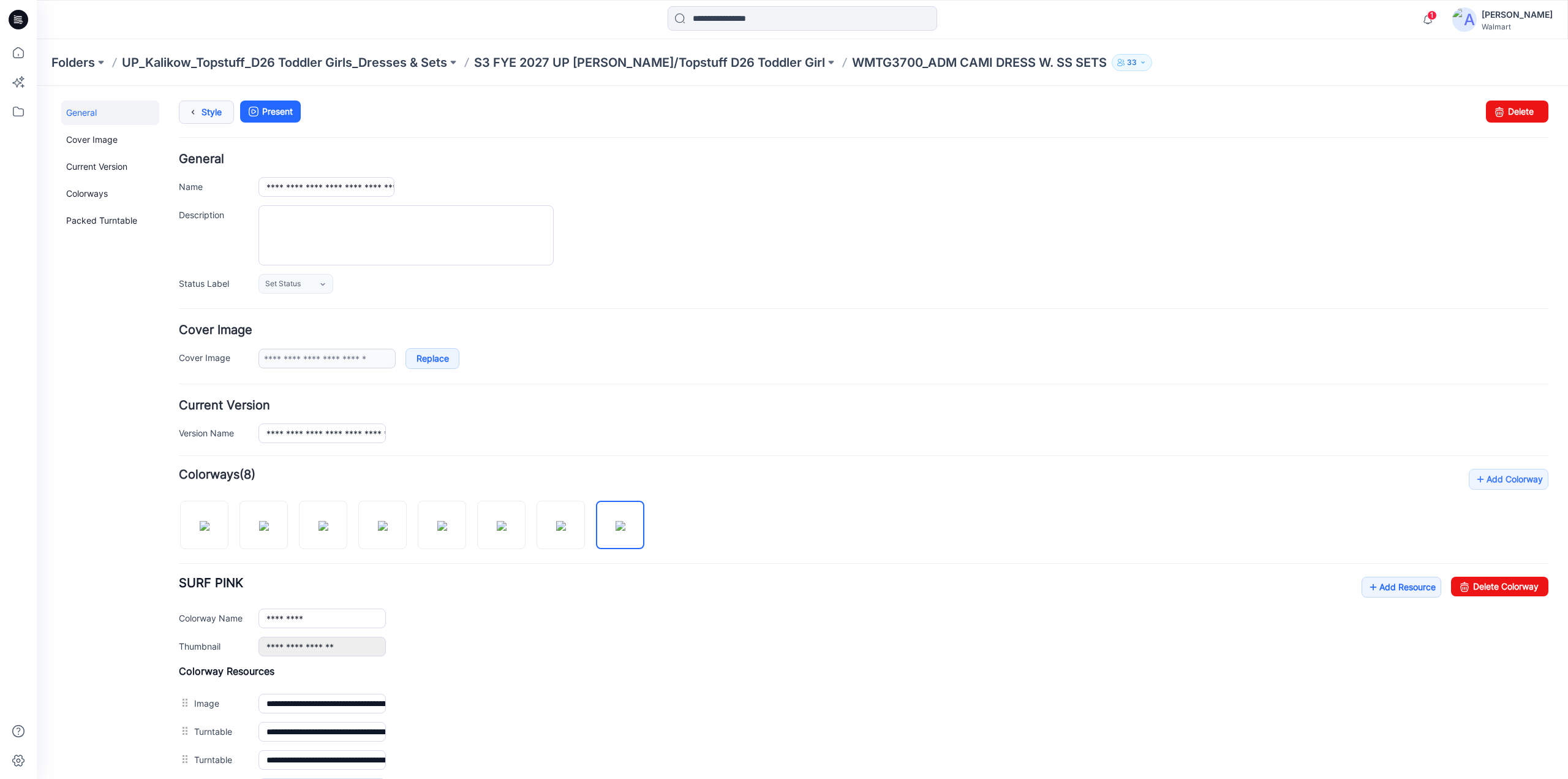
click at [224, 106] on link "Style" at bounding box center [206, 112] width 55 height 23
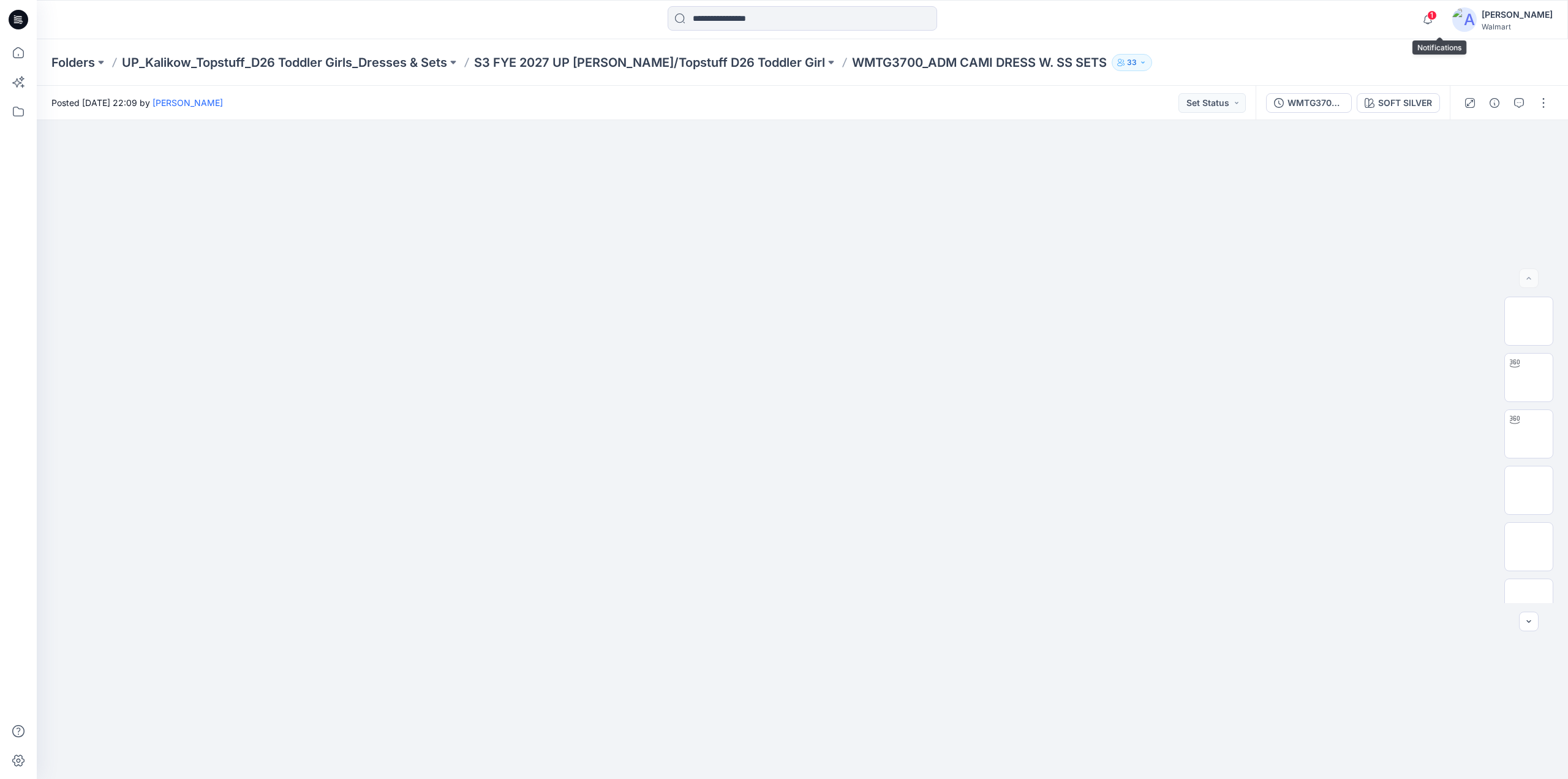
click at [1438, 15] on span "1" at bounding box center [1432, 15] width 10 height 10
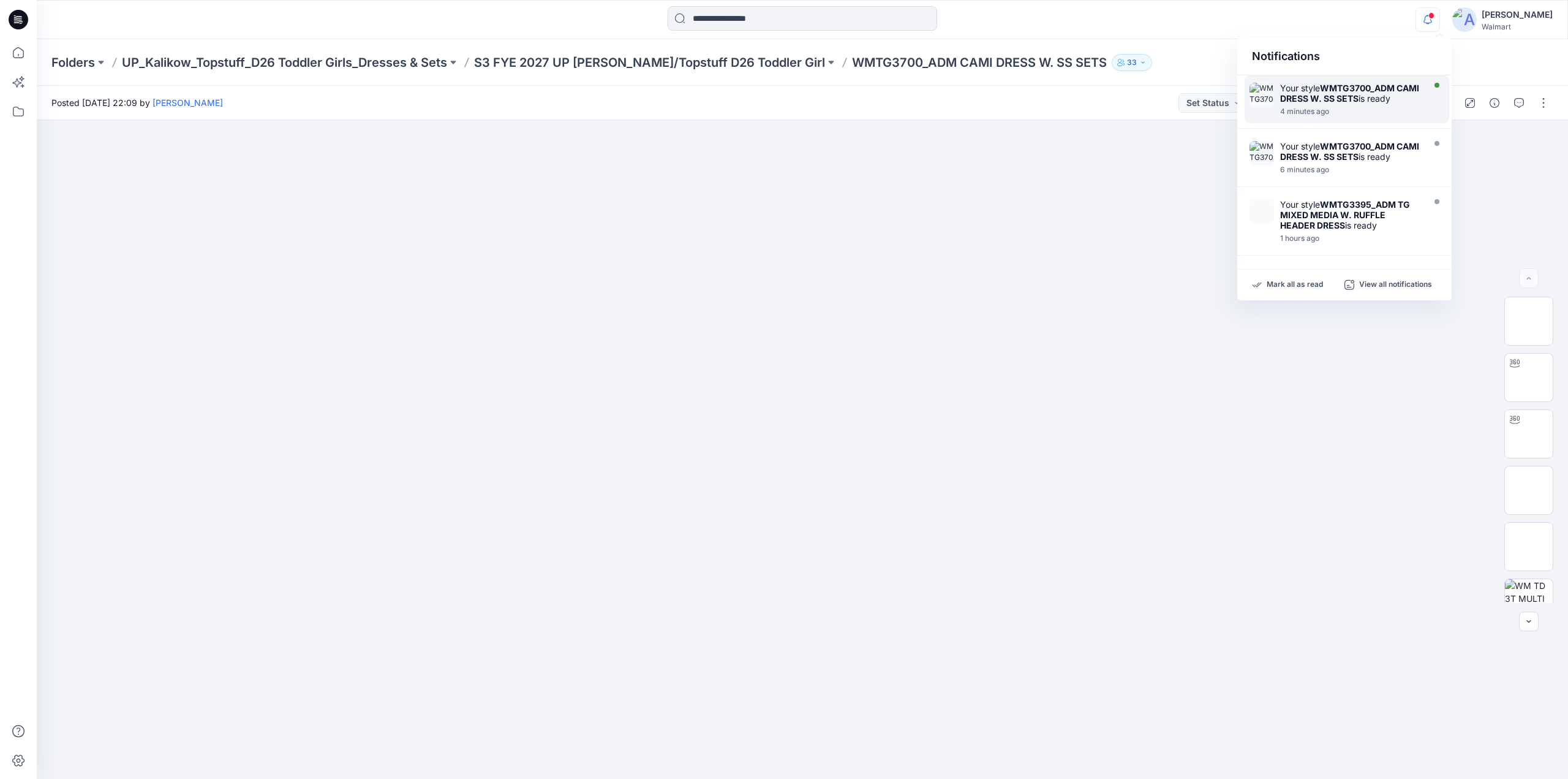
click at [1347, 103] on div at bounding box center [1351, 104] width 141 height 2
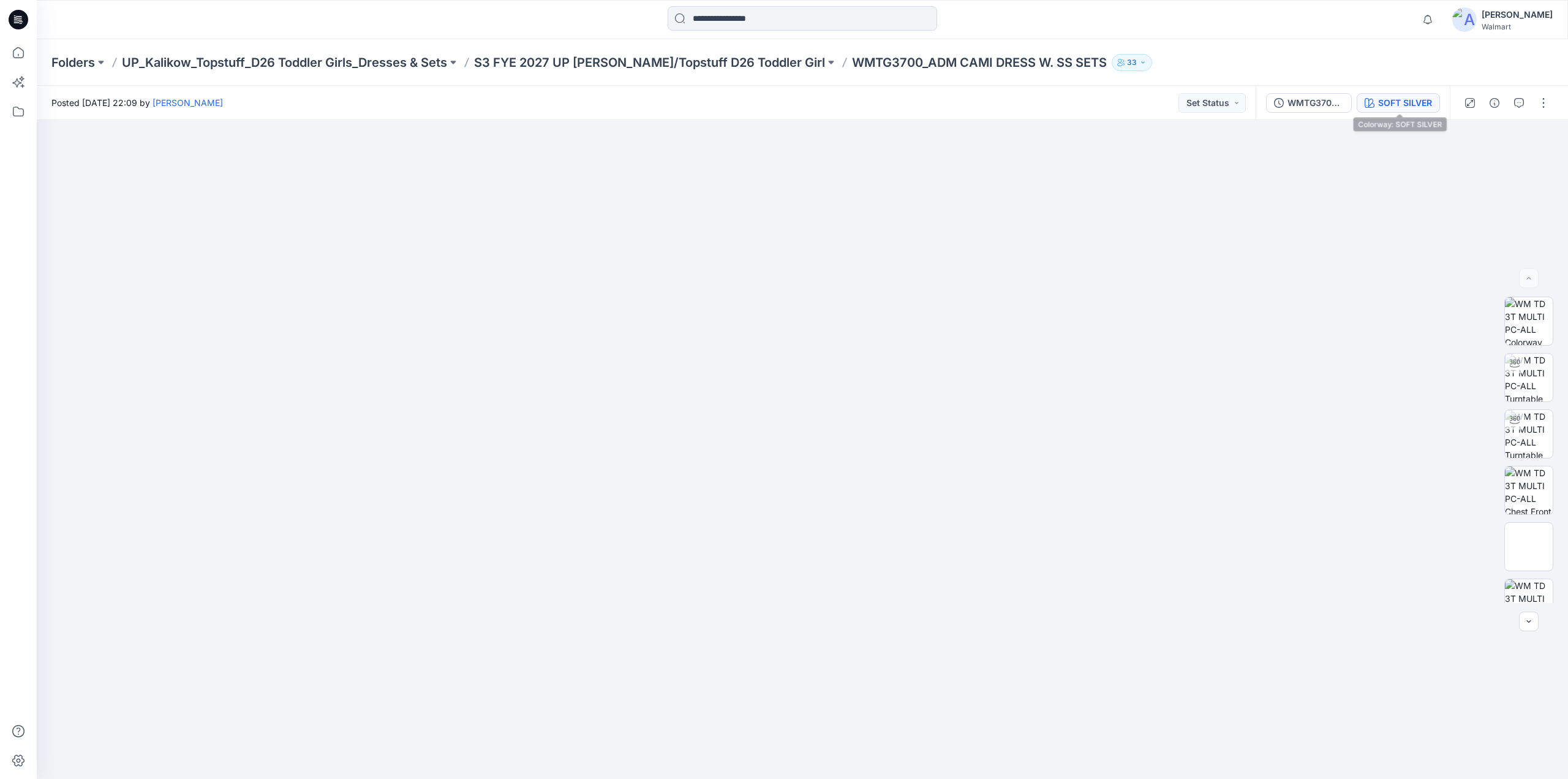
click at [1397, 106] on div "SOFT SILVER" at bounding box center [1405, 103] width 54 height 13
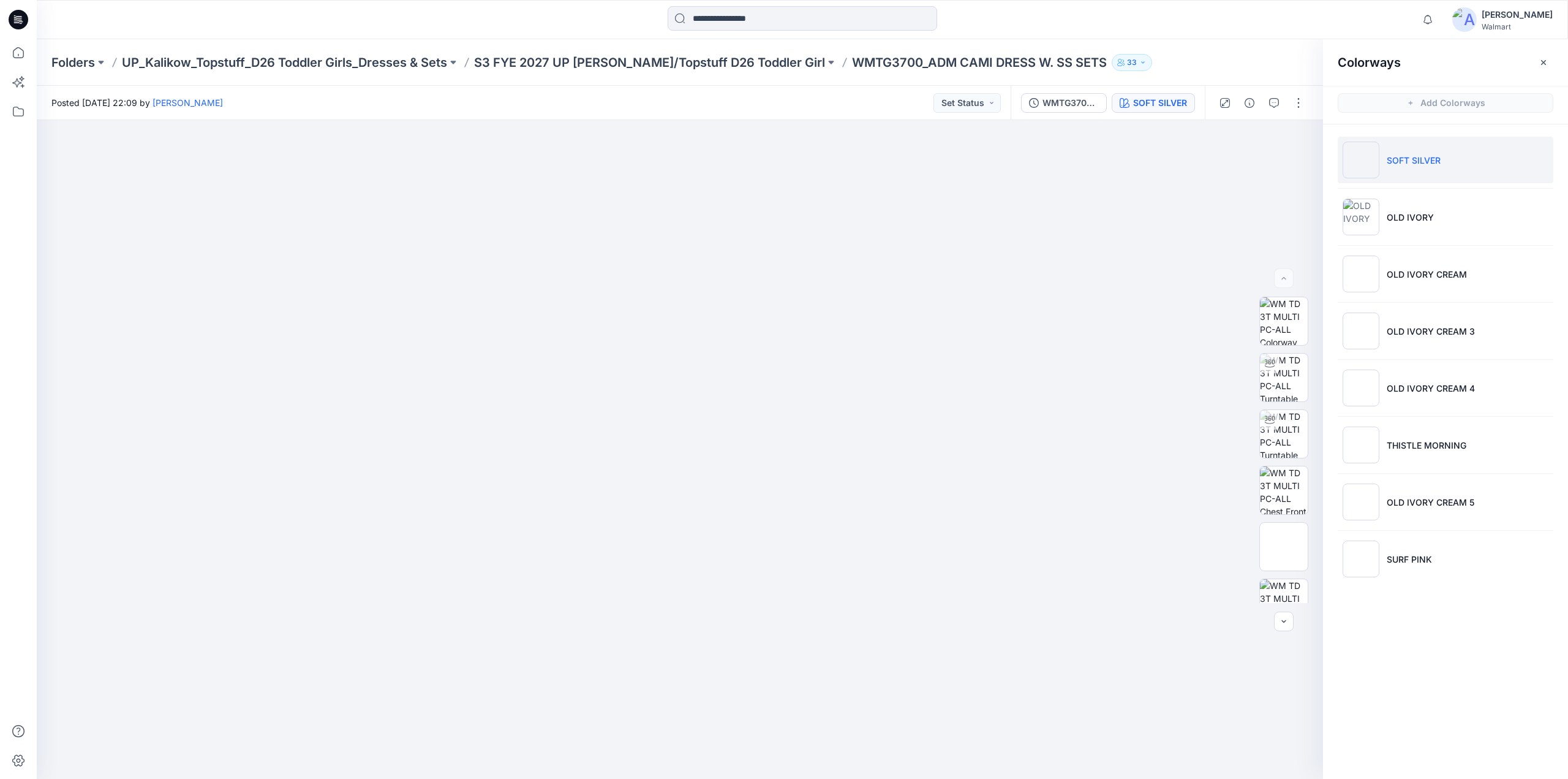
click at [1399, 170] on li "SOFT SILVER" at bounding box center [1446, 160] width 216 height 47
click at [1303, 100] on button "button" at bounding box center [1299, 103] width 19 height 19
click at [1222, 167] on p "Edit" at bounding box center [1221, 165] width 16 height 13
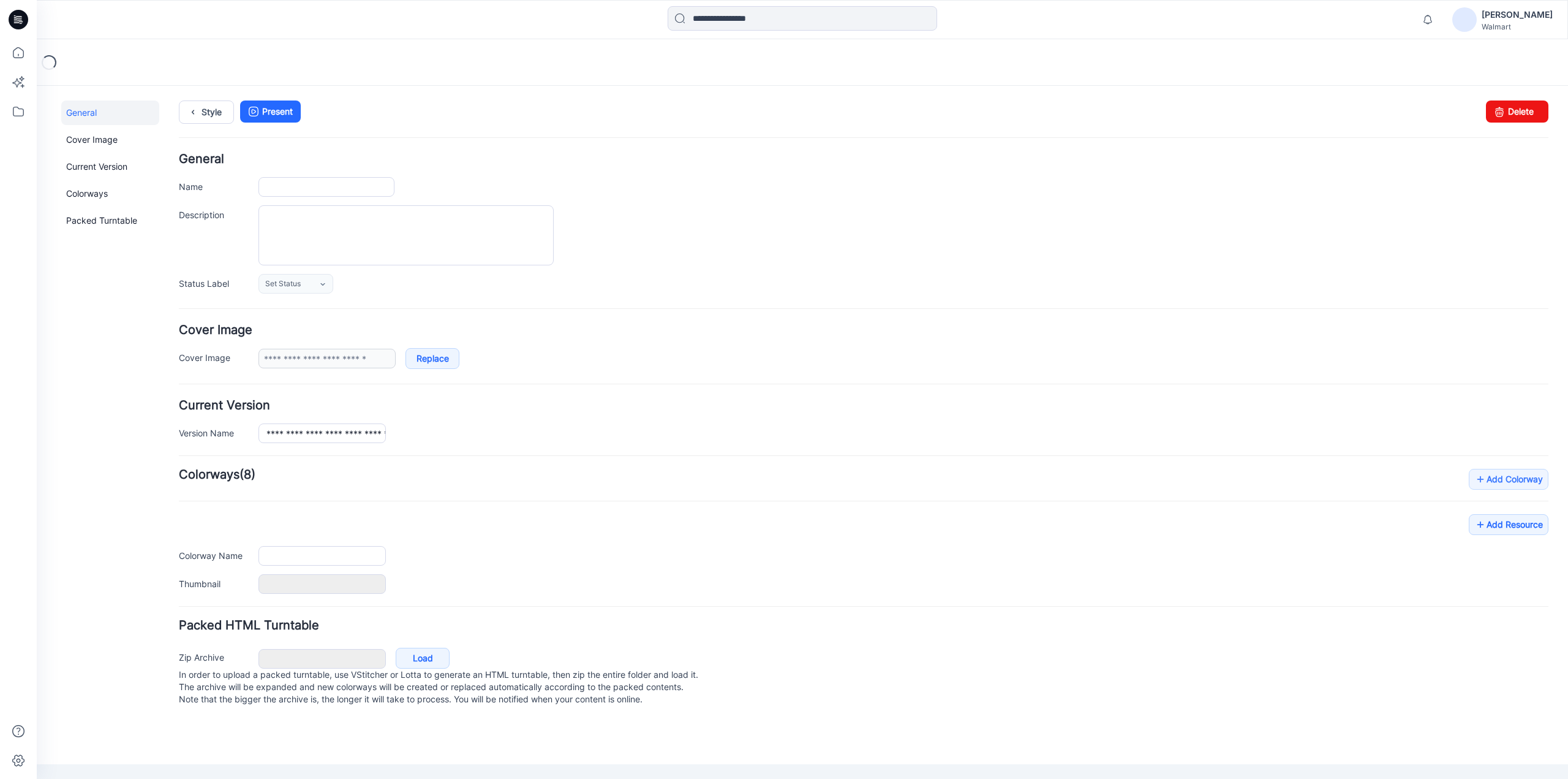
type input "**********"
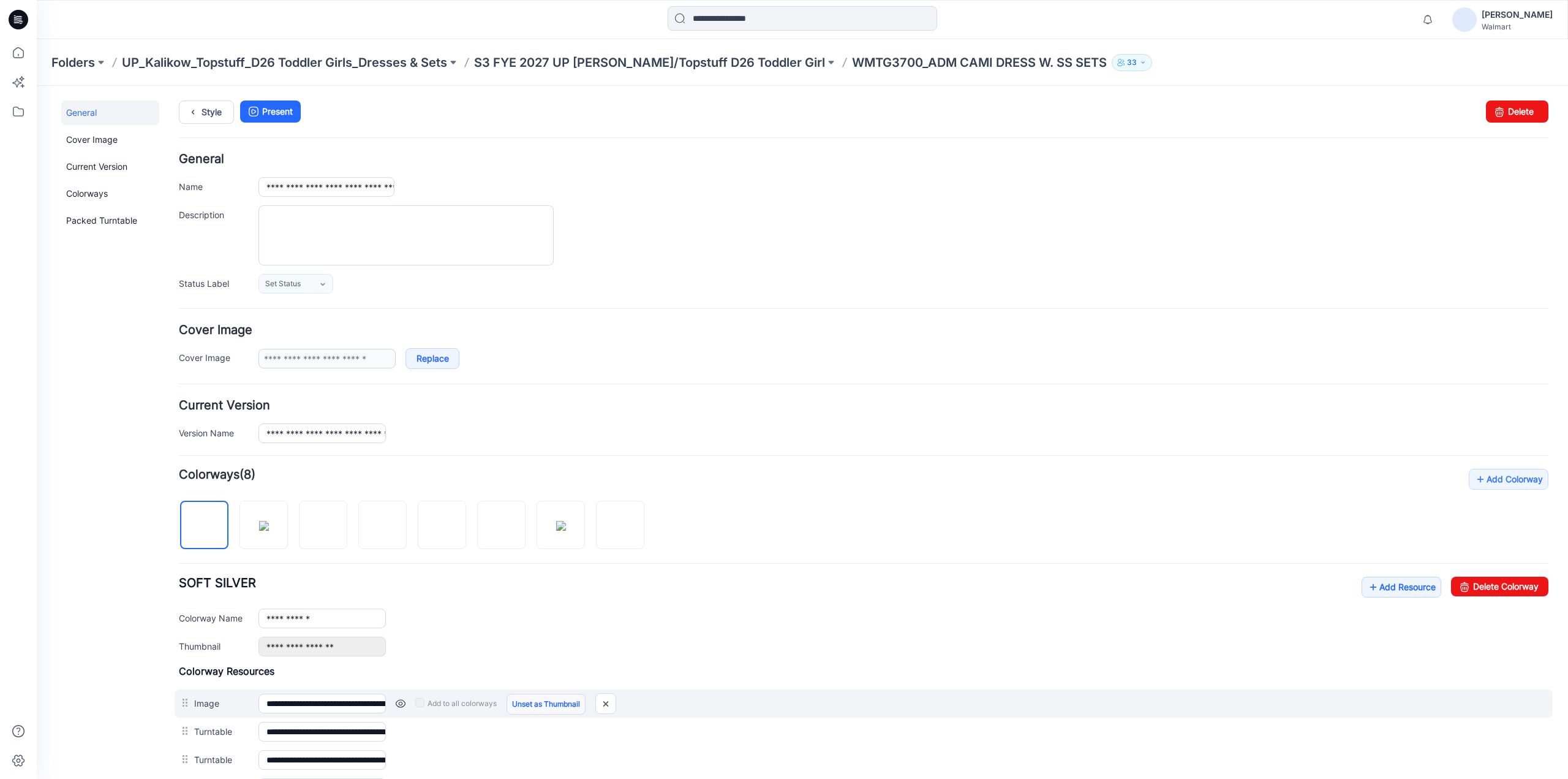
click at [550, 697] on link "Unset as Thumbnail" at bounding box center [546, 704] width 79 height 21
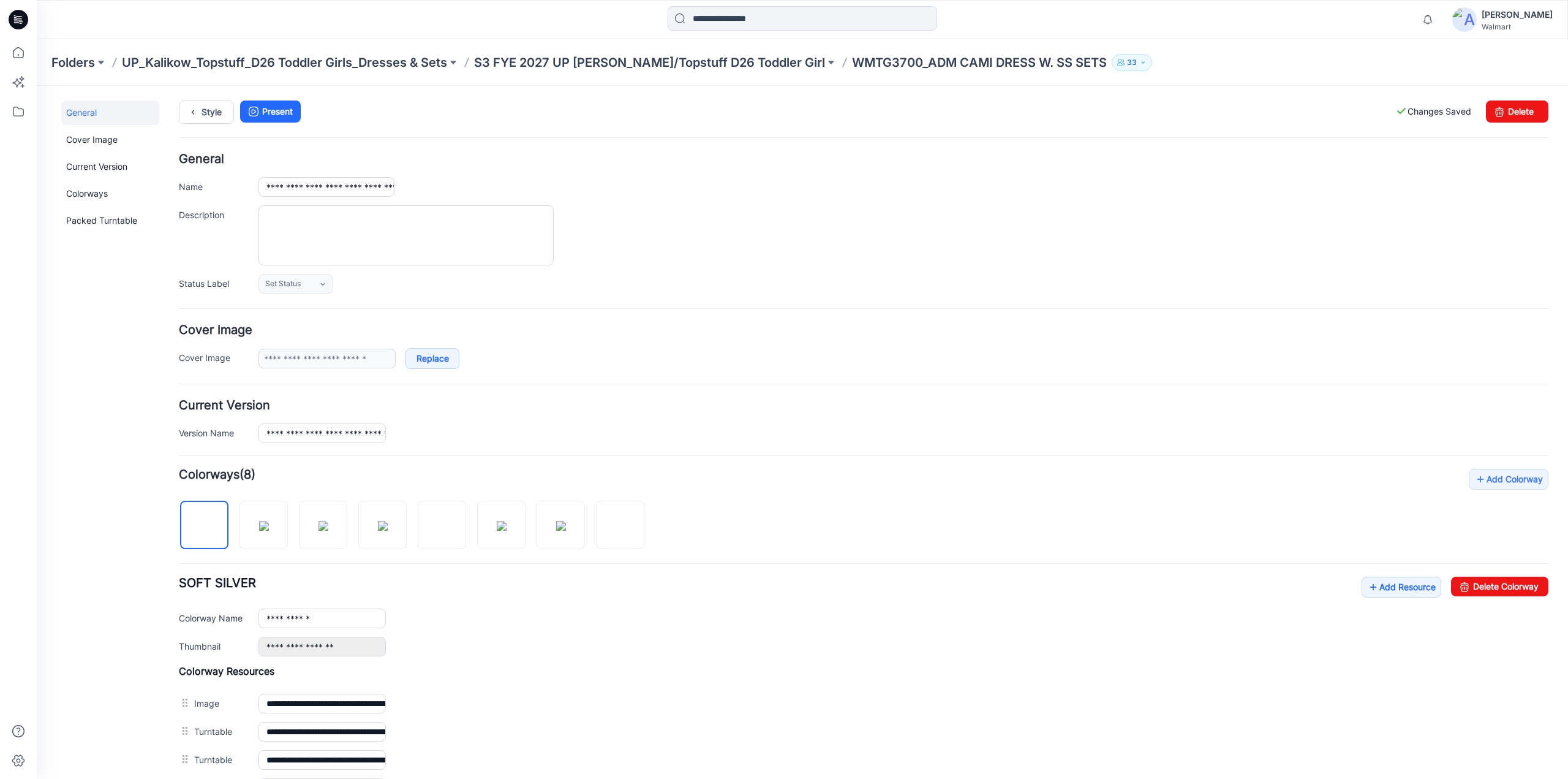
click at [37, 85] on link "Unset as Thumbnail" at bounding box center [37, 85] width 0 height 0
click at [269, 530] on img at bounding box center [264, 526] width 10 height 10
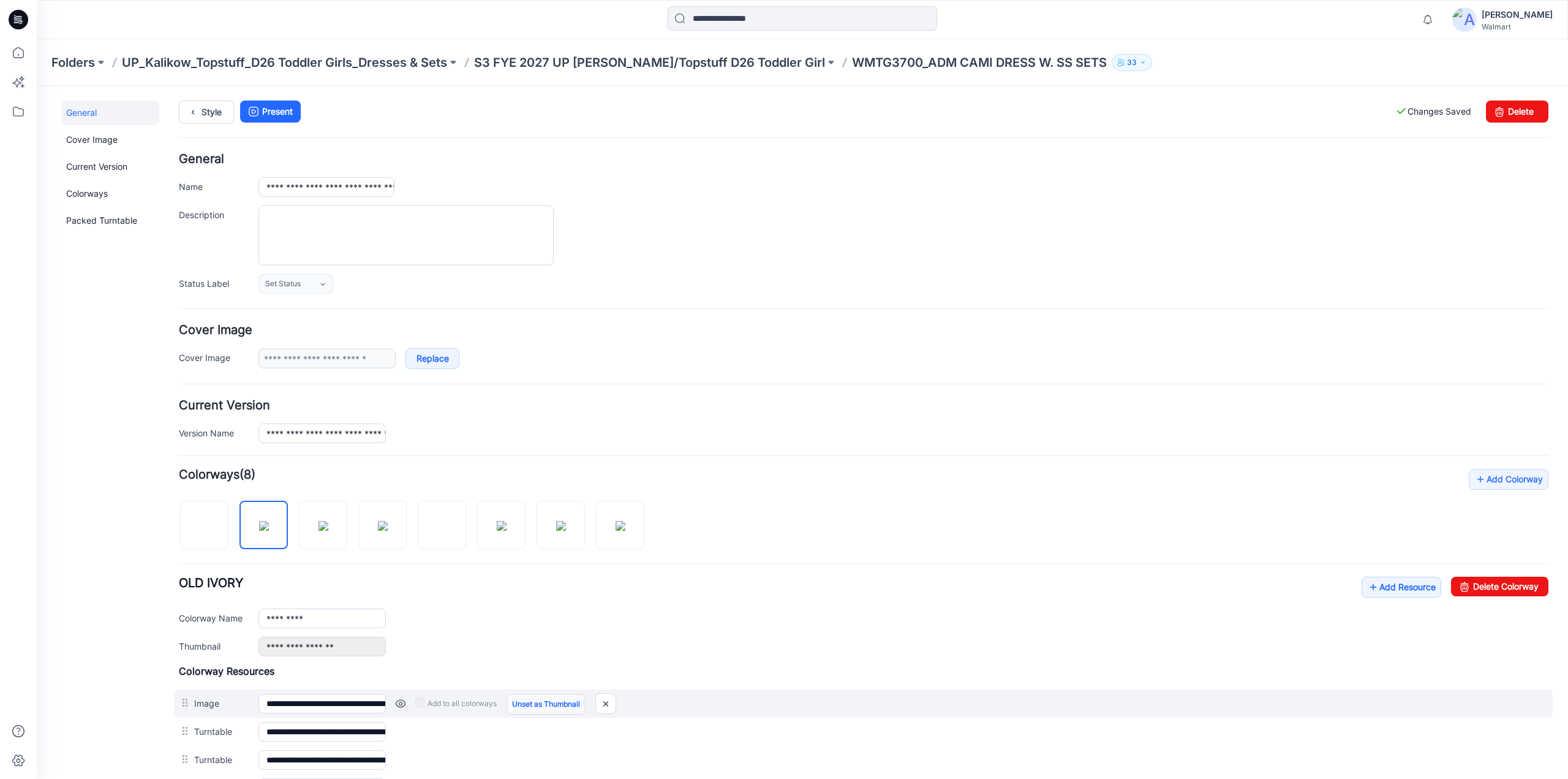
click at [550, 703] on link "Unset as Thumbnail" at bounding box center [546, 704] width 79 height 21
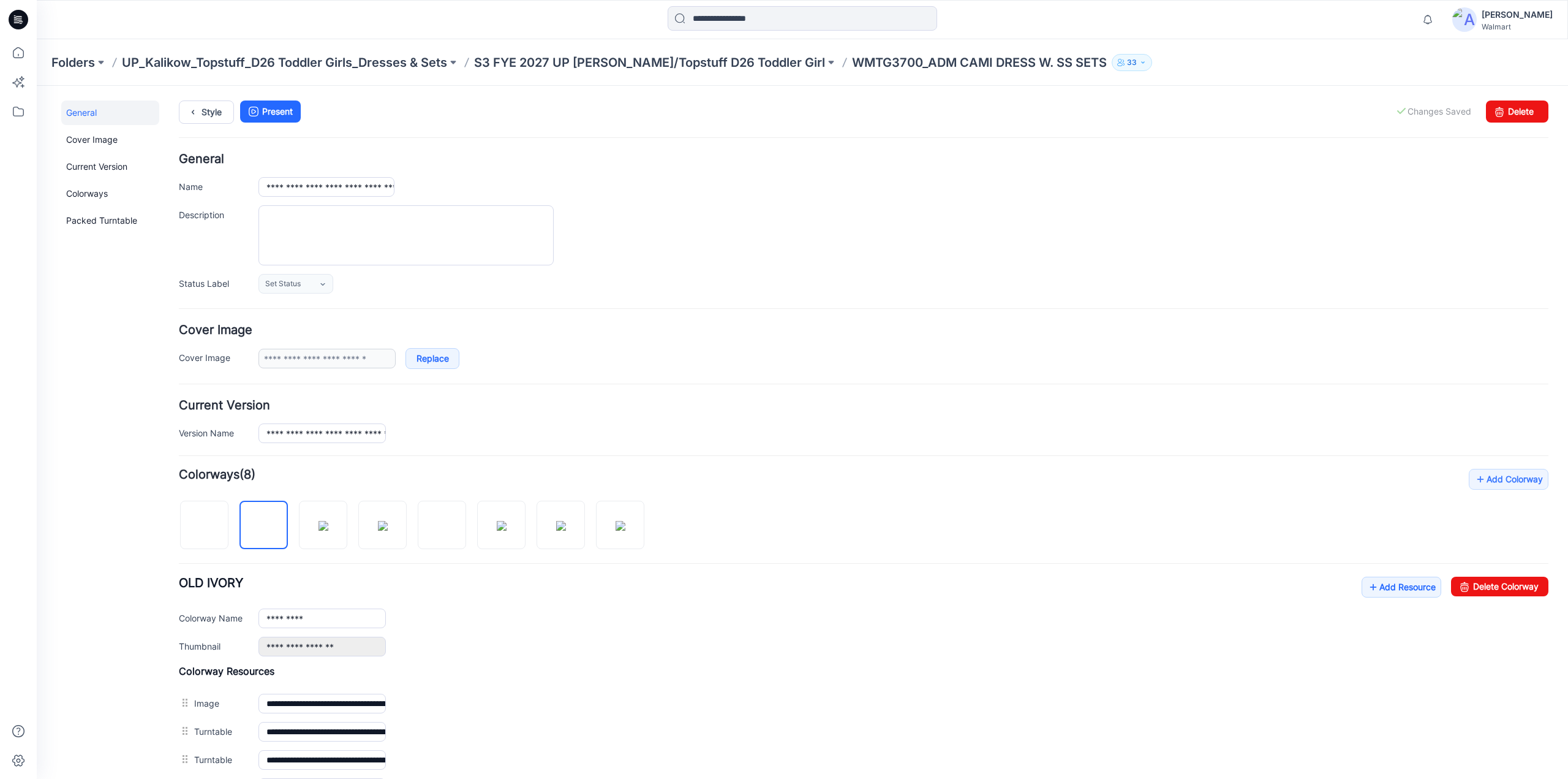
click at [37, 85] on link "Unset as Thumbnail" at bounding box center [37, 85] width 0 height 0
click at [329, 521] on img at bounding box center [323, 526] width 10 height 10
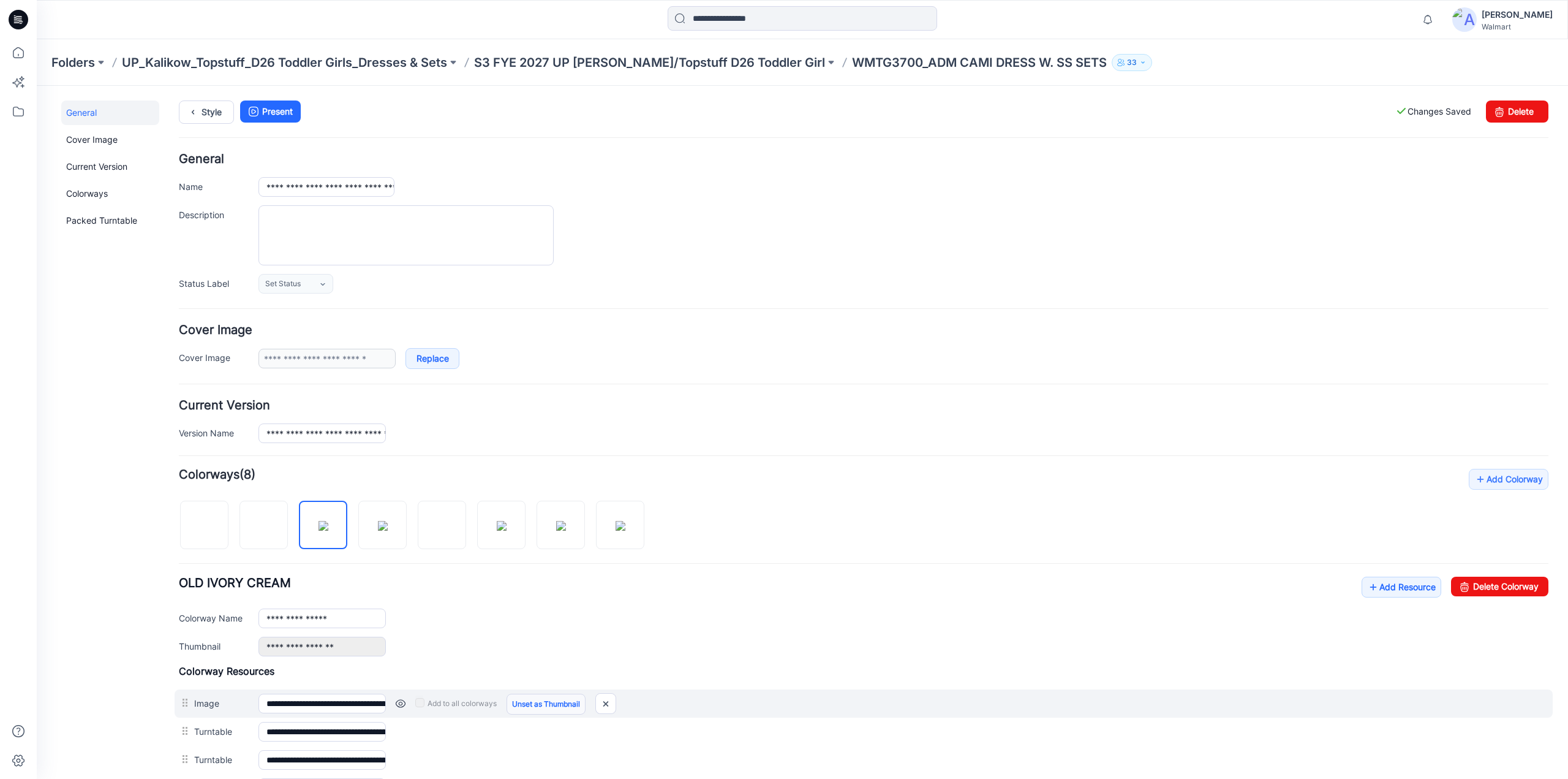
click at [558, 699] on link "Unset as Thumbnail" at bounding box center [546, 704] width 79 height 21
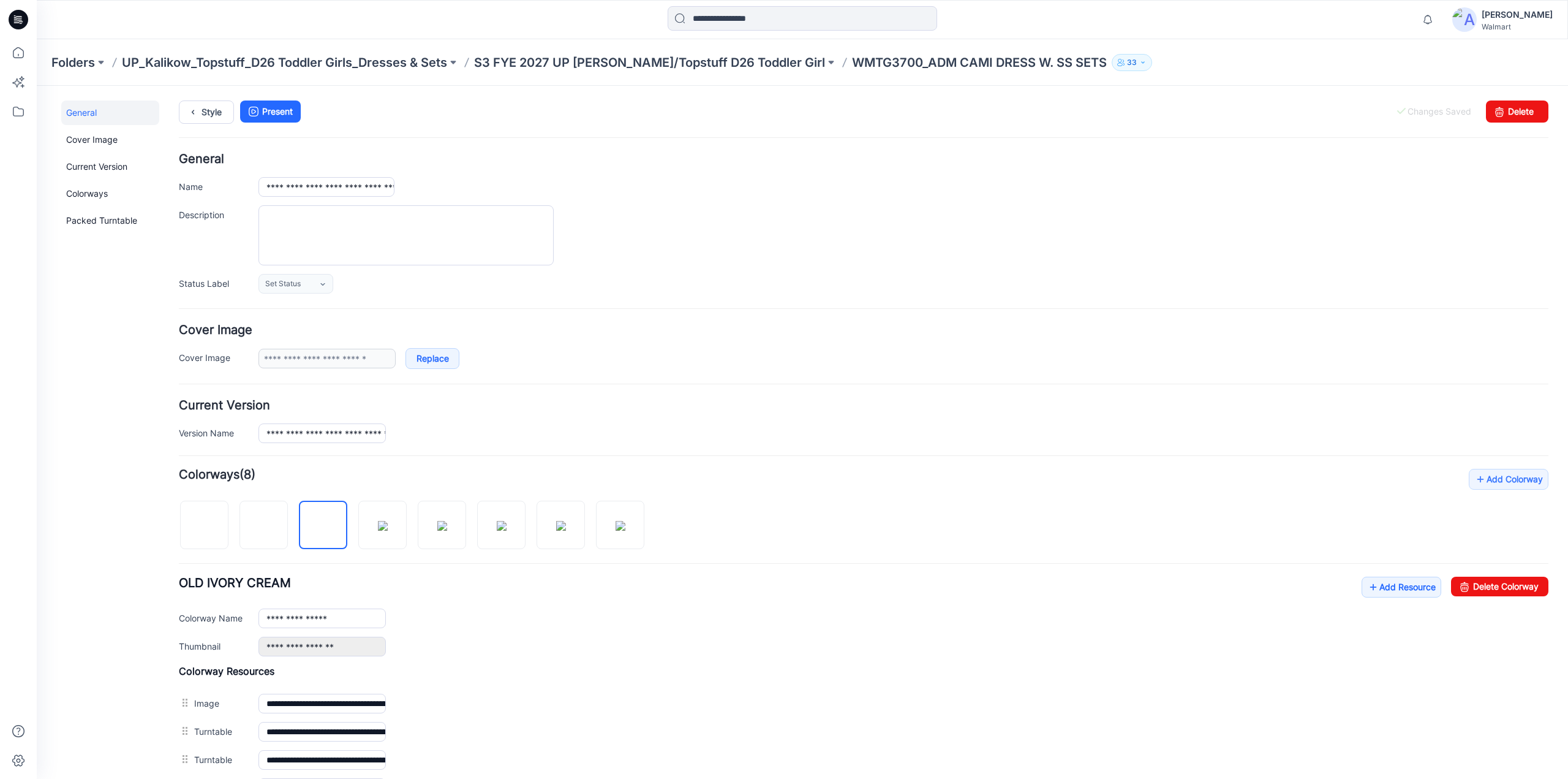
click at [37, 85] on link "Unset as Thumbnail" at bounding box center [37, 85] width 0 height 0
click at [388, 525] on img at bounding box center [383, 526] width 10 height 10
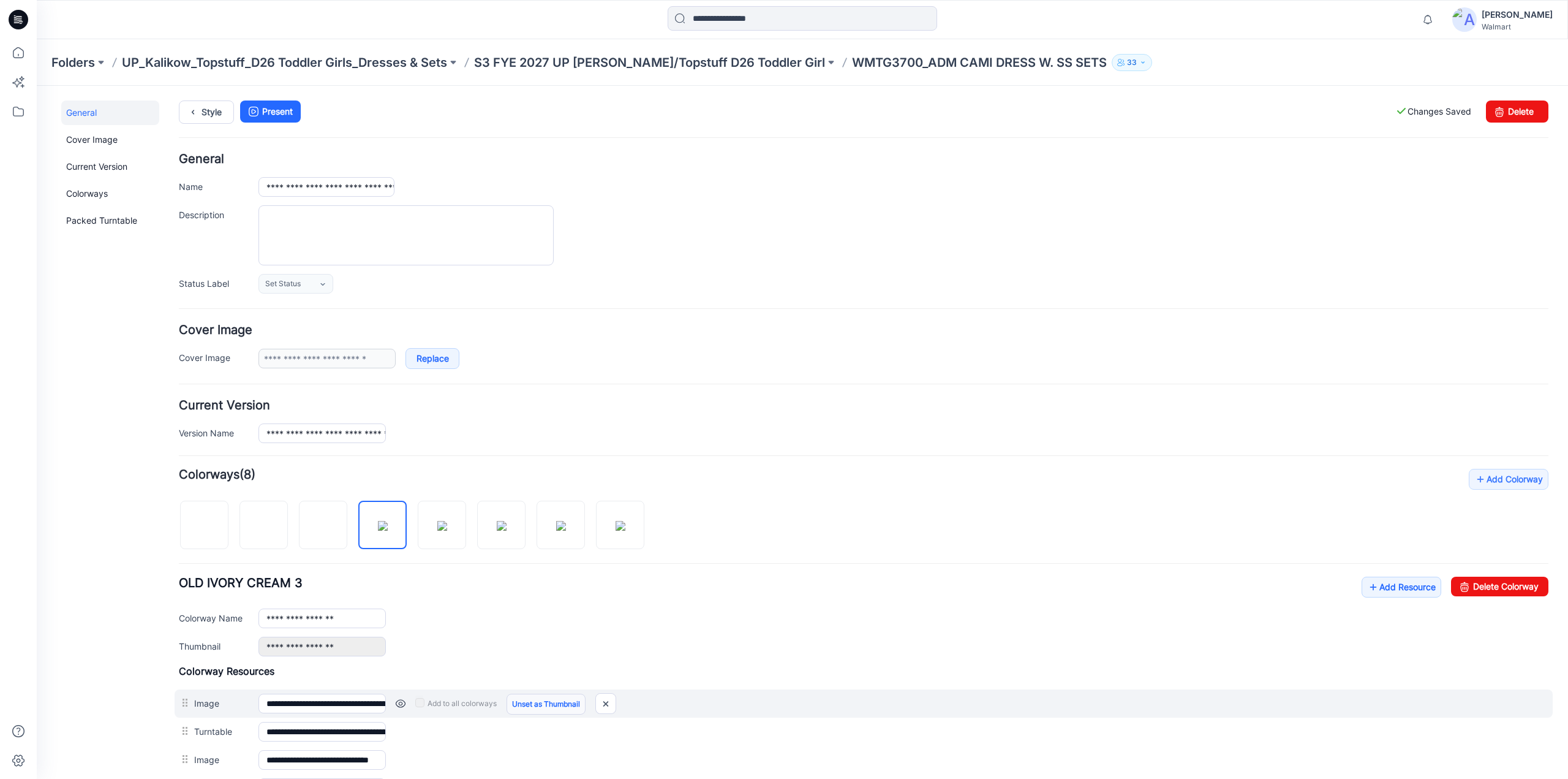
click at [563, 701] on link "Unset as Thumbnail" at bounding box center [546, 704] width 79 height 21
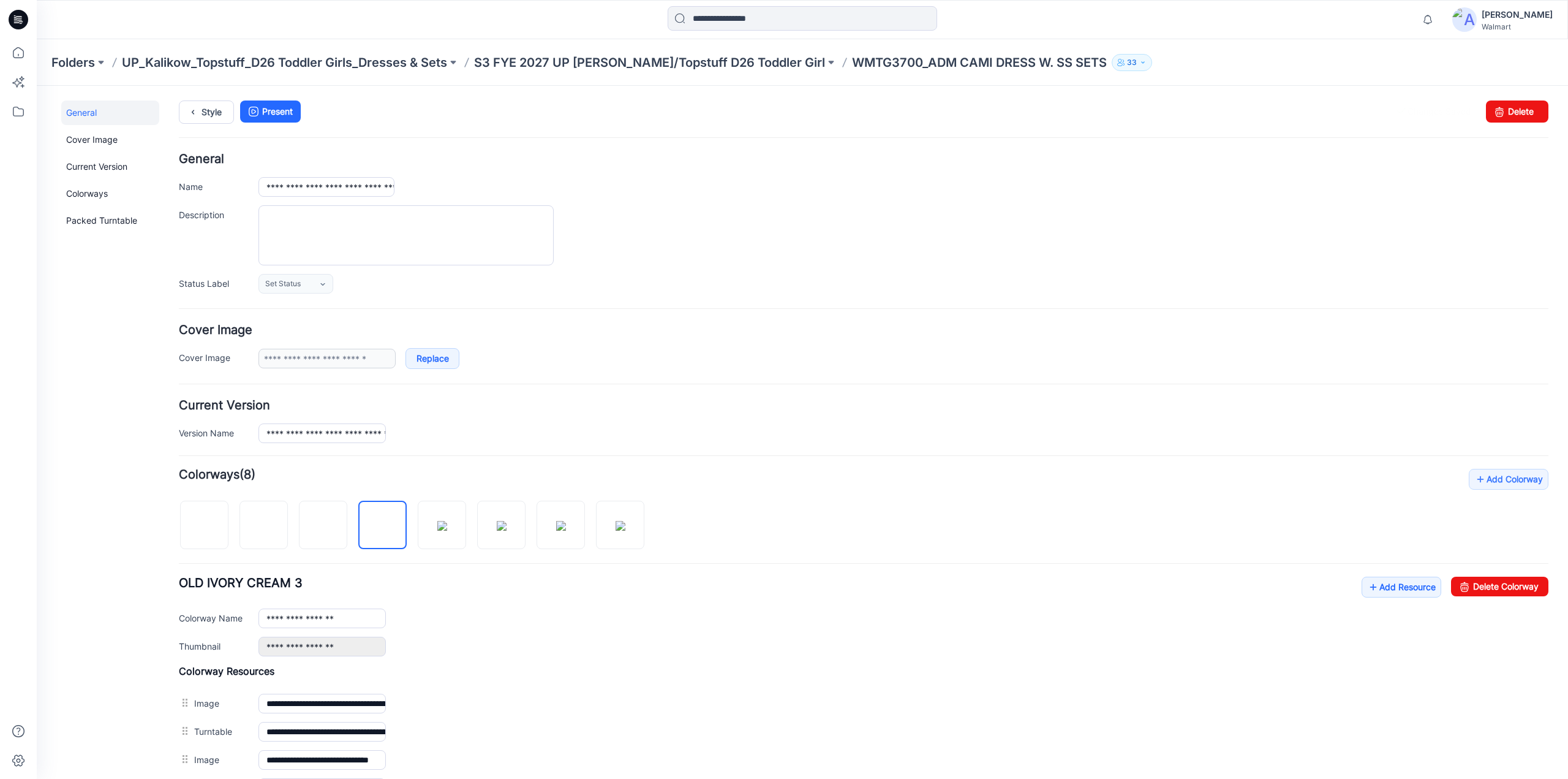
click at [37, 85] on link "Unset as Thumbnail" at bounding box center [37, 85] width 0 height 0
click at [447, 527] on img at bounding box center [442, 526] width 10 height 10
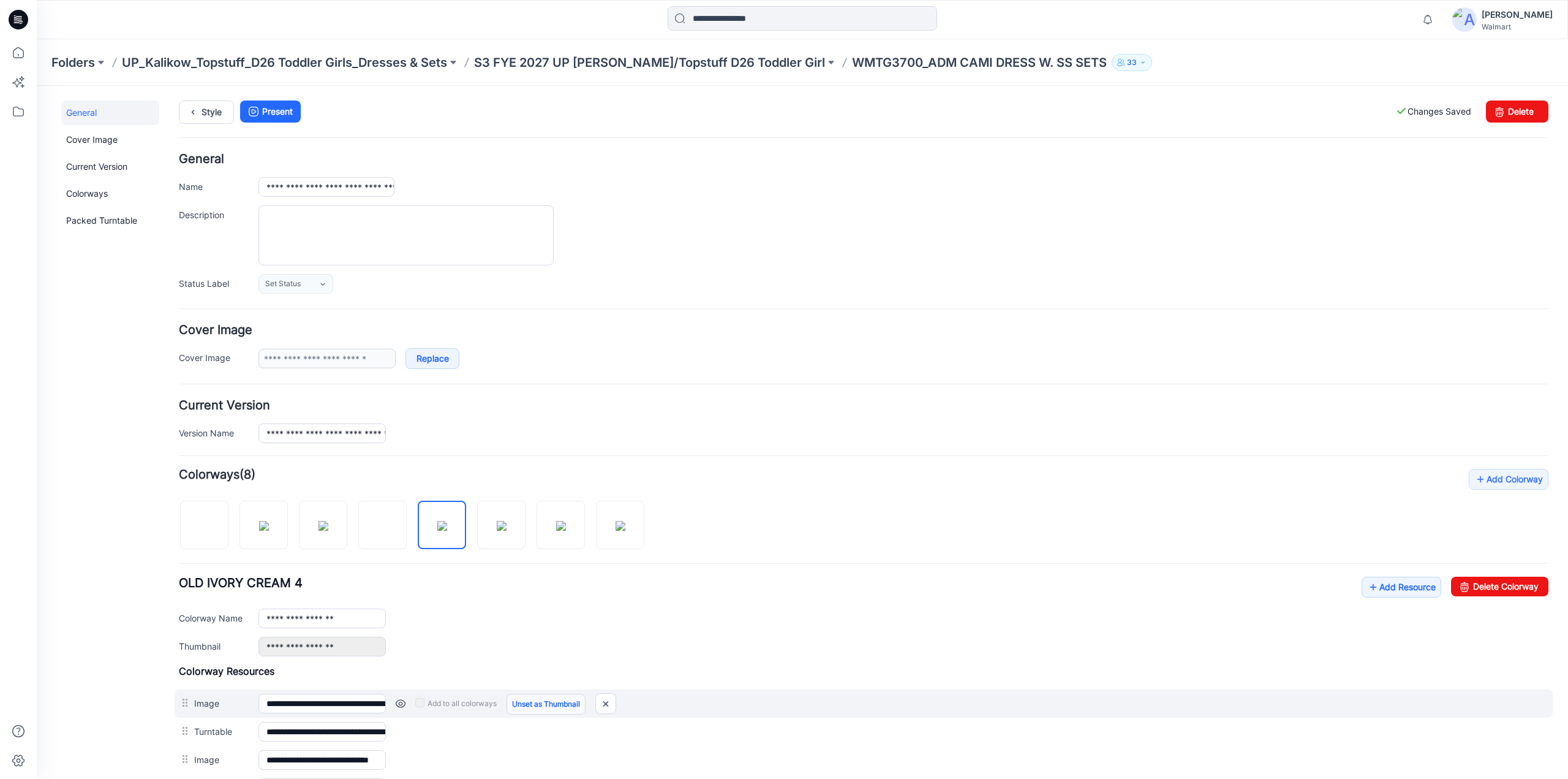
click at [562, 704] on link "Unset as Thumbnail" at bounding box center [546, 704] width 79 height 21
click at [550, 701] on link "Unset as Thumbnail" at bounding box center [546, 704] width 79 height 21
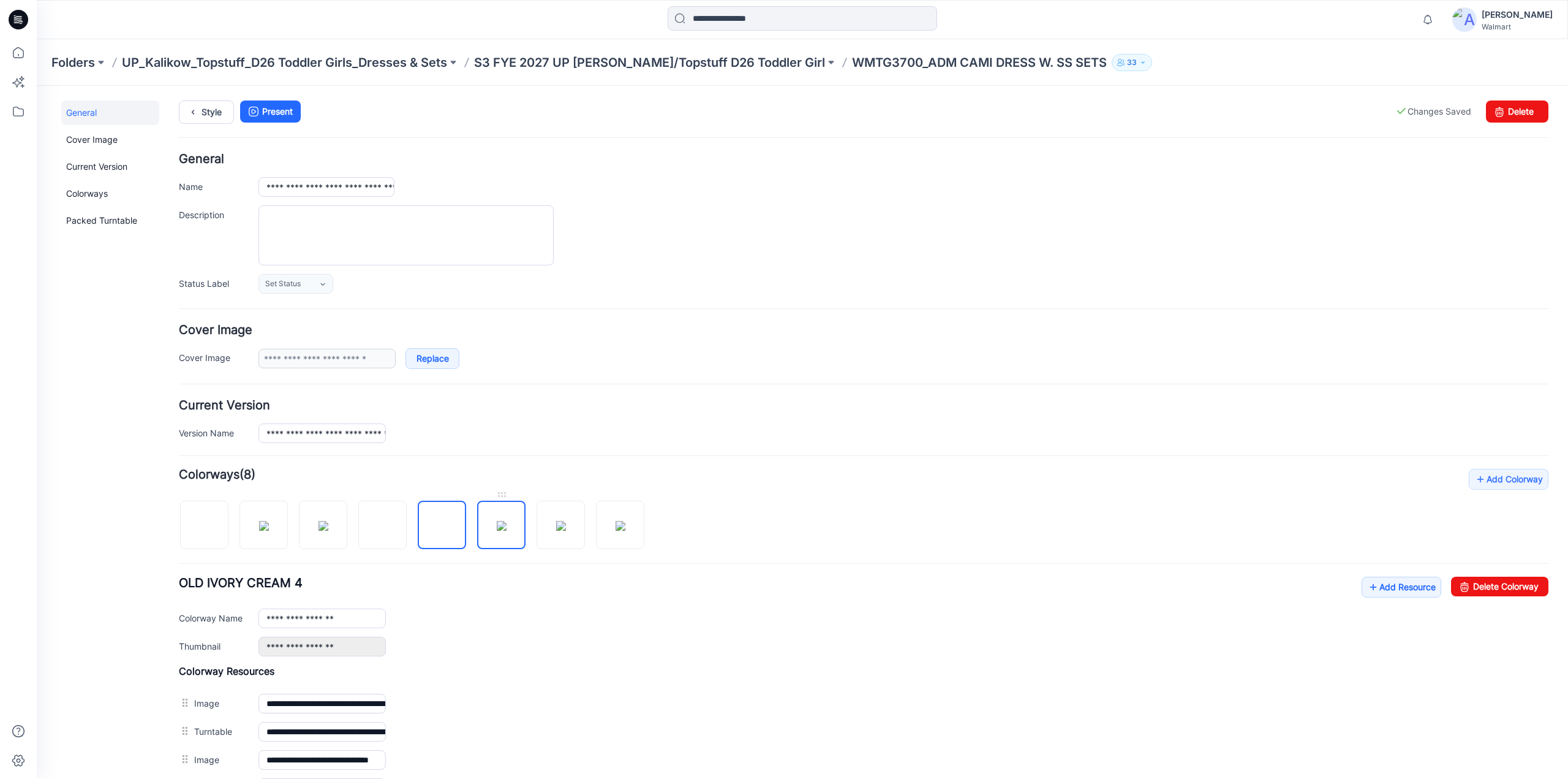
click at [497, 529] on img at bounding box center [502, 526] width 10 height 10
click at [506, 530] on img at bounding box center [502, 526] width 10 height 10
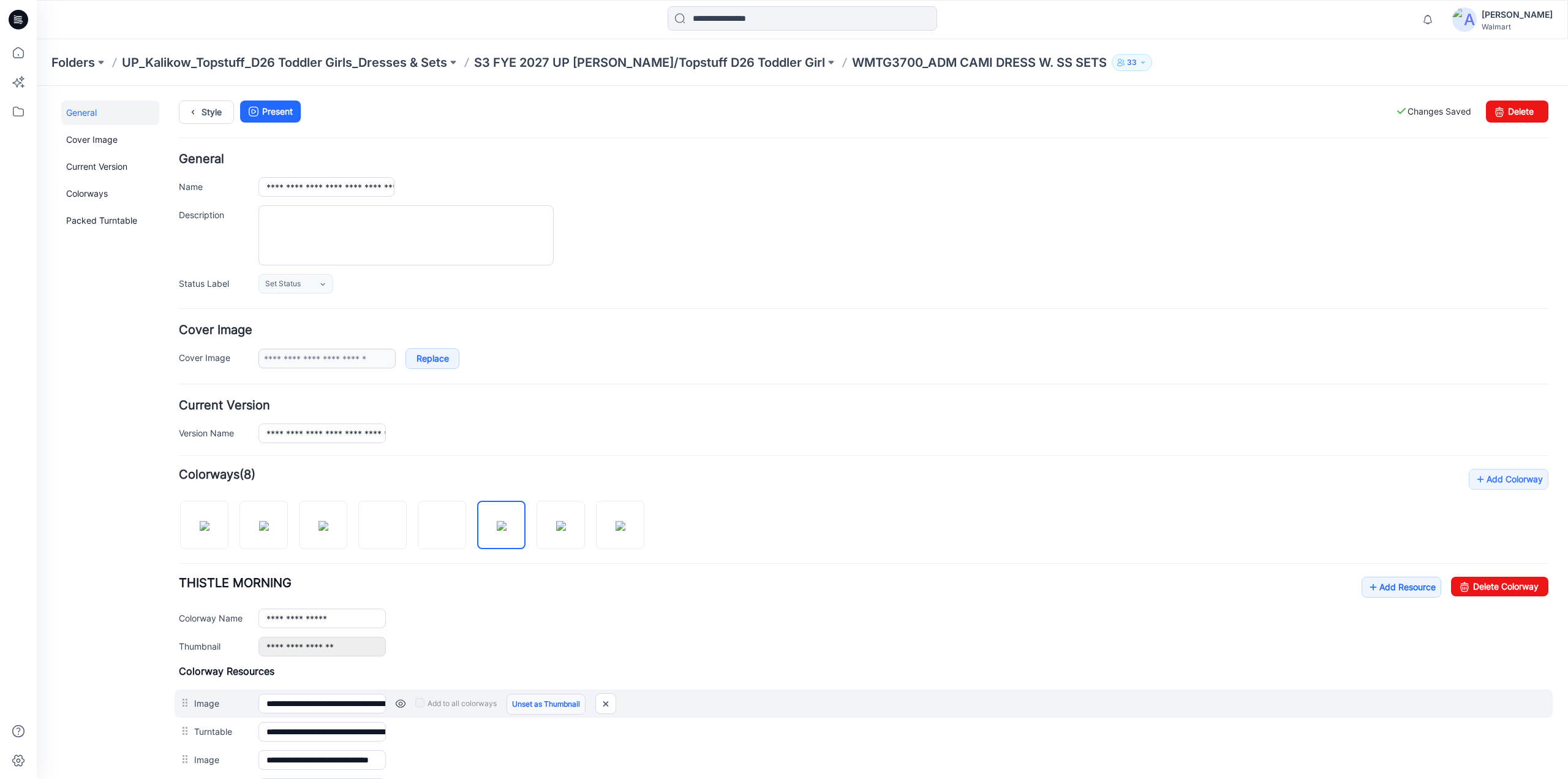
click at [544, 701] on link "Unset as Thumbnail" at bounding box center [546, 704] width 79 height 21
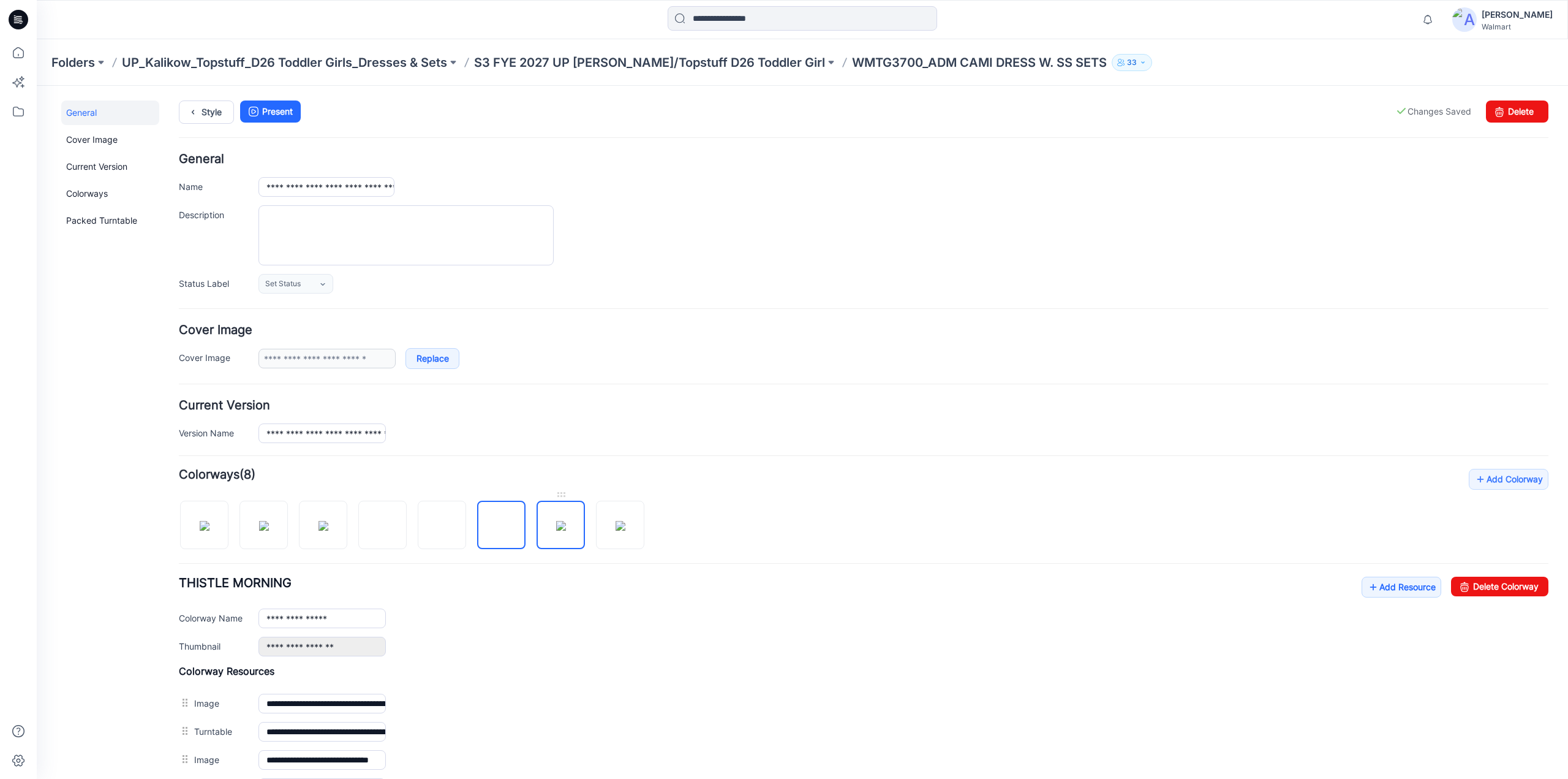
click at [556, 523] on img at bounding box center [561, 526] width 10 height 10
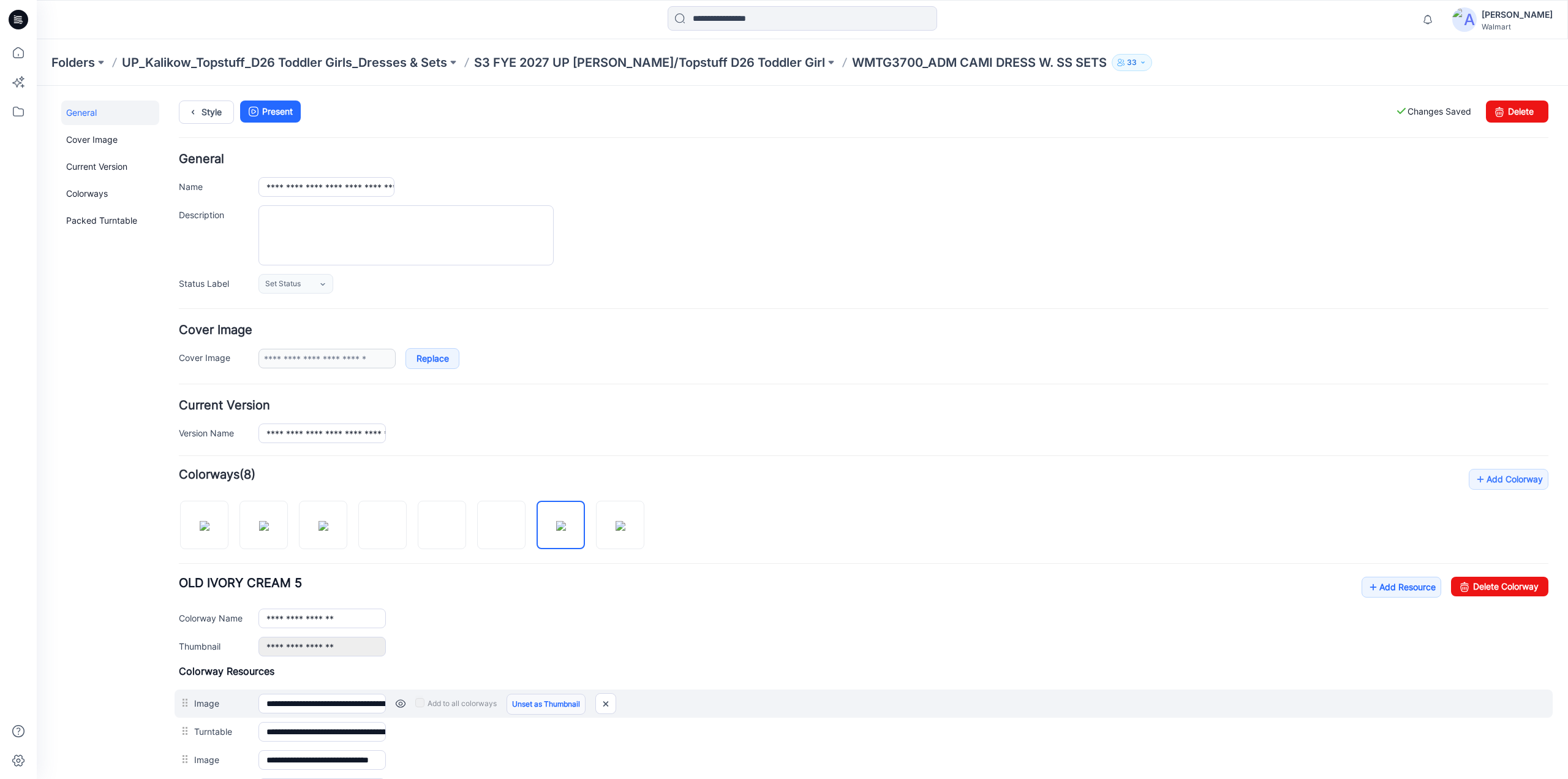
click at [555, 697] on link "Unset as Thumbnail" at bounding box center [546, 704] width 79 height 21
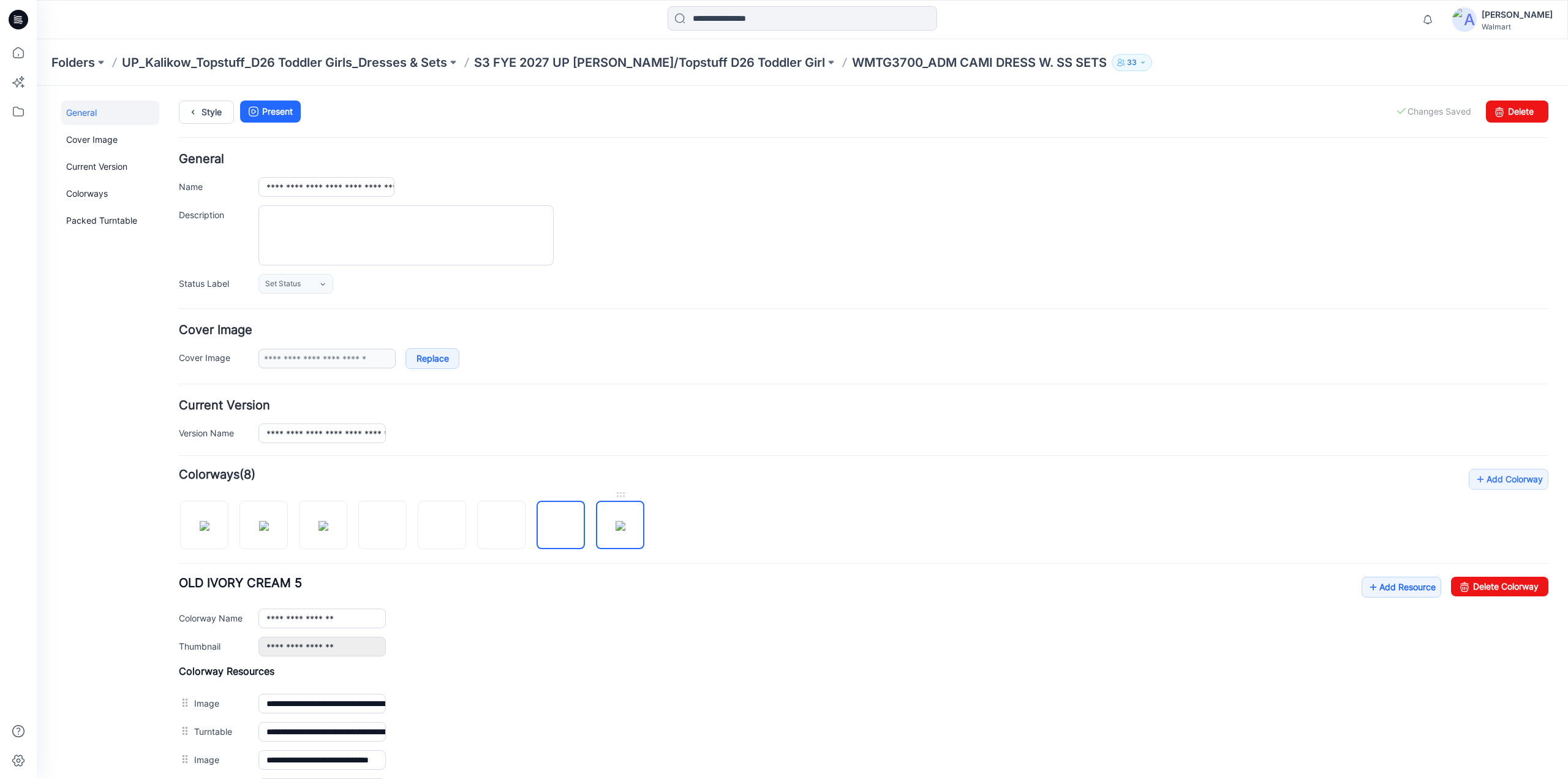
click at [616, 521] on img at bounding box center [621, 526] width 10 height 10
type input "*********"
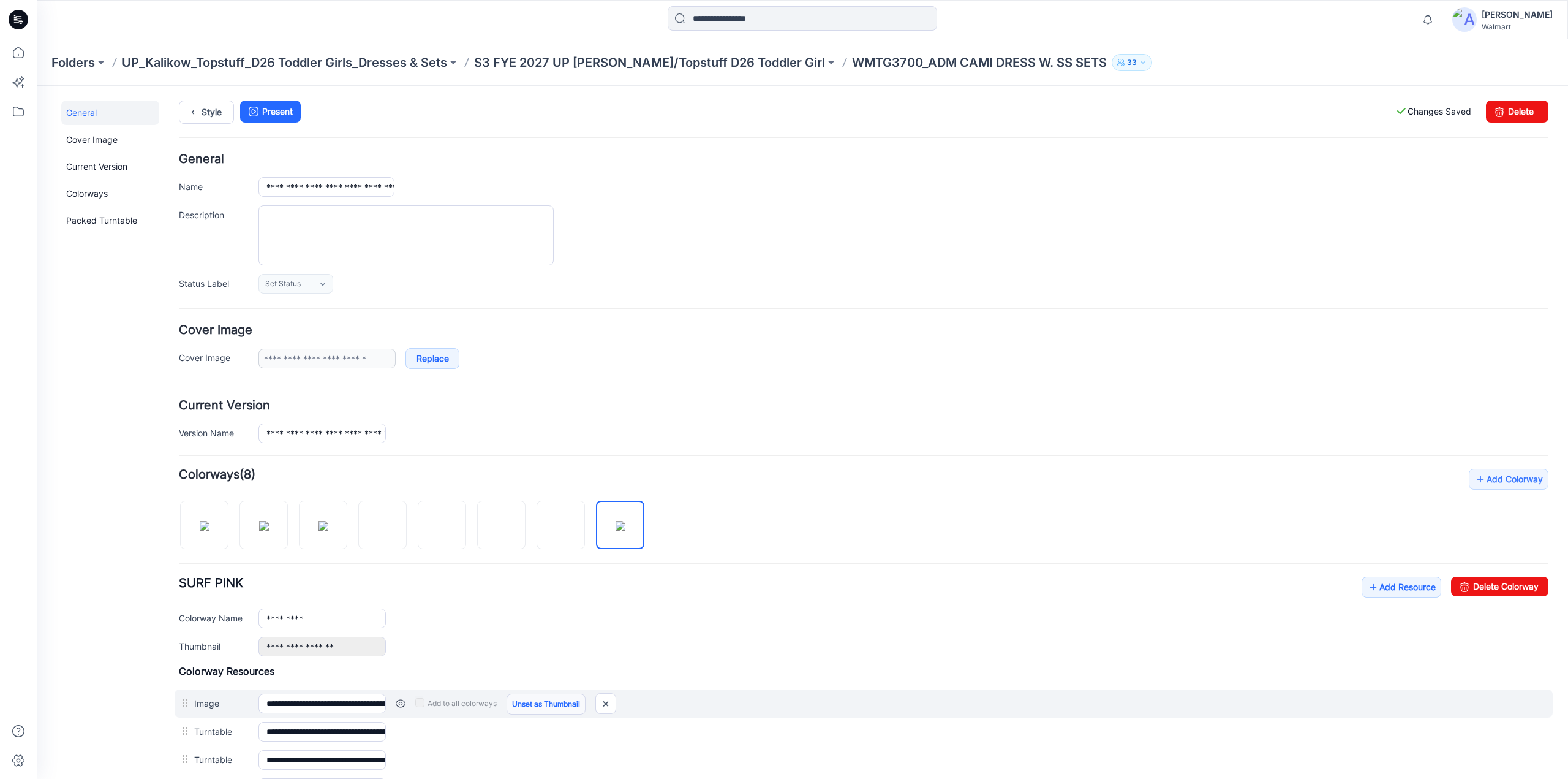
click at [547, 705] on link "Unset as Thumbnail" at bounding box center [546, 704] width 79 height 21
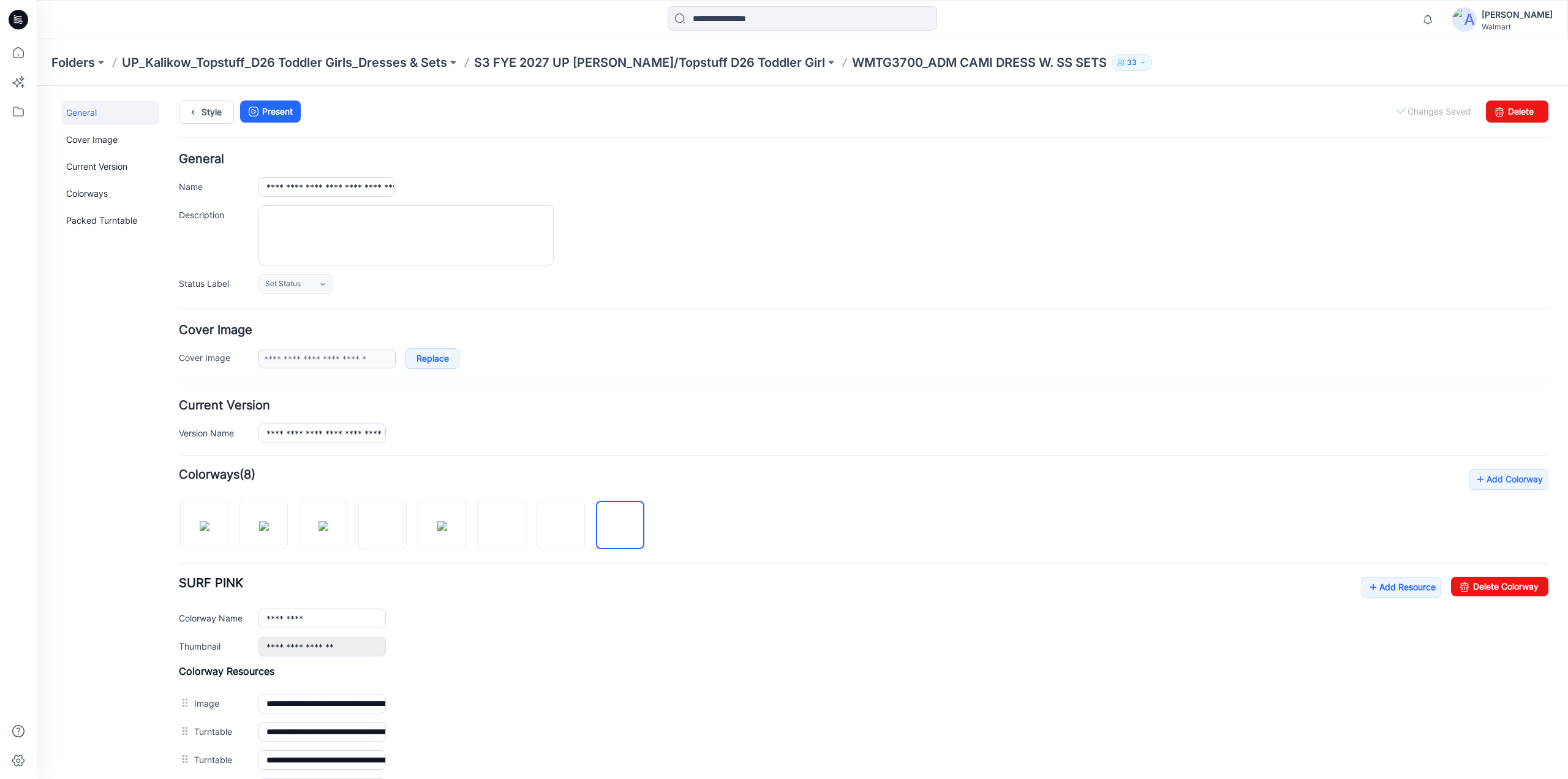
click at [37, 85] on link "Unset as Thumbnail" at bounding box center [37, 85] width 0 height 0
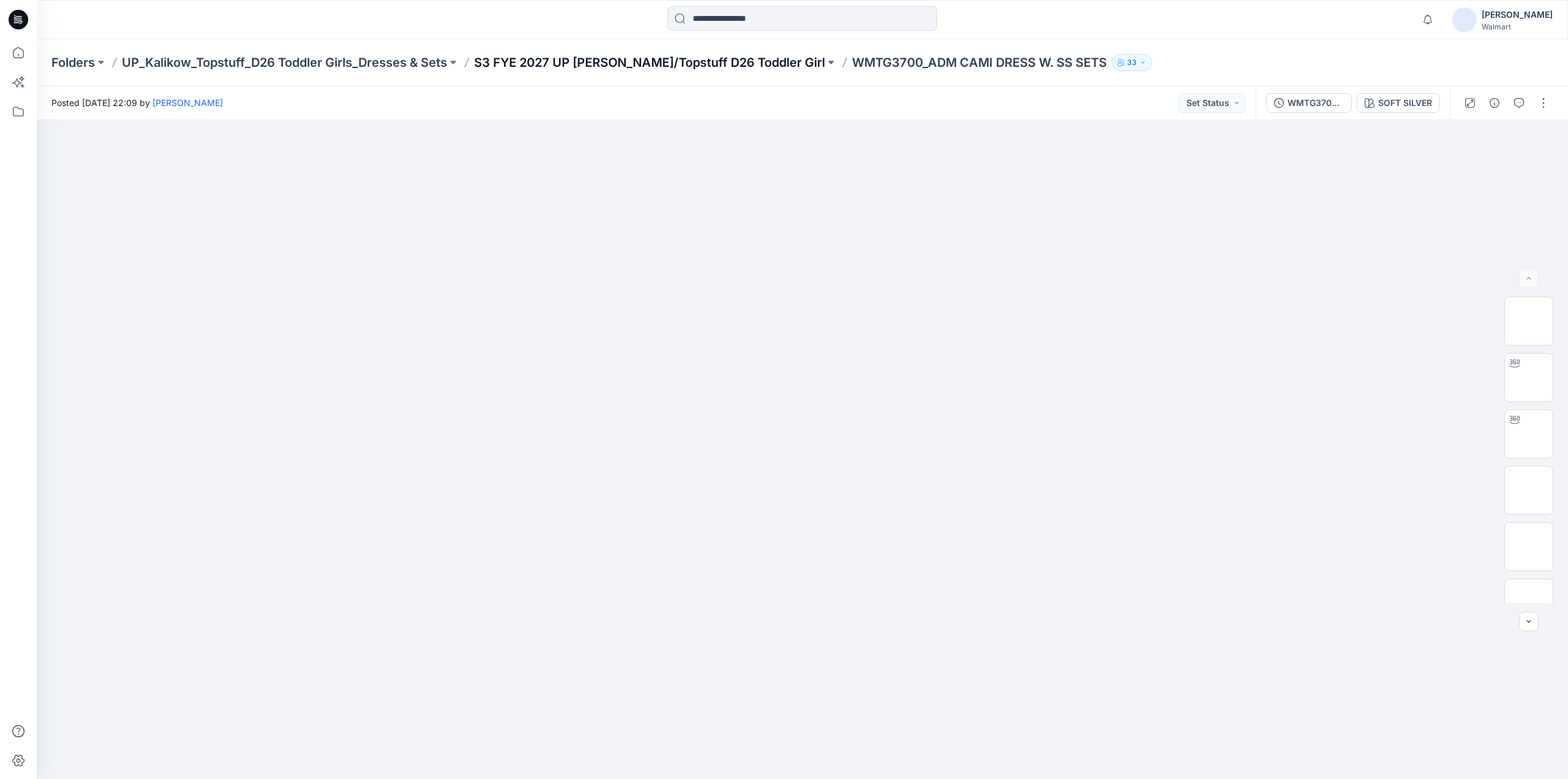
click at [636, 60] on p "S3 FYE 2027 UP [PERSON_NAME]/Topstuff D26 Toddler Girl" at bounding box center [650, 62] width 351 height 17
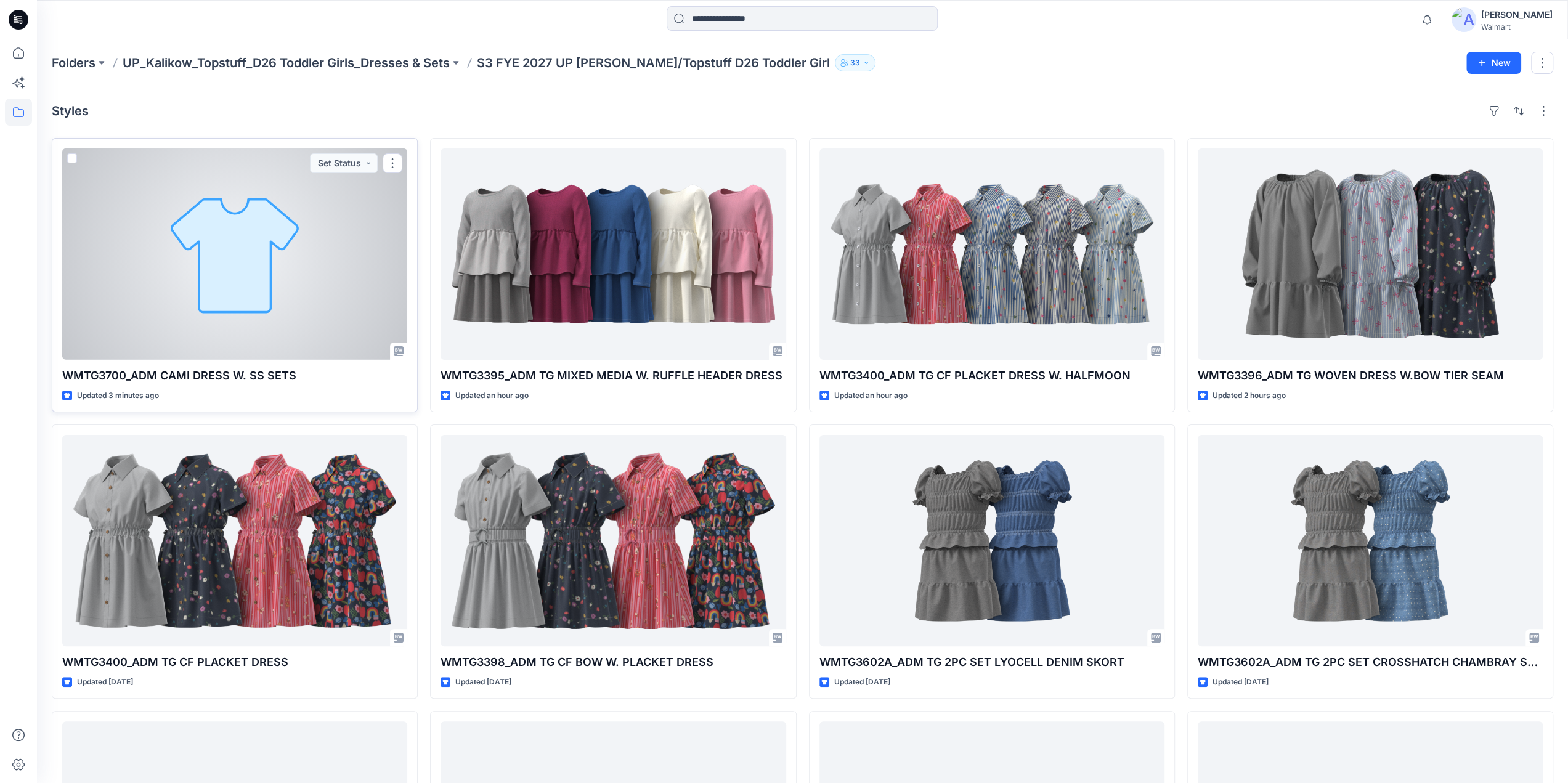
click at [278, 278] on div at bounding box center [235, 254] width 345 height 212
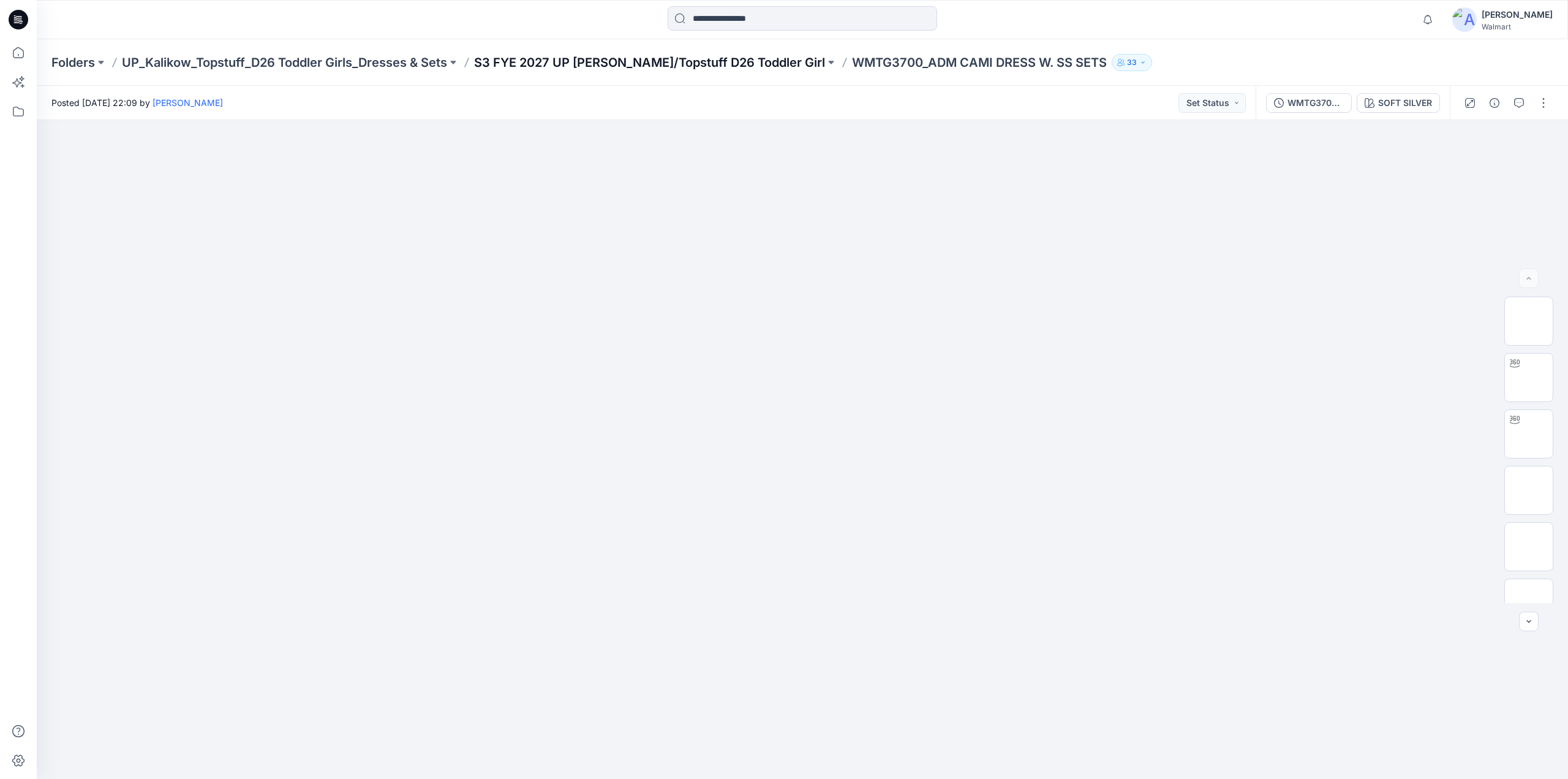
click at [665, 61] on p "S3 FYE 2027 UP [PERSON_NAME]/Topstuff D26 Toddler Girl" at bounding box center [650, 62] width 351 height 17
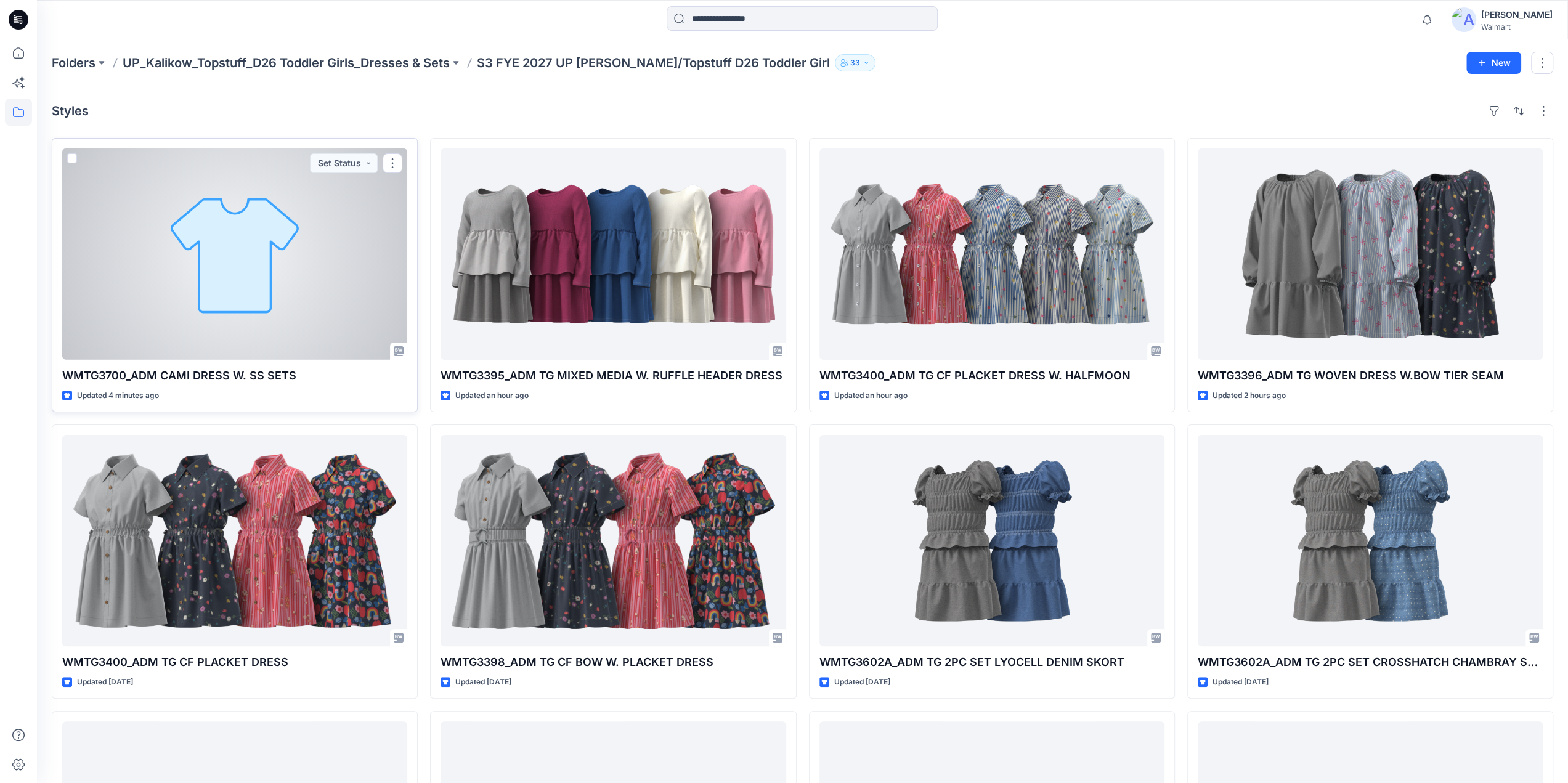
click at [308, 254] on div at bounding box center [235, 254] width 345 height 212
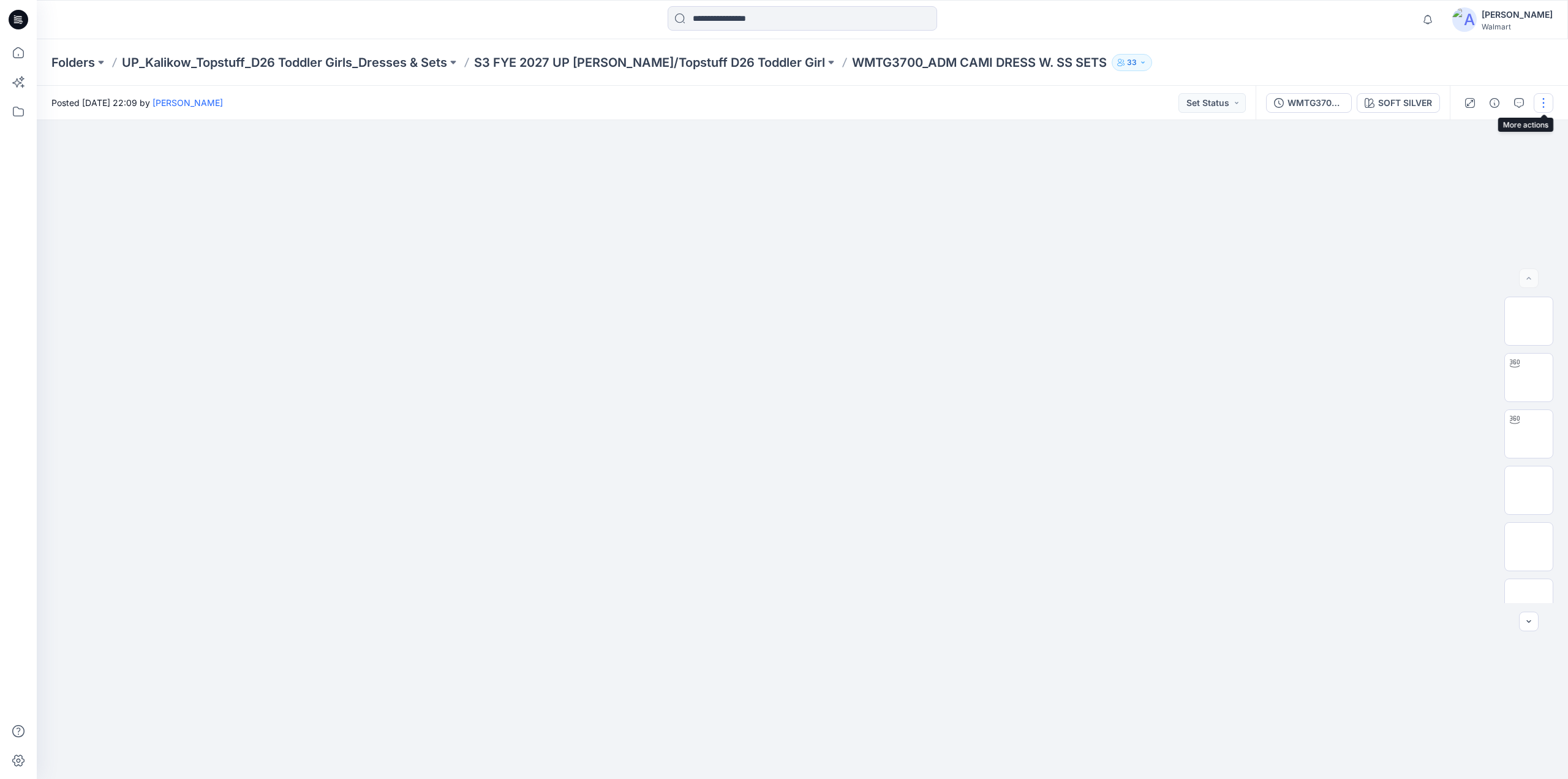
click at [1539, 103] on button "button" at bounding box center [1543, 103] width 19 height 19
click at [1453, 165] on button "Edit" at bounding box center [1492, 165] width 113 height 23
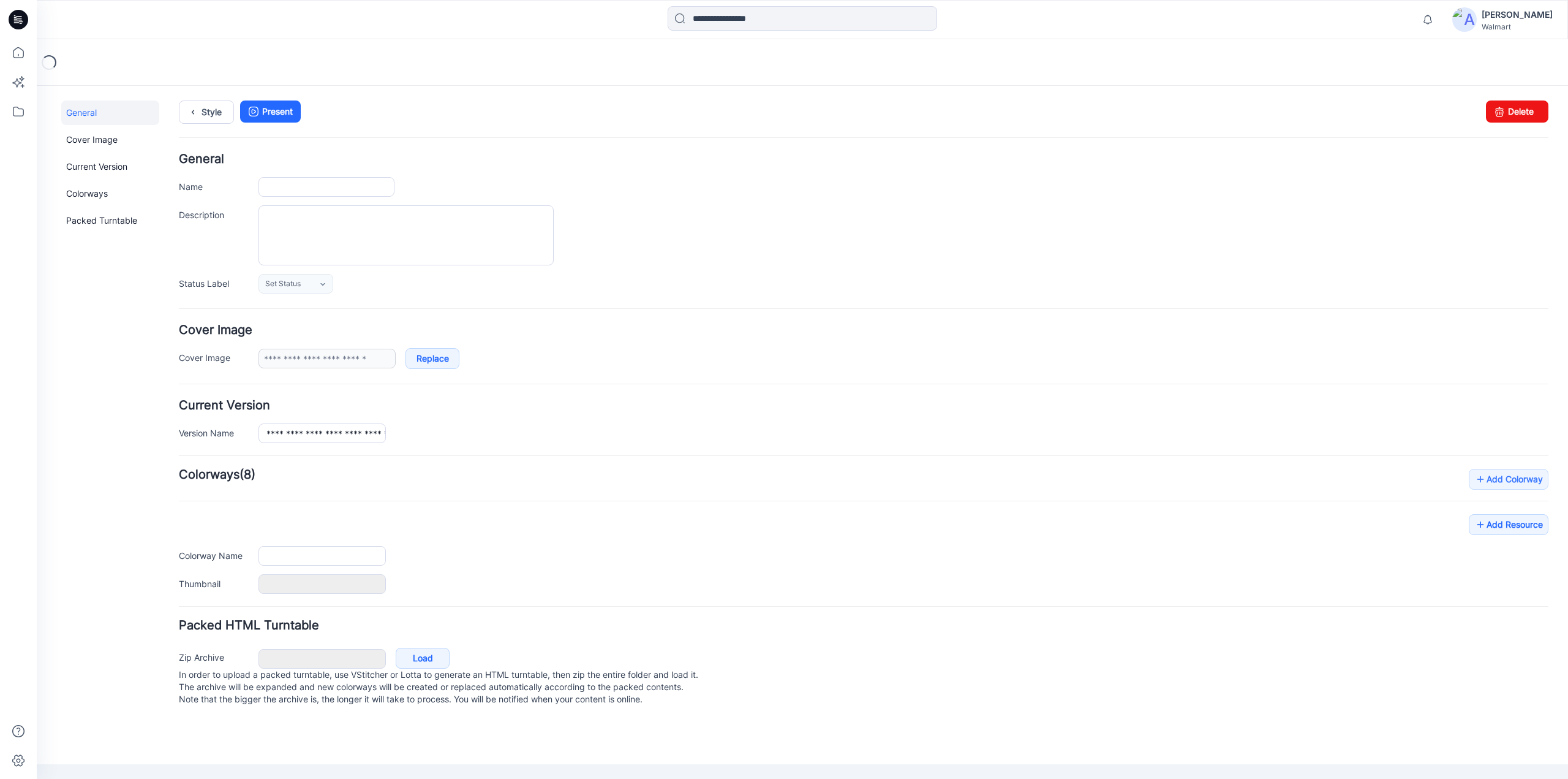
type input "**********"
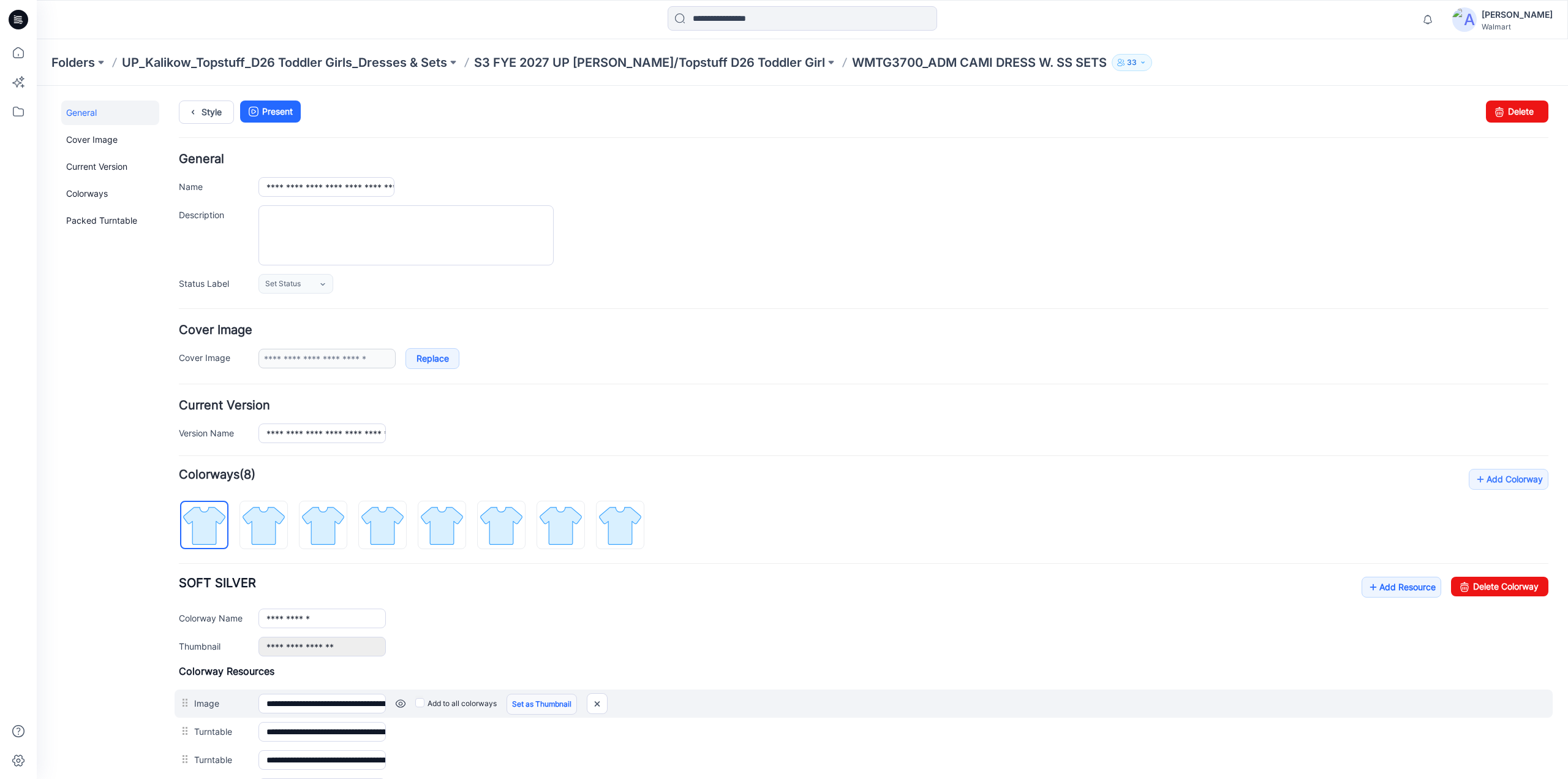
click at [521, 701] on link "Set as Thumbnail" at bounding box center [541, 704] width 71 height 21
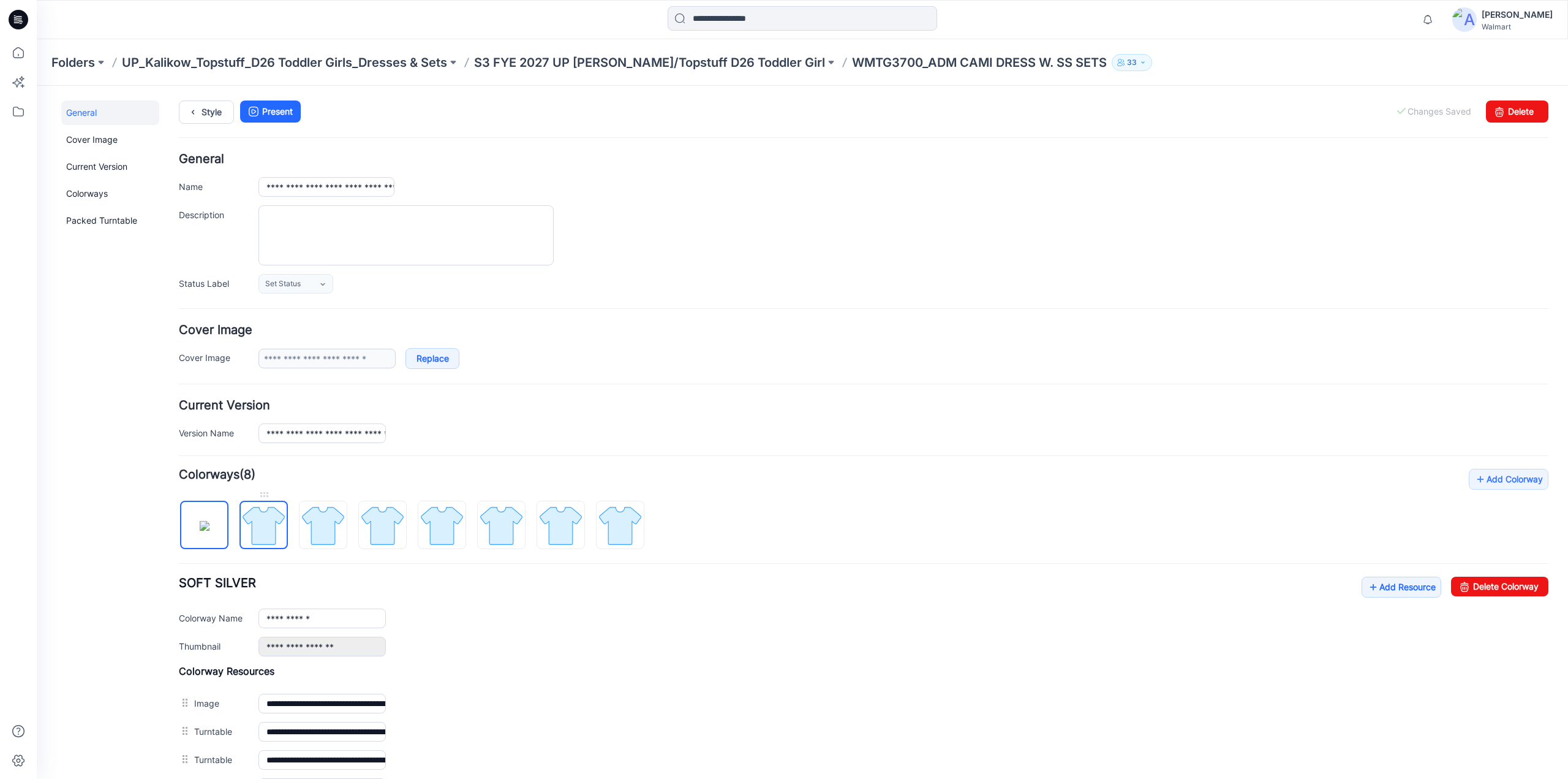
click at [274, 527] on img at bounding box center [263, 525] width 46 height 46
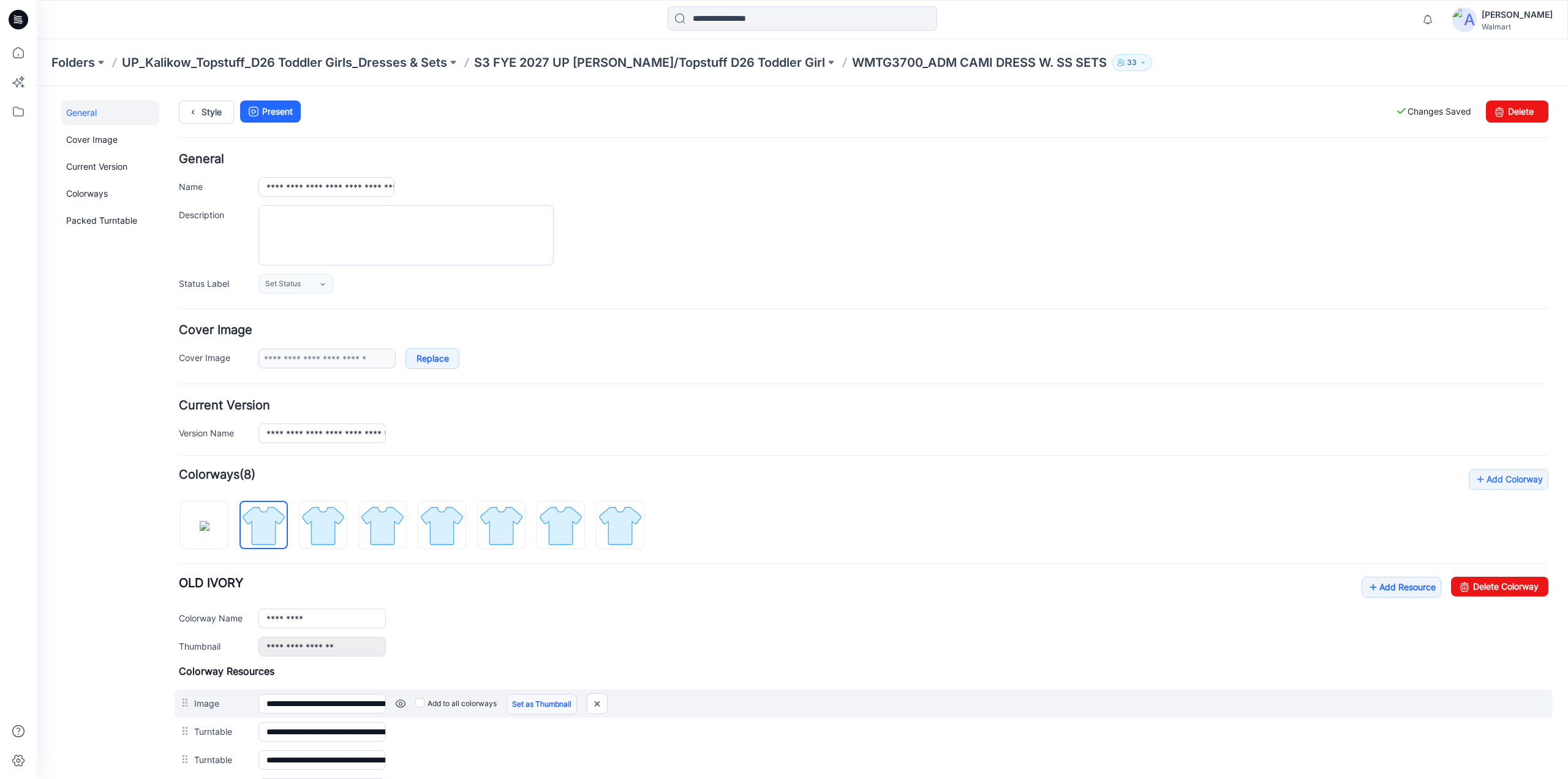
click at [545, 700] on link "Set as Thumbnail" at bounding box center [541, 704] width 71 height 21
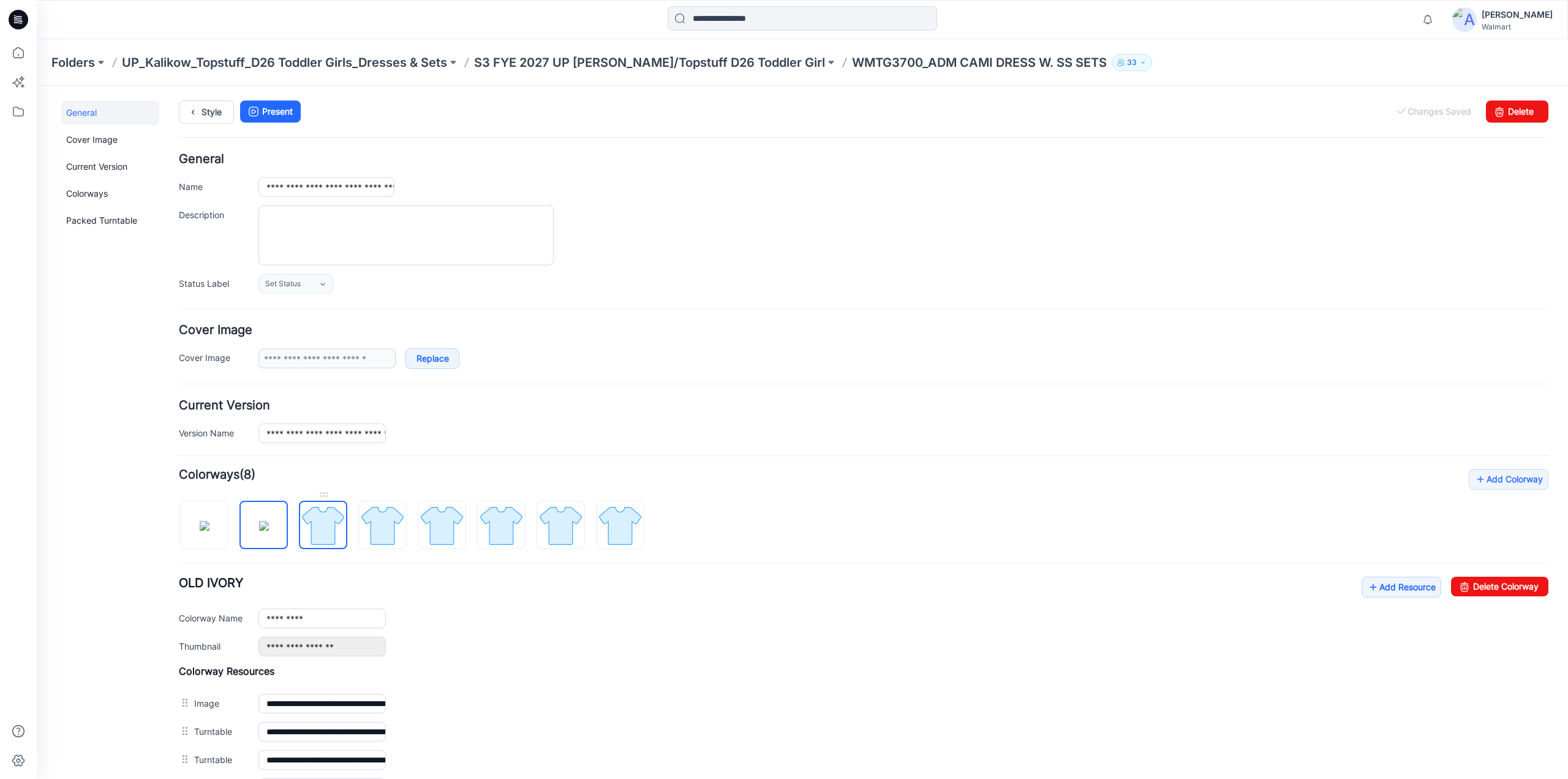
click at [315, 521] on img at bounding box center [323, 525] width 46 height 46
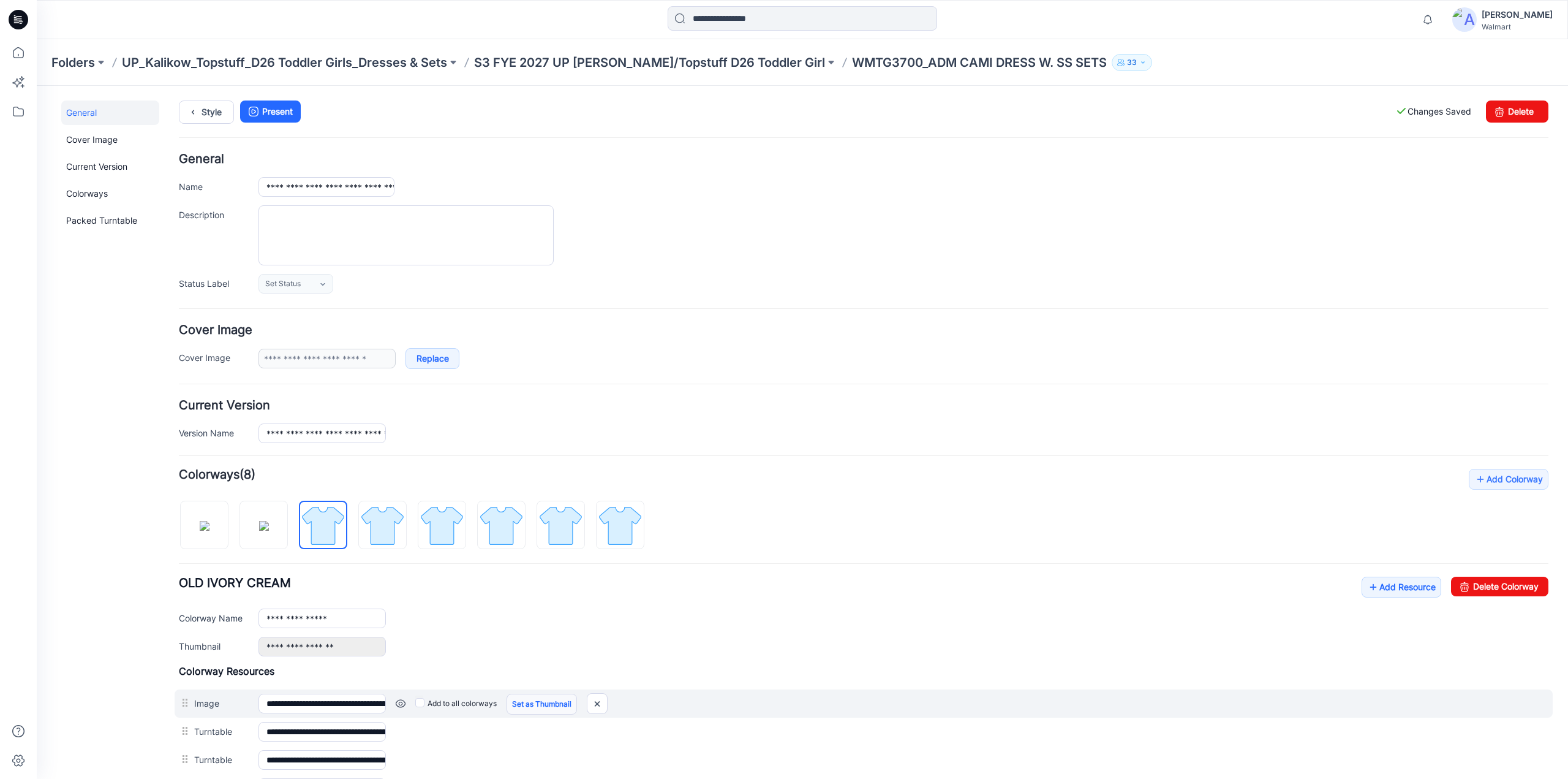
drag, startPoint x: 546, startPoint y: 695, endPoint x: 544, endPoint y: 681, distance: 14.1
click at [545, 695] on link "Set as Thumbnail" at bounding box center [541, 704] width 71 height 21
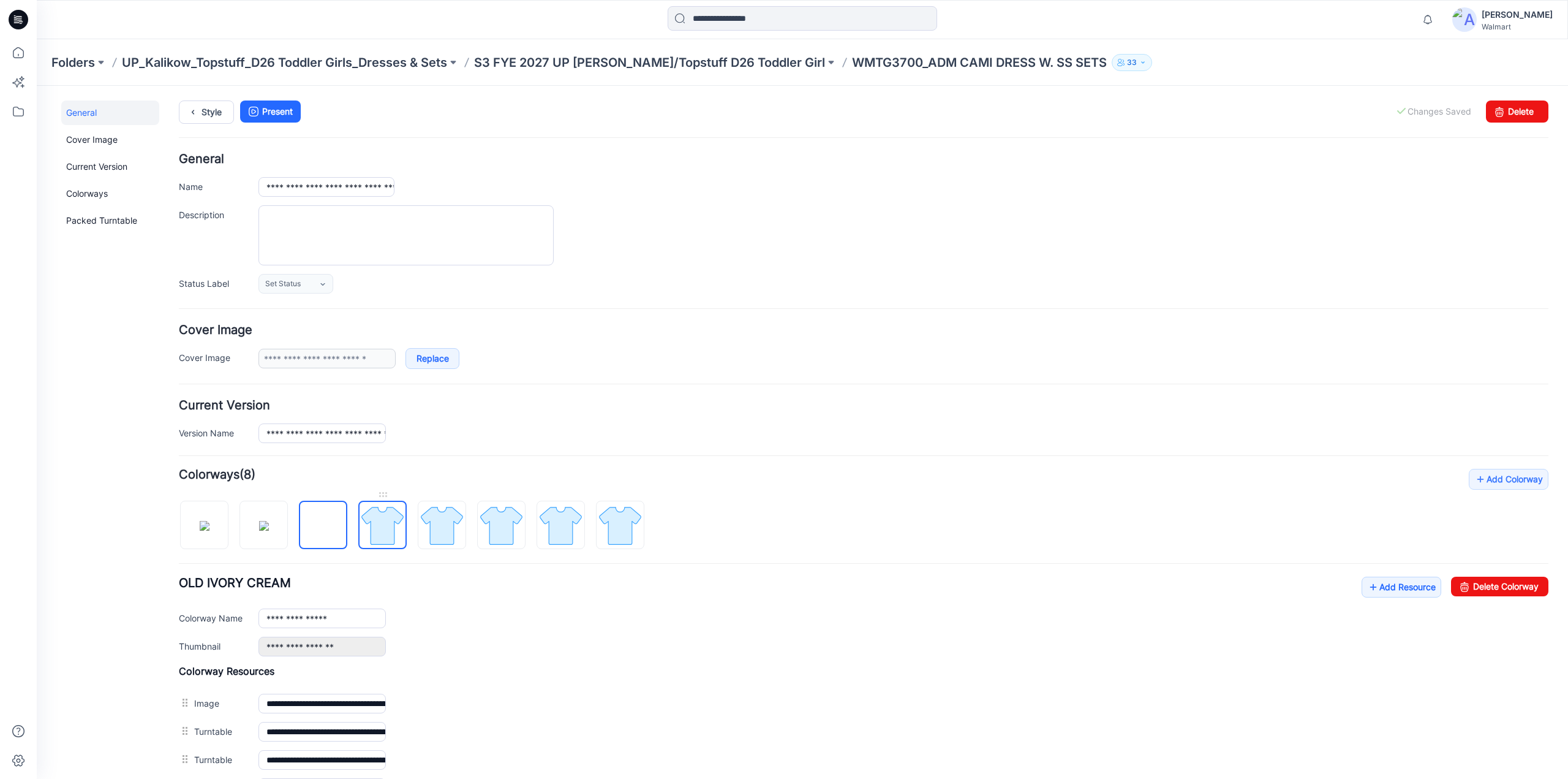
click at [366, 530] on img at bounding box center [382, 525] width 46 height 46
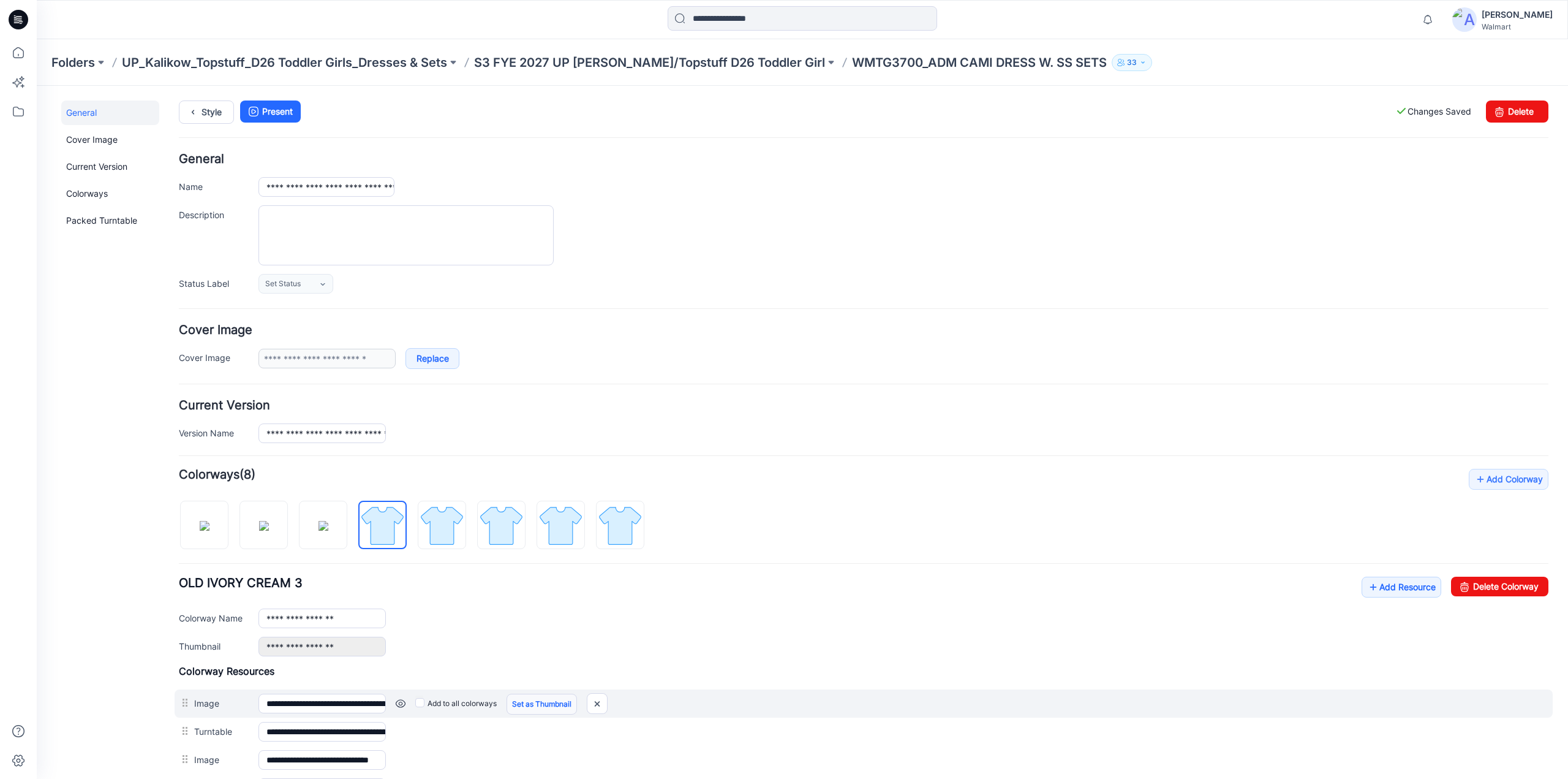
click at [538, 707] on link "Set as Thumbnail" at bounding box center [541, 704] width 71 height 21
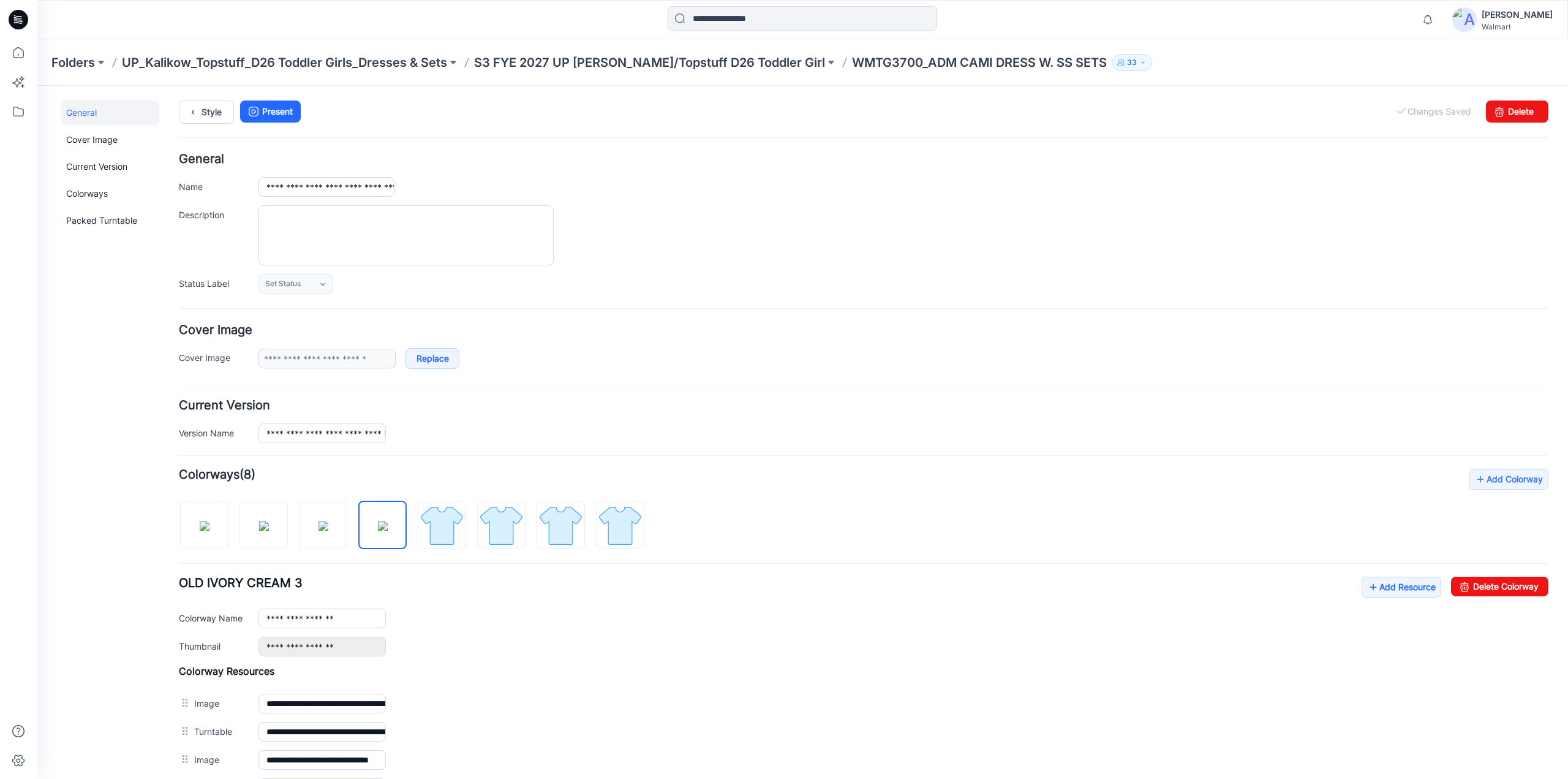
click at [415, 521] on div at bounding box center [416, 518] width 475 height 63
click at [441, 521] on img at bounding box center [442, 525] width 46 height 46
click at [437, 527] on img at bounding box center [442, 525] width 46 height 46
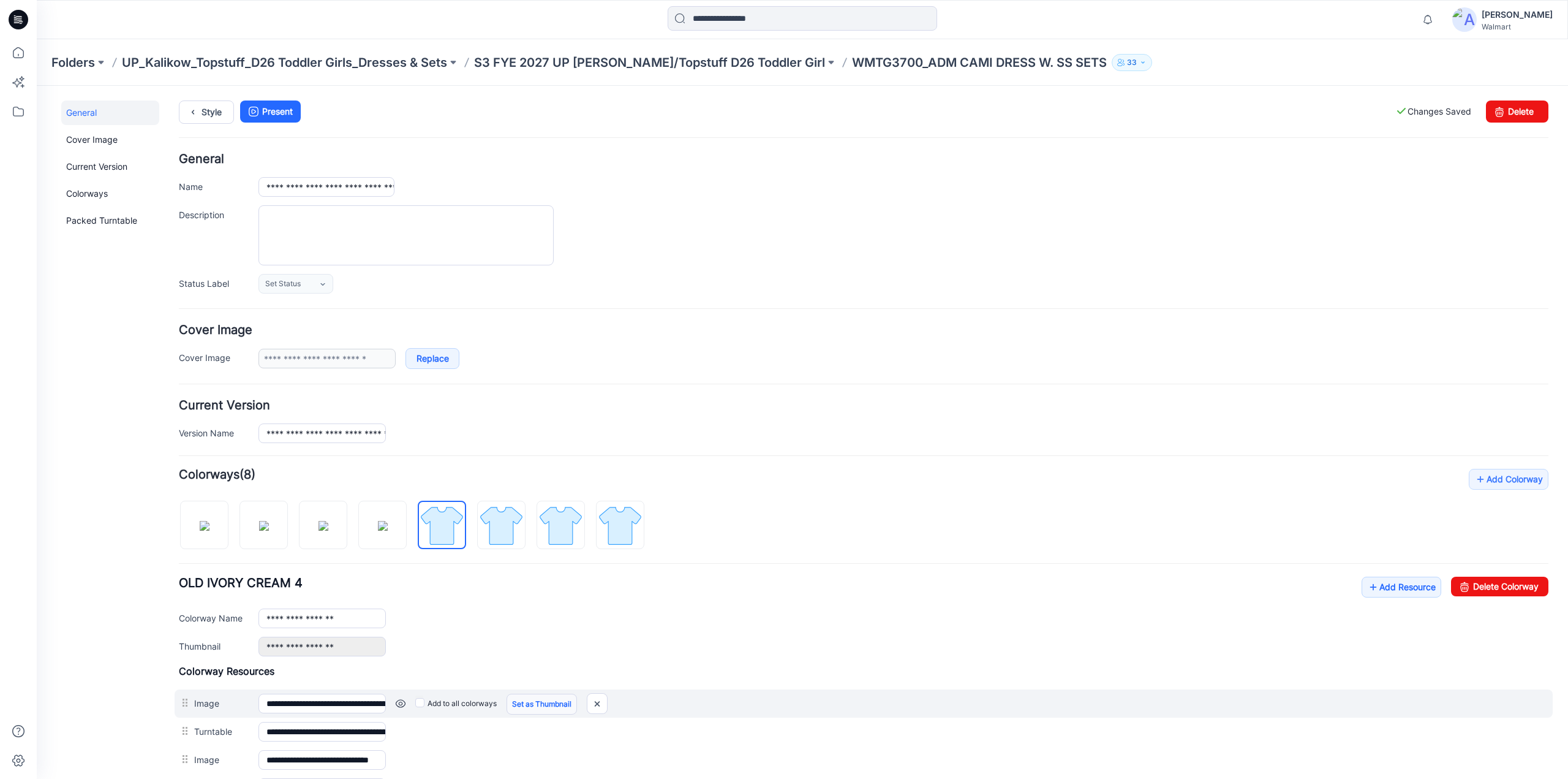
click at [532, 701] on link "Set as Thumbnail" at bounding box center [541, 704] width 71 height 21
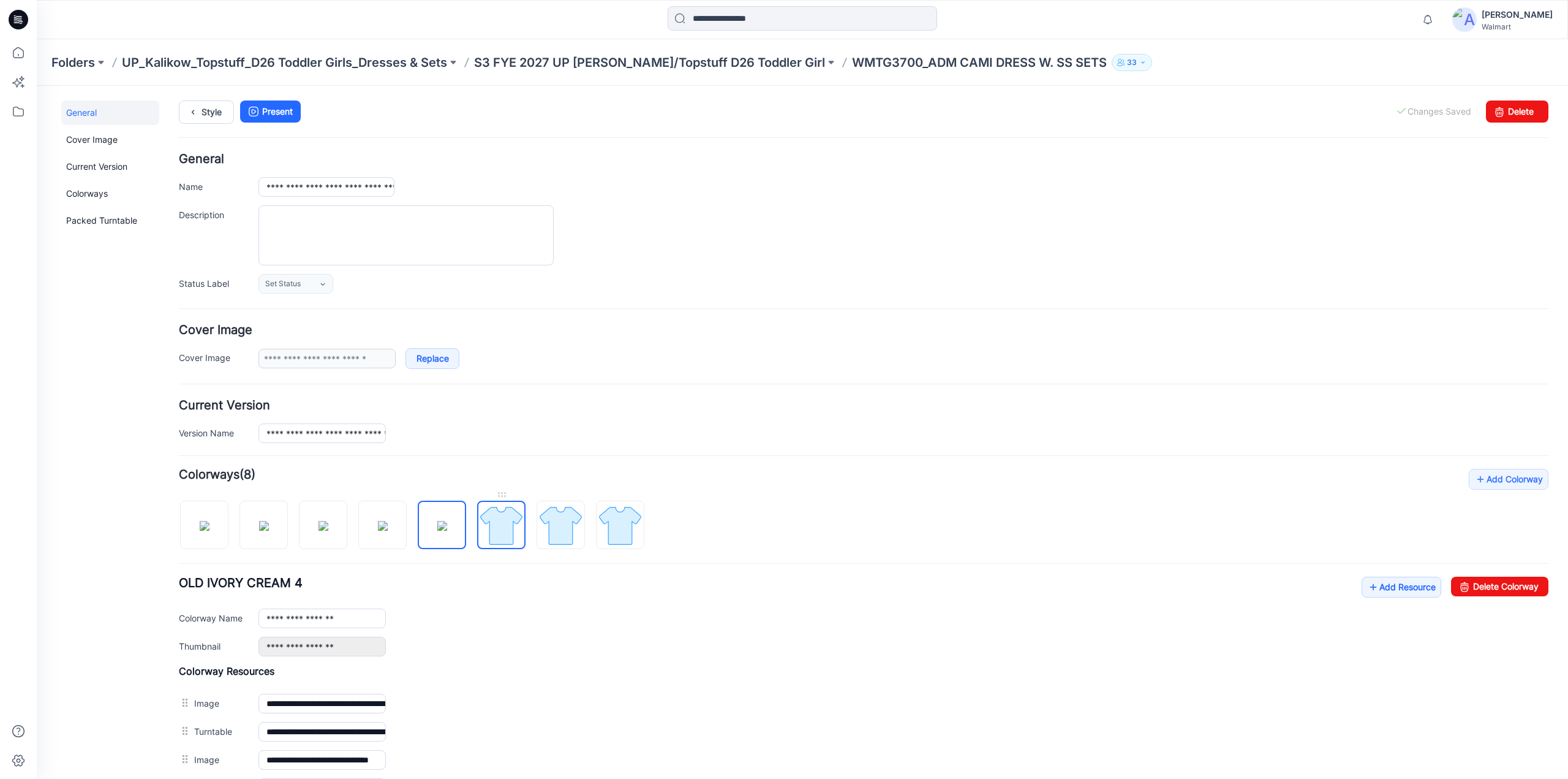
click at [502, 532] on img at bounding box center [501, 525] width 46 height 46
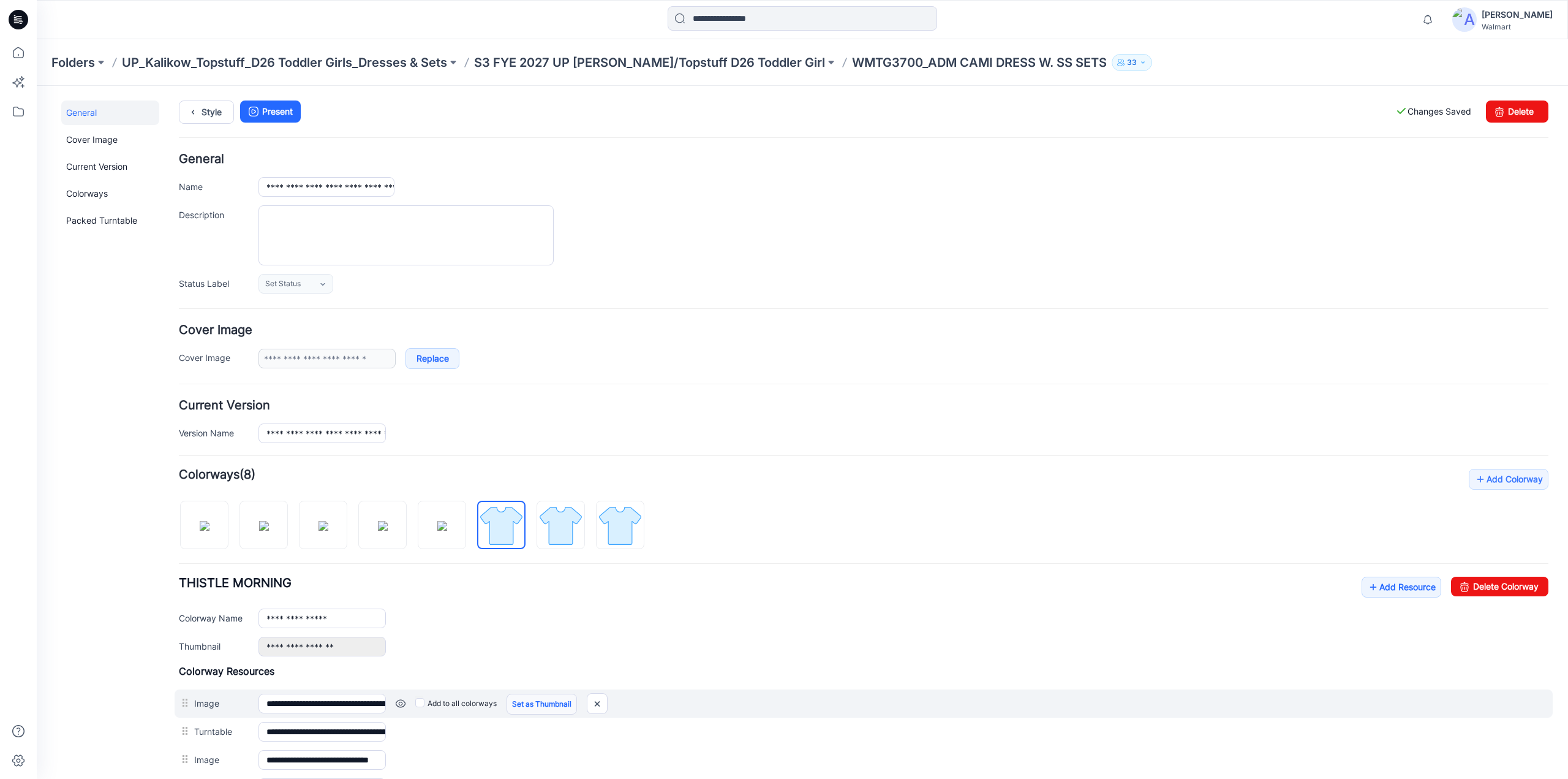
click at [572, 703] on link "Set as Thumbnail" at bounding box center [541, 704] width 71 height 21
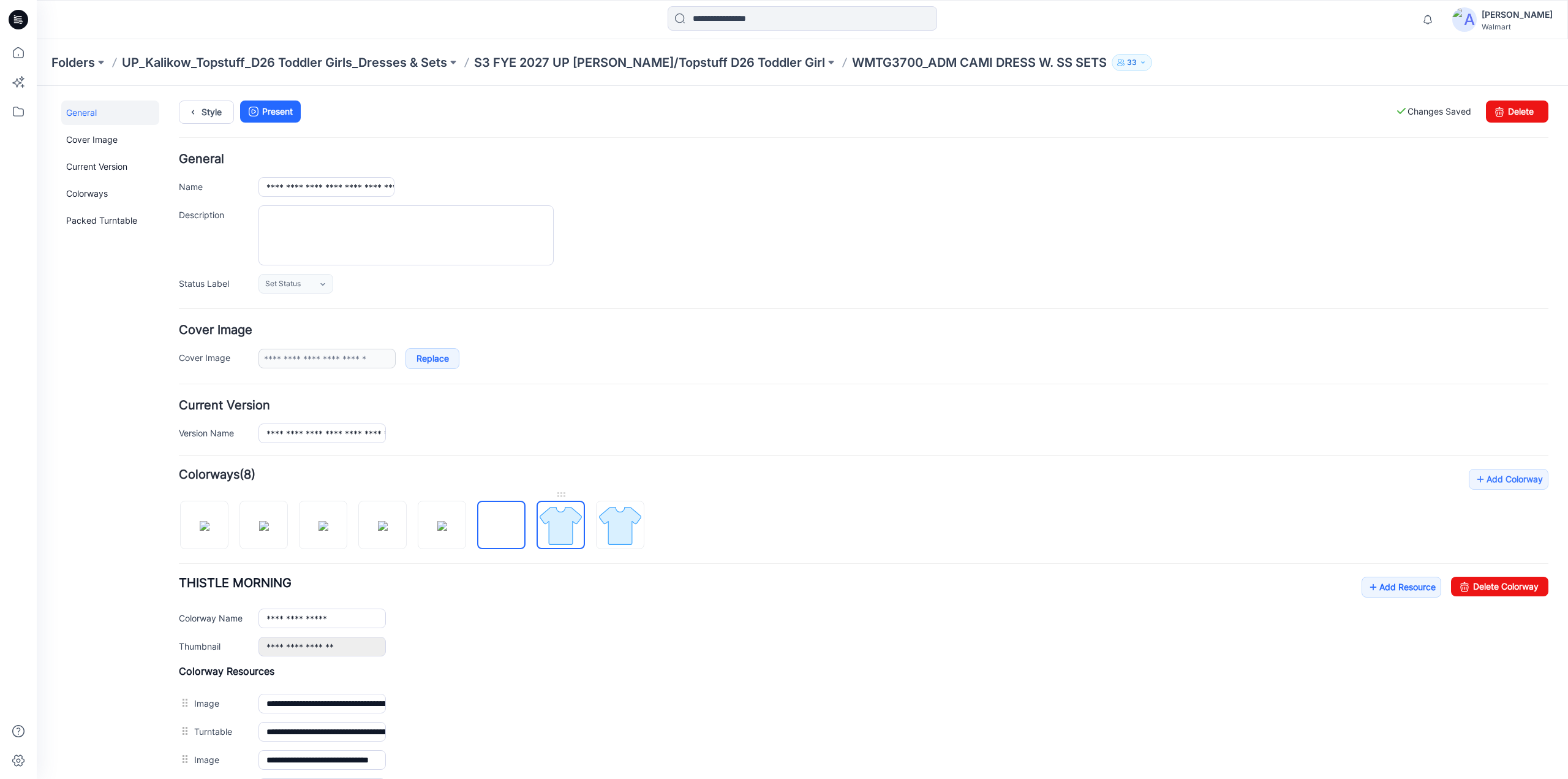
click at [555, 518] on img at bounding box center [561, 525] width 46 height 46
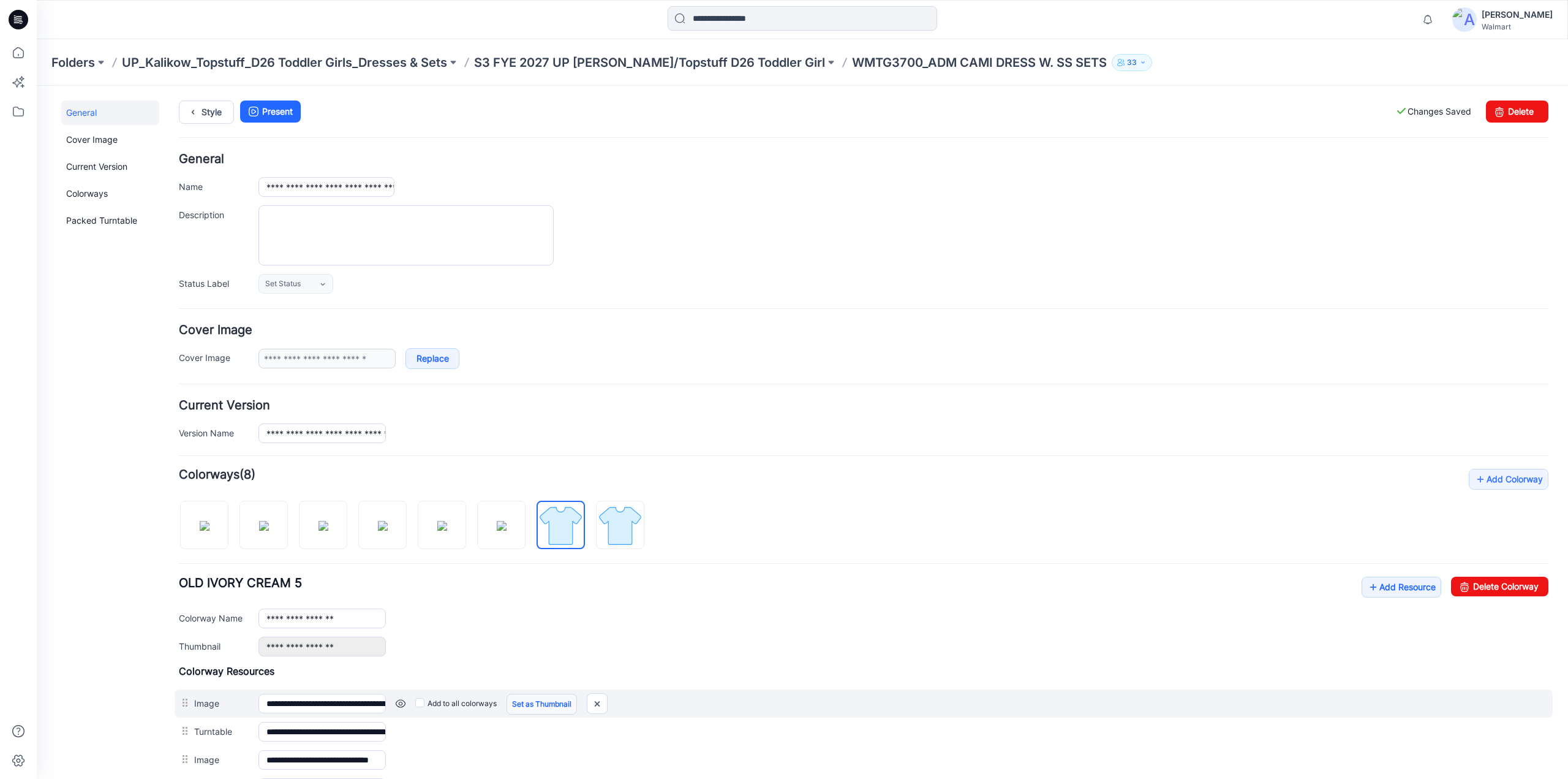
click at [539, 704] on link "Set as Thumbnail" at bounding box center [541, 704] width 71 height 21
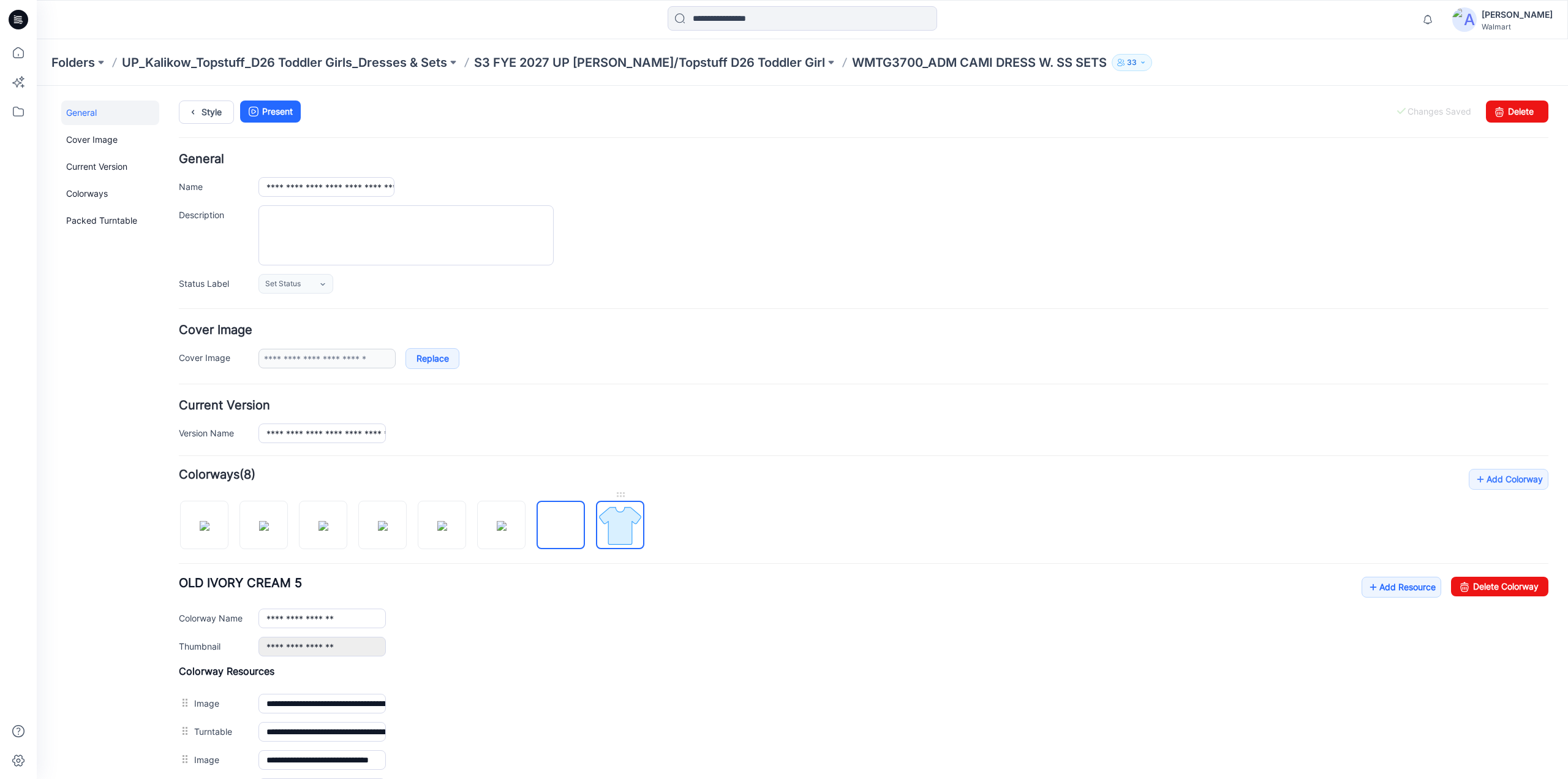
click at [617, 519] on img at bounding box center [620, 525] width 46 height 46
type input "*********"
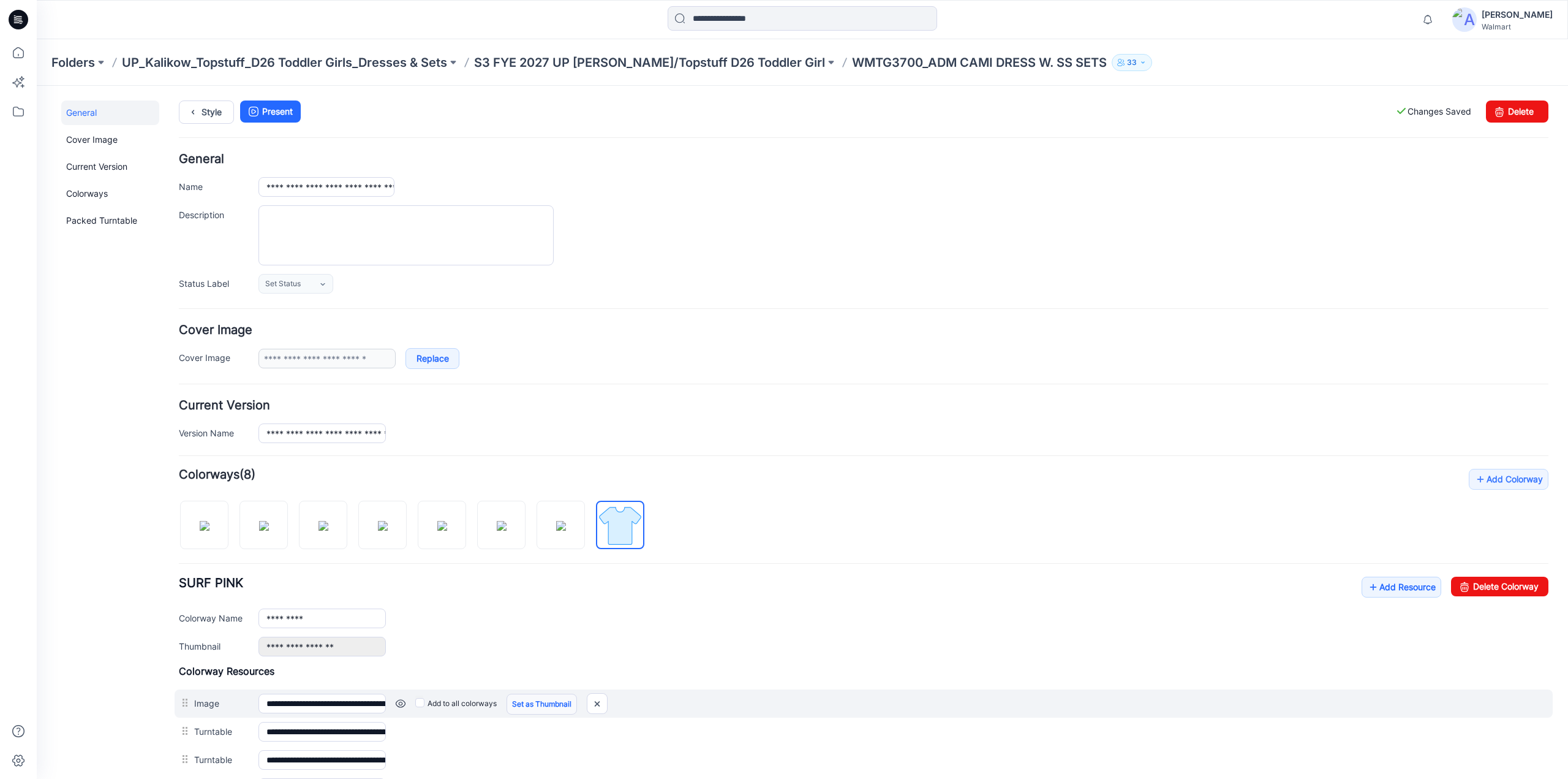
click at [539, 700] on link "Set as Thumbnail" at bounding box center [541, 704] width 71 height 21
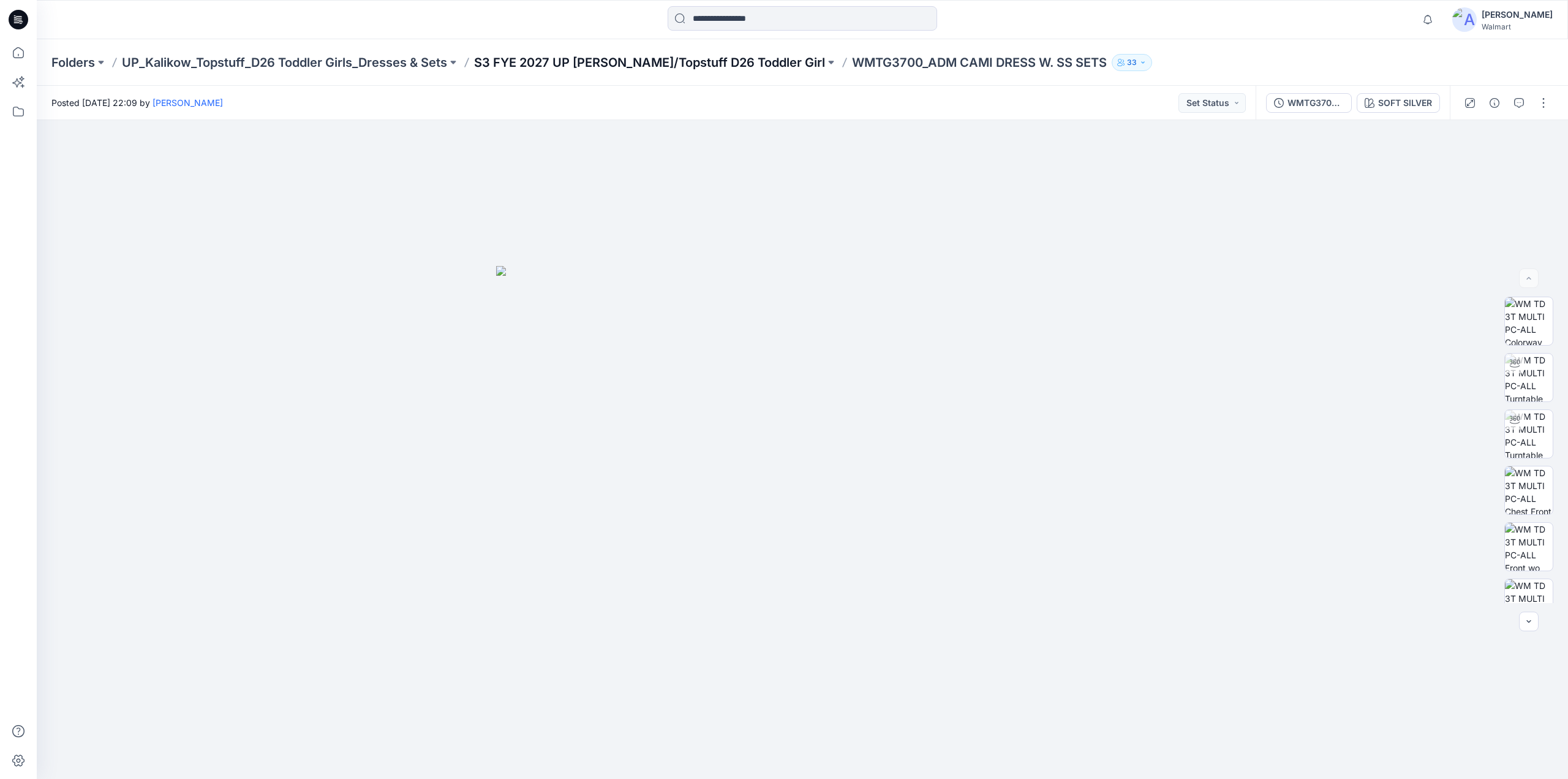
click at [658, 58] on p "S3 FYE 2027 UP [PERSON_NAME]/Topstuff D26 Toddler Girl" at bounding box center [650, 62] width 351 height 17
